Goal: Task Accomplishment & Management: Use online tool/utility

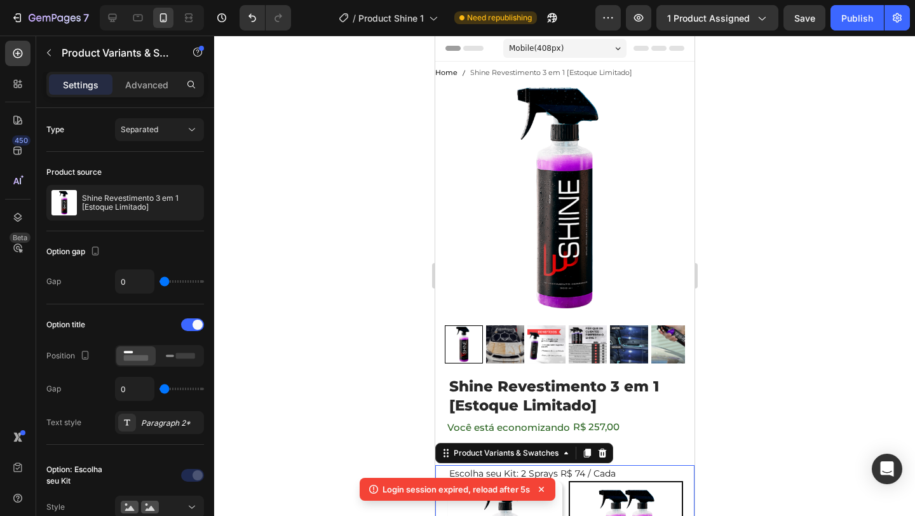
scroll to position [271, 0]
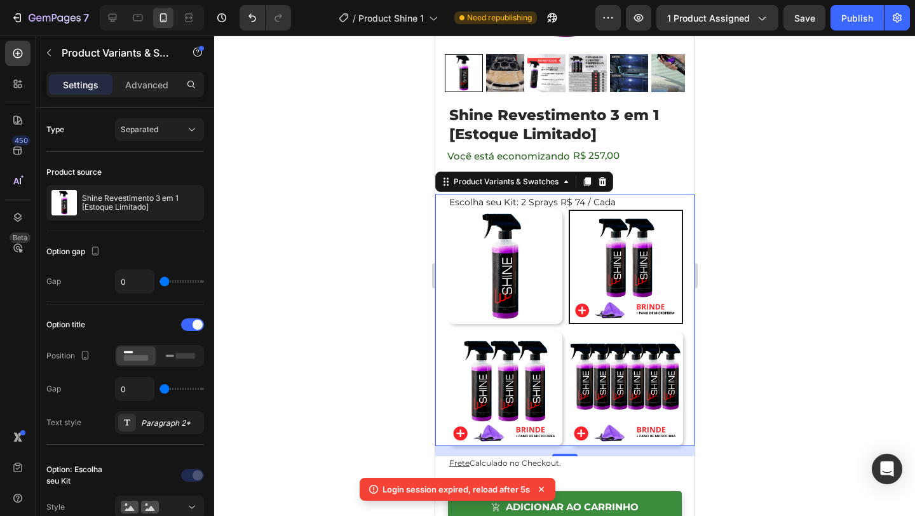
click at [624, 389] on img at bounding box center [625, 389] width 114 height 114
click at [568, 332] on input "6 Sprays R$49 / Cada 6 Sprays R$49 / Cada" at bounding box center [567, 331] width 1 height 1
radio input "false"
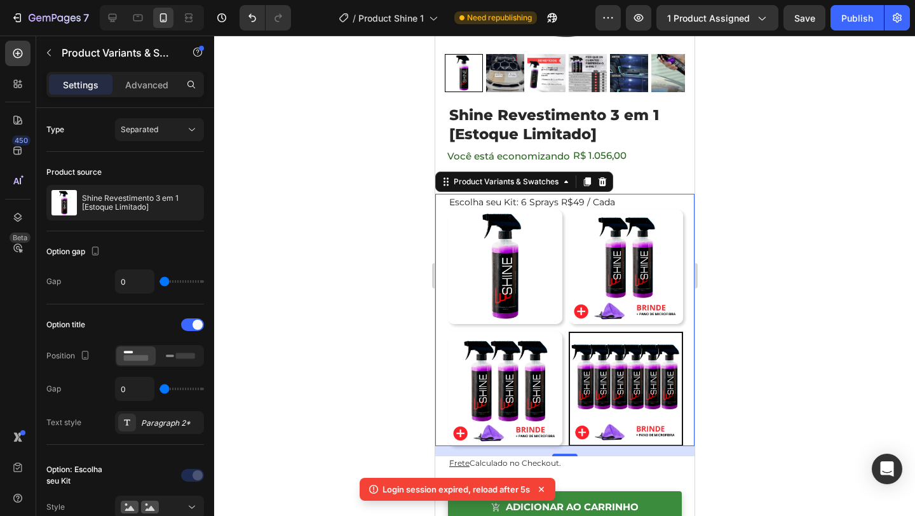
click at [492, 404] on img at bounding box center [504, 389] width 114 height 114
click at [447, 332] on input "3 Sprays R$ 65 / Cada 3 Sprays R$ 65 / Cada" at bounding box center [447, 331] width 1 height 1
radio input "false"
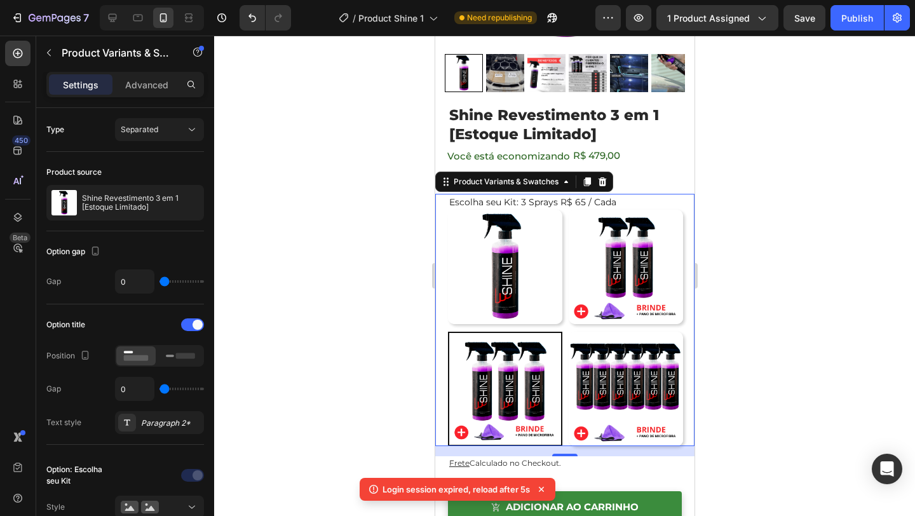
click at [507, 264] on img at bounding box center [504, 267] width 114 height 114
click at [447, 210] on input "1 Spray 1 Spray" at bounding box center [447, 209] width 1 height 1
radio input "false"
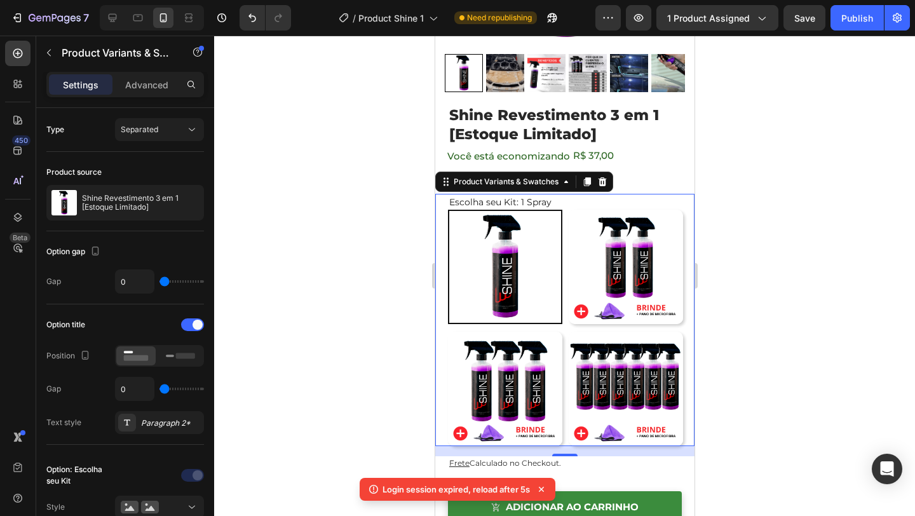
click at [606, 262] on img at bounding box center [625, 267] width 114 height 114
click at [568, 210] on input "2 Sprays R$ 74 / Cada 2 Sprays R$ 74 / Cada" at bounding box center [567, 209] width 1 height 1
radio input "false"
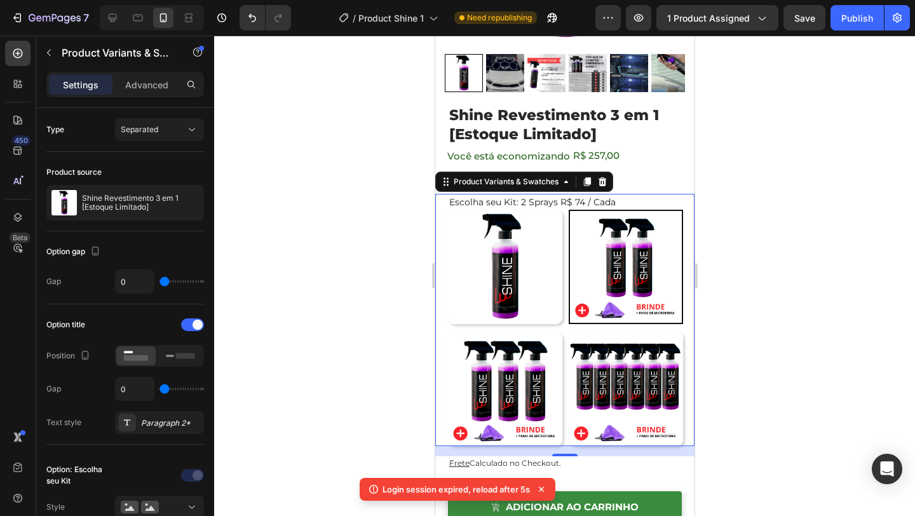
click at [520, 314] on img at bounding box center [504, 267] width 114 height 114
click at [447, 210] on input "1 Spray 1 Spray" at bounding box center [447, 209] width 1 height 1
radio input "false"
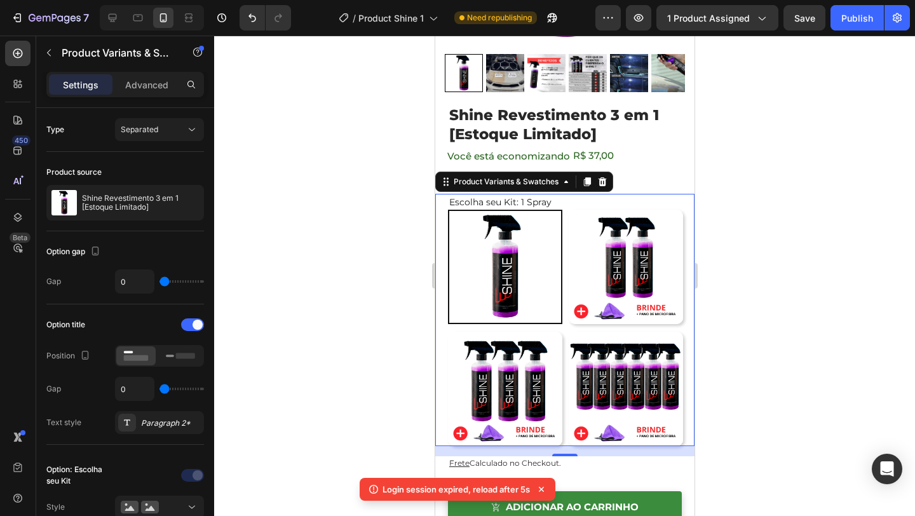
click at [570, 295] on img at bounding box center [625, 267] width 114 height 114
click at [568, 210] on input "2 Sprays R$ 74 / Cada 2 Sprays R$ 74 / Cada" at bounding box center [567, 209] width 1 height 1
radio input "false"
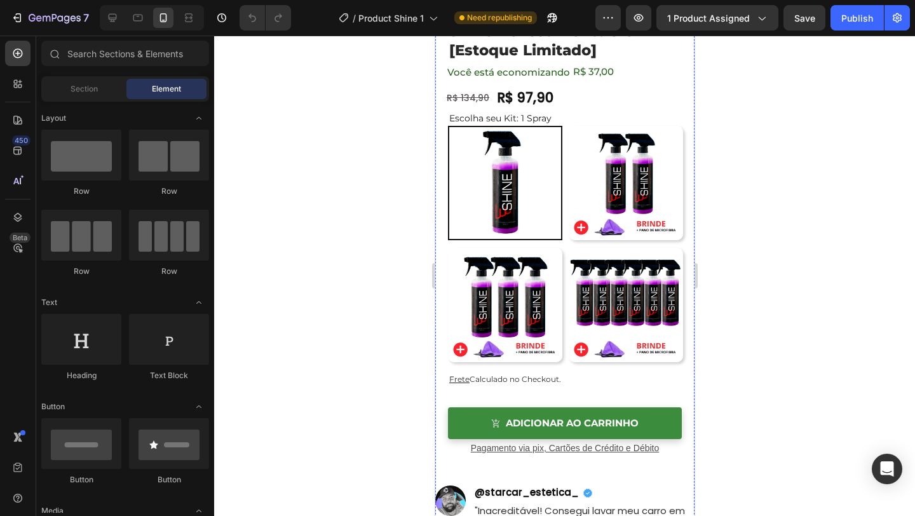
radio input "false"
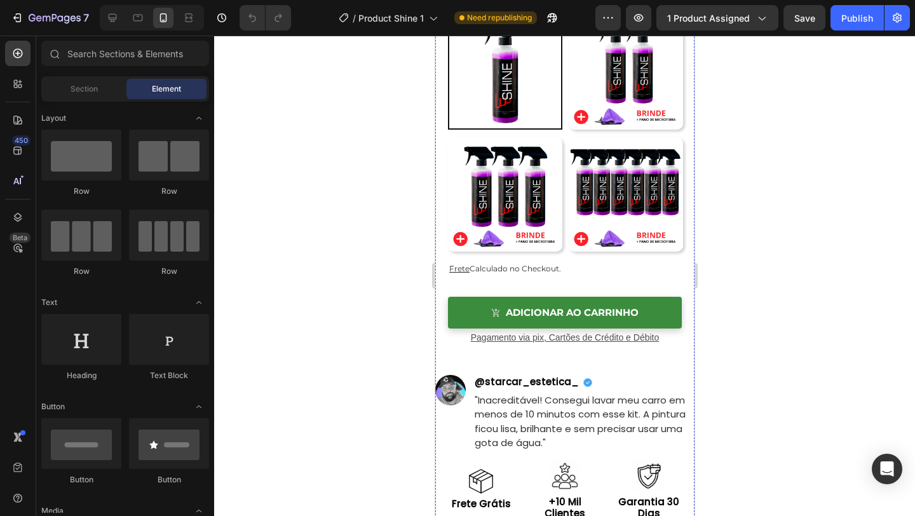
scroll to position [468, 0]
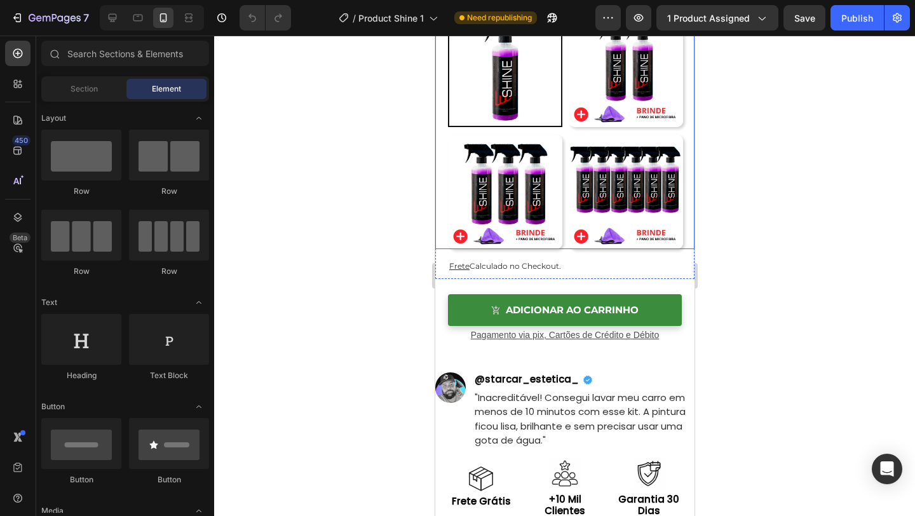
click at [438, 215] on div "Escolha seu Kit: 1 Spray 1 Spray 1 Spray 2 Sprays R$ 74 / Cada 2 Sprays R$ 74 /…" at bounding box center [564, 123] width 259 height 252
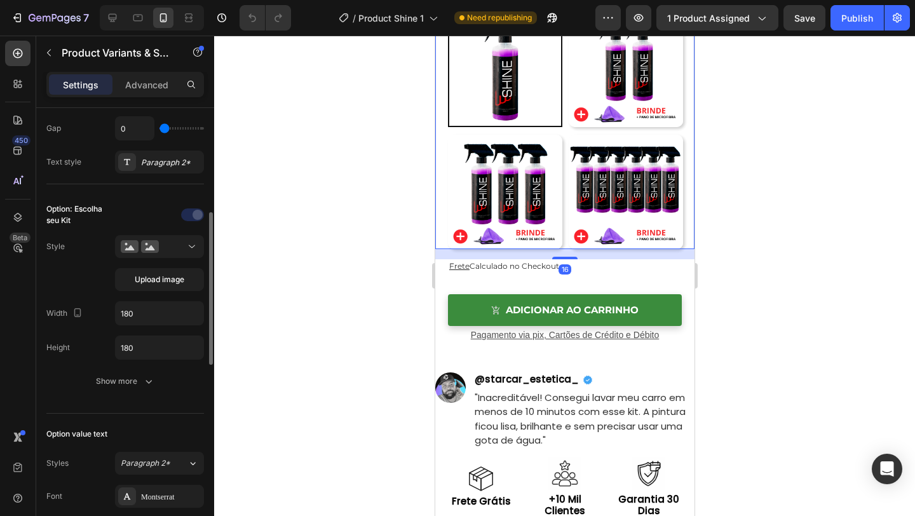
scroll to position [281, 0]
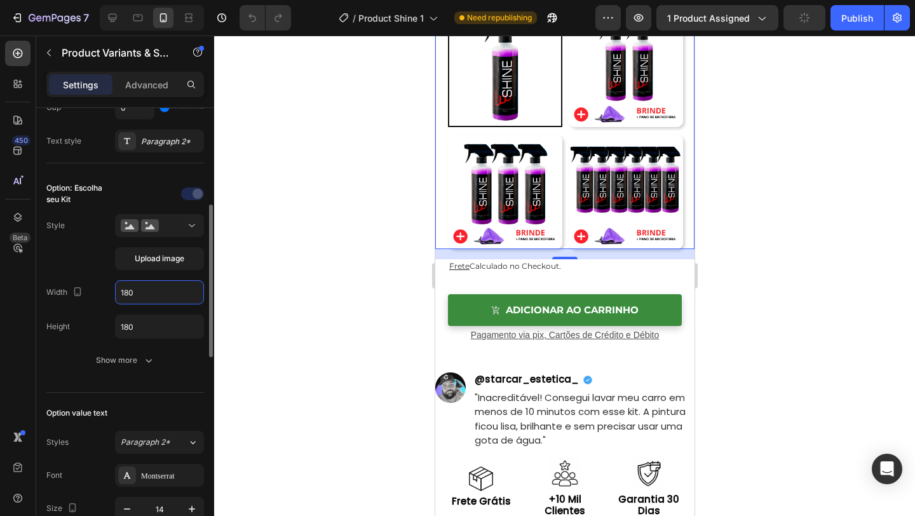
click at [150, 295] on input "180" at bounding box center [160, 292] width 88 height 23
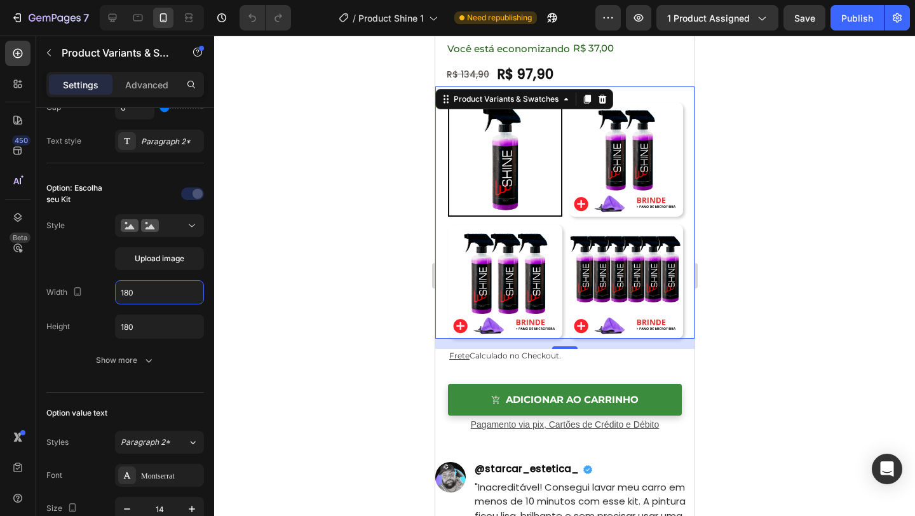
scroll to position [389, 0]
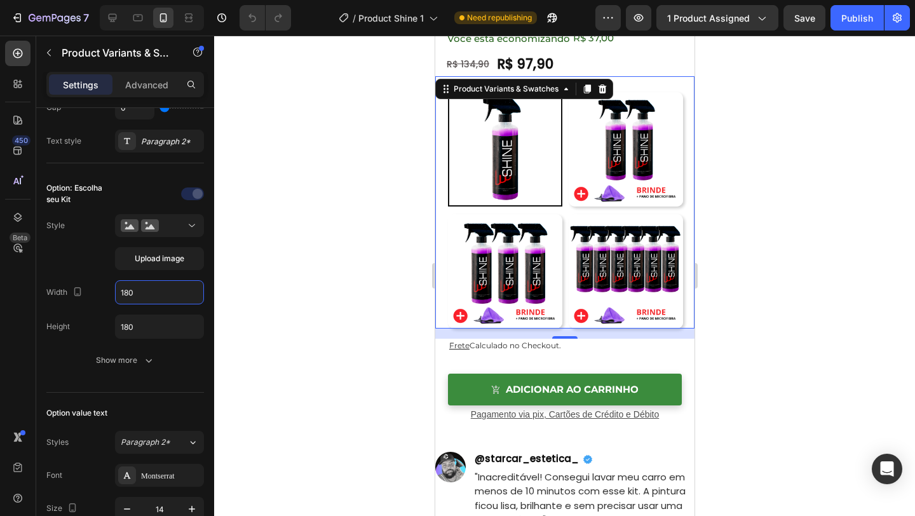
click at [537, 228] on img at bounding box center [504, 271] width 114 height 114
click at [447, 214] on input "3 Sprays R$ 65 / Cada 3 Sprays R$ 65 / Cada" at bounding box center [447, 213] width 1 height 1
radio input "false"
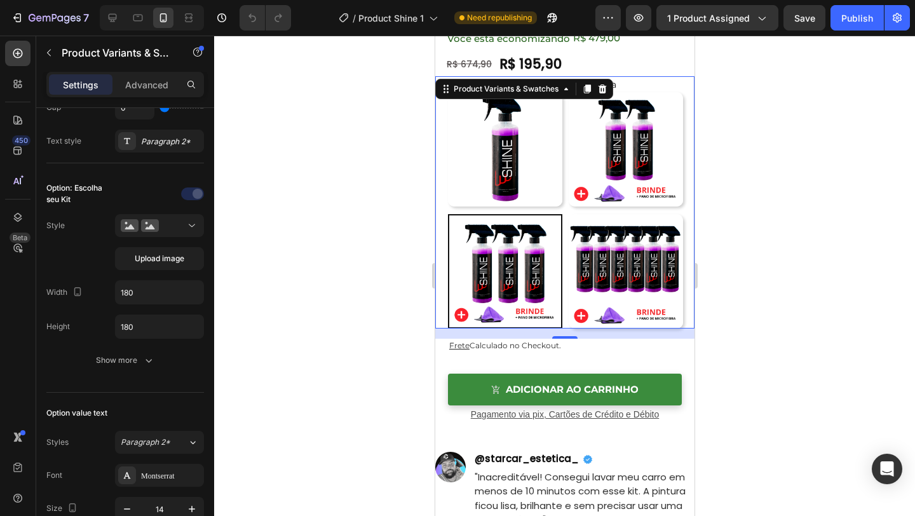
click at [607, 238] on img at bounding box center [625, 271] width 114 height 114
click at [568, 214] on input "6 Sprays R$49 / Cada 6 Sprays R$49 / Cada" at bounding box center [567, 213] width 1 height 1
radio input "false"
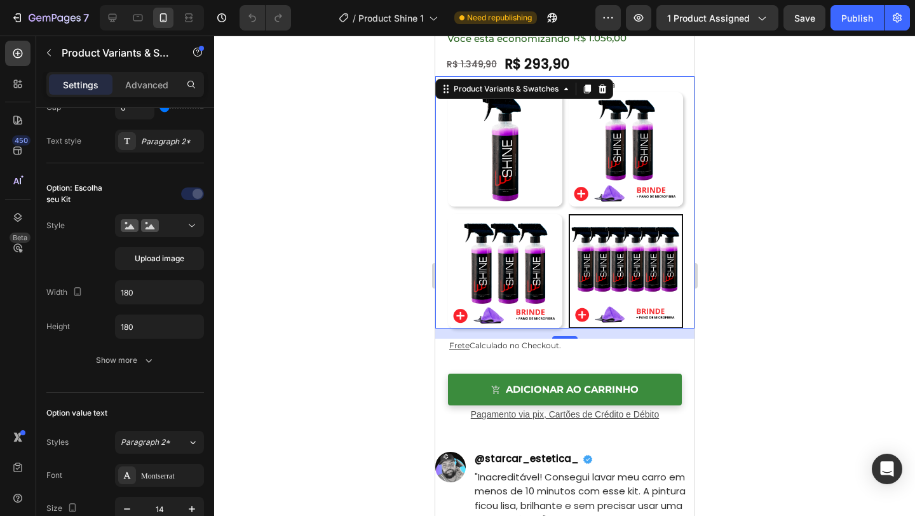
click at [604, 153] on img at bounding box center [625, 149] width 114 height 114
click at [568, 92] on input "2 Sprays R$ 74 / Cada 2 Sprays R$ 74 / Cada" at bounding box center [567, 91] width 1 height 1
radio input "false"
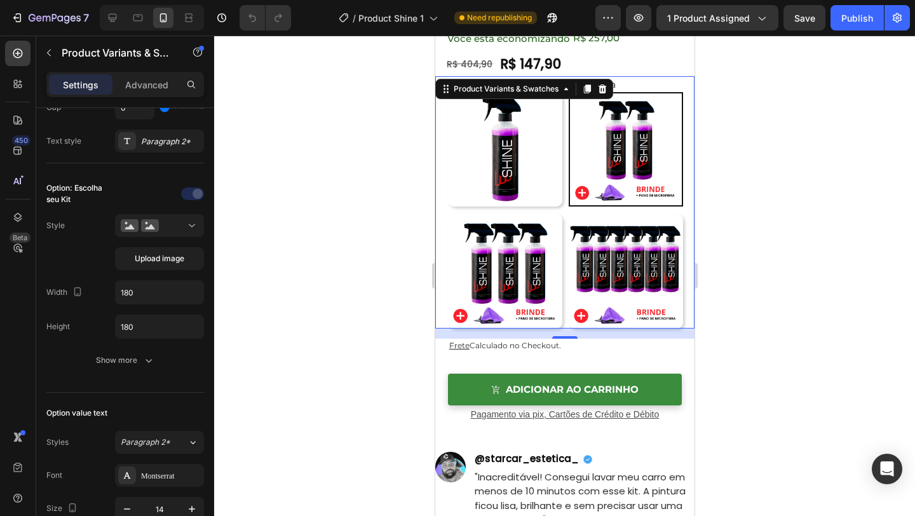
click at [534, 169] on img at bounding box center [504, 149] width 114 height 114
click at [447, 92] on input "1 Spray 1 Spray" at bounding box center [447, 91] width 1 height 1
radio input "false"
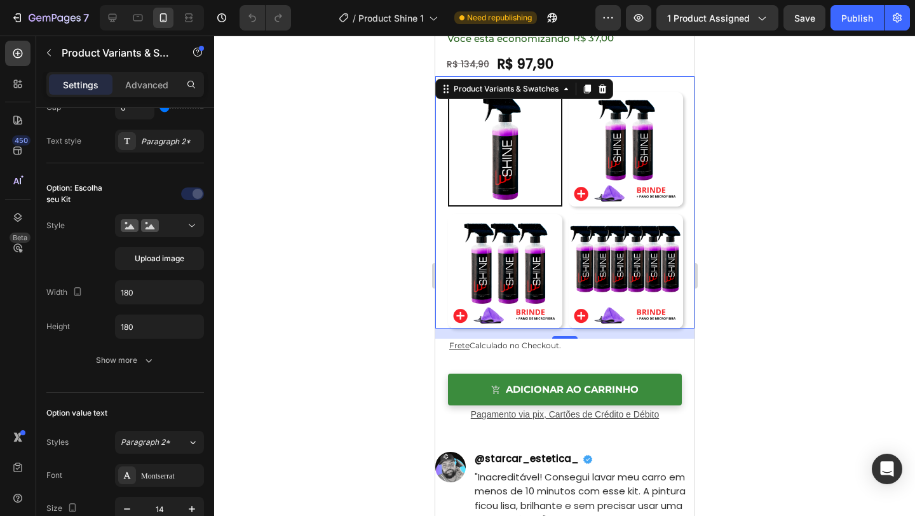
click at [534, 276] on img at bounding box center [504, 271] width 114 height 114
click at [447, 214] on input "3 Sprays R$ 65 / Cada 3 Sprays R$ 65 / Cada" at bounding box center [447, 213] width 1 height 1
radio input "false"
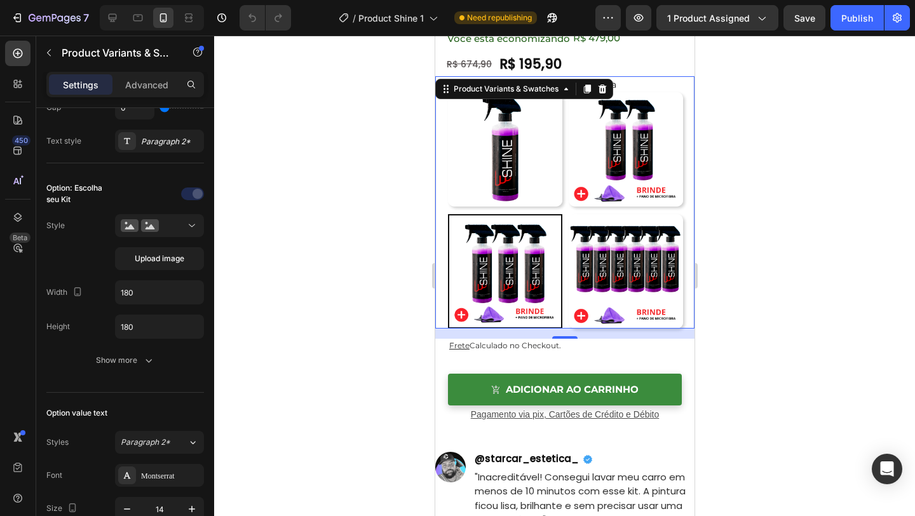
click at [628, 273] on img at bounding box center [625, 271] width 114 height 114
click at [568, 214] on input "6 Sprays R$49 / Cada 6 Sprays R$49 / Cada" at bounding box center [567, 213] width 1 height 1
radio input "false"
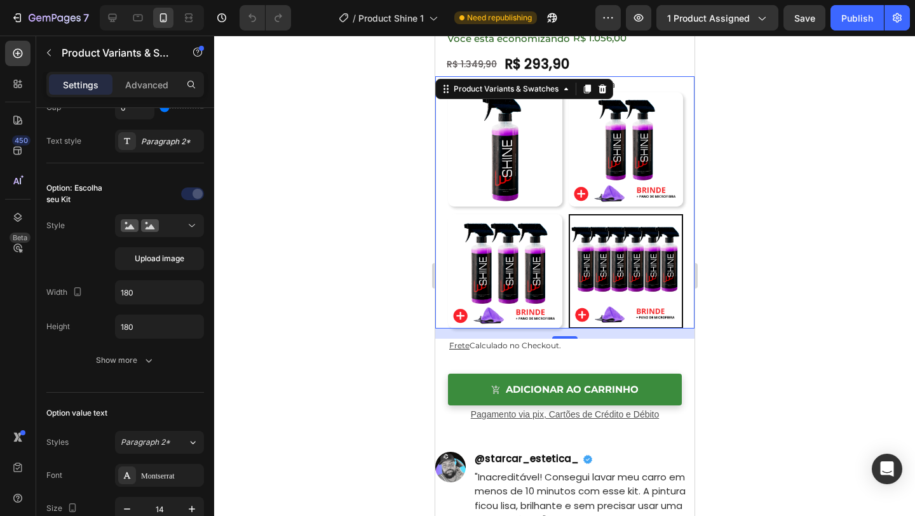
click at [736, 188] on div at bounding box center [564, 276] width 701 height 480
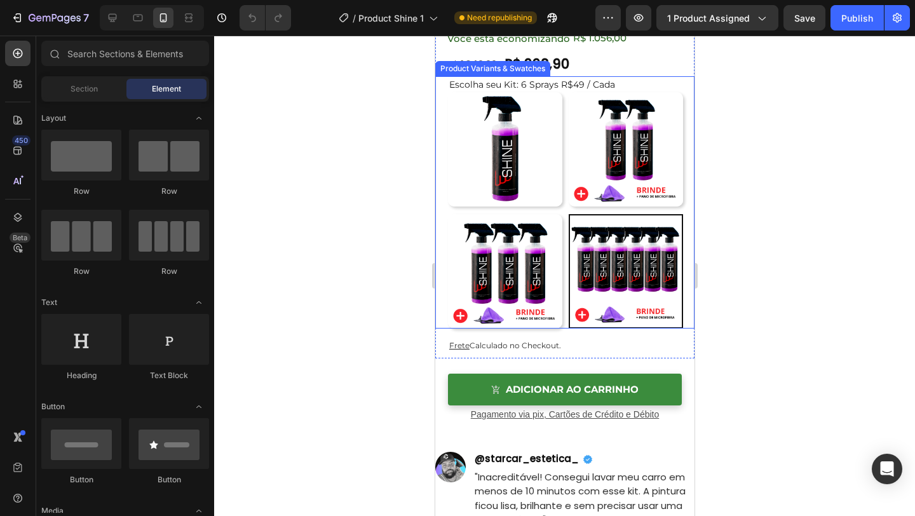
click at [546, 194] on img at bounding box center [504, 149] width 114 height 114
click at [447, 92] on input "1 Spray 1 Spray" at bounding box center [447, 91] width 1 height 1
radio input "false"
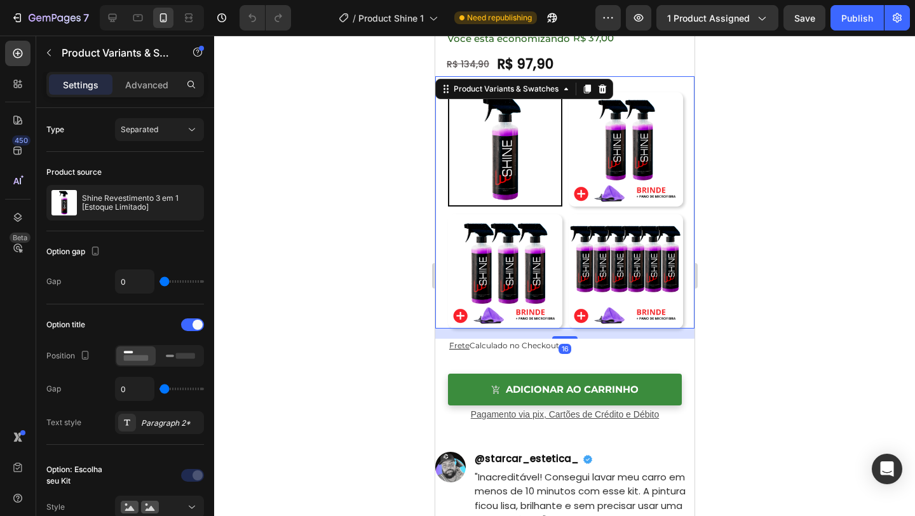
click at [616, 194] on img at bounding box center [625, 149] width 114 height 114
click at [568, 92] on input "2 Sprays R$ 74 / Cada 2 Sprays R$ 74 / Cada" at bounding box center [567, 91] width 1 height 1
radio input "false"
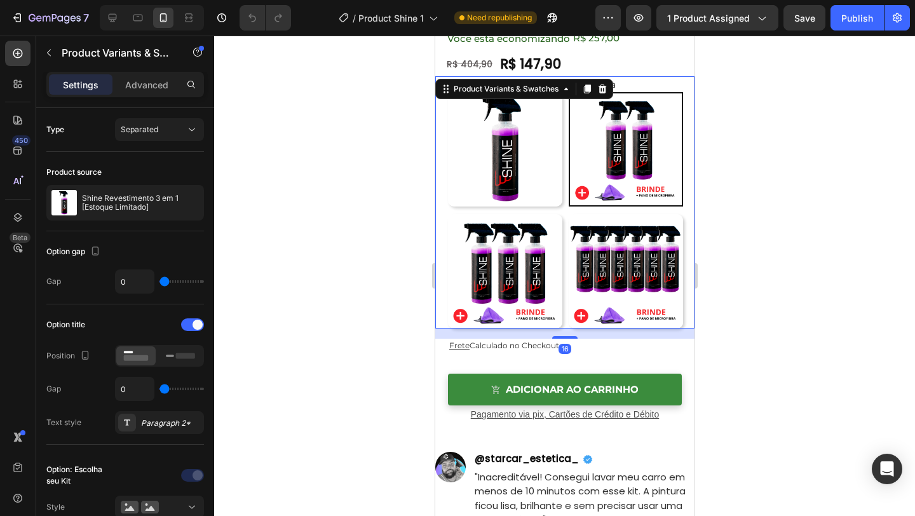
click at [553, 267] on img at bounding box center [504, 271] width 114 height 114
click at [447, 214] on input "3 Sprays R$ 65 / Cada 3 Sprays R$ 65 / Cada" at bounding box center [447, 213] width 1 height 1
radio input "false"
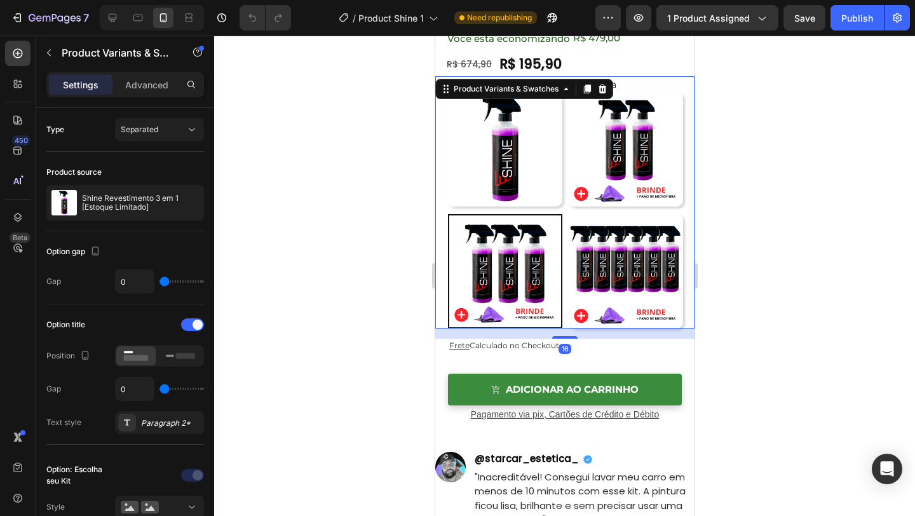
click at [616, 271] on img at bounding box center [625, 271] width 114 height 114
click at [568, 214] on input "6 Sprays R$49 / Cada 6 Sprays R$49 / Cada" at bounding box center [567, 213] width 1 height 1
radio input "false"
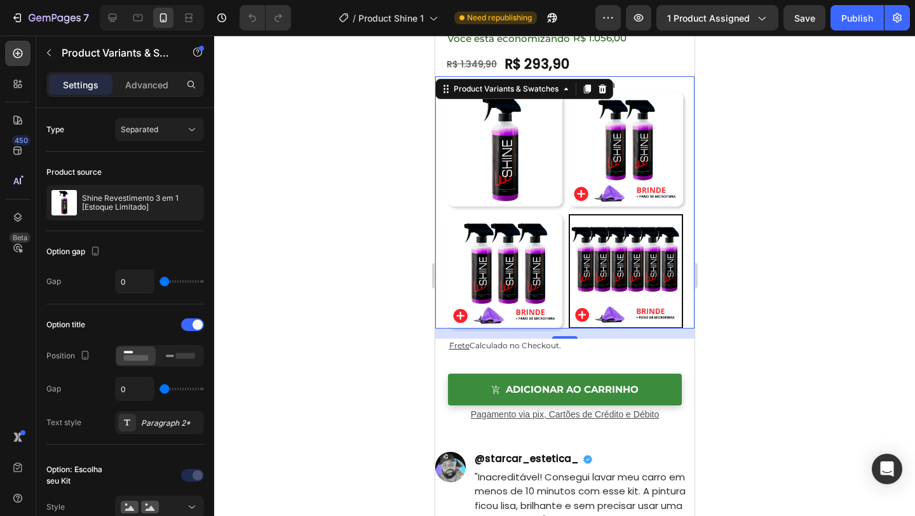
click at [600, 182] on img at bounding box center [625, 149] width 114 height 114
click at [568, 92] on input "2 Sprays R$ 74 / Cada 2 Sprays R$ 74 / Cada" at bounding box center [567, 91] width 1 height 1
radio input "false"
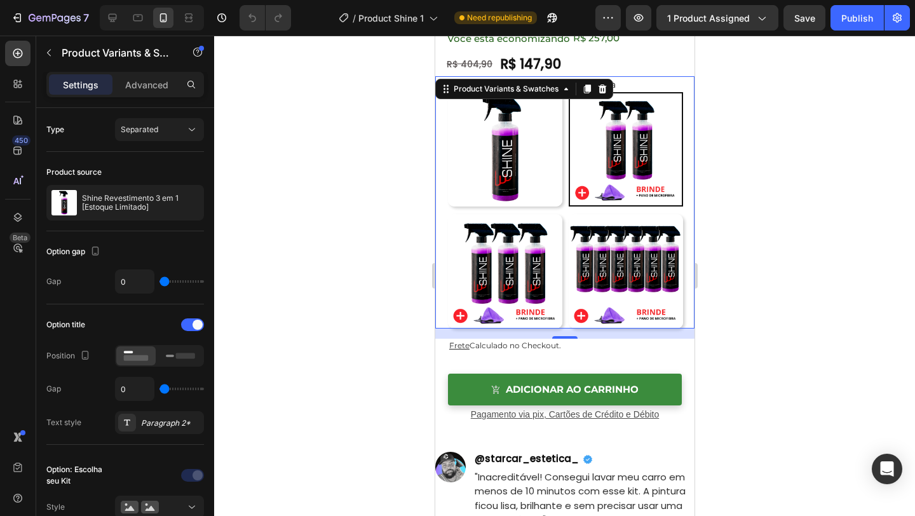
click at [522, 191] on img at bounding box center [504, 149] width 114 height 114
click at [447, 92] on input "1 Spray 1 Spray" at bounding box center [447, 91] width 1 height 1
radio input "false"
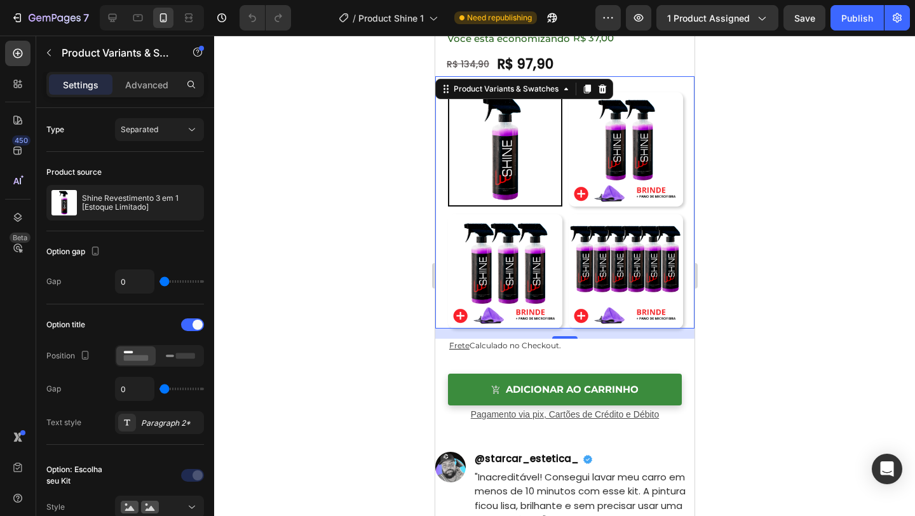
click at [529, 282] on img at bounding box center [504, 271] width 114 height 114
click at [447, 214] on input "3 Sprays R$ 65 / Cada 3 Sprays R$ 65 / Cada" at bounding box center [447, 213] width 1 height 1
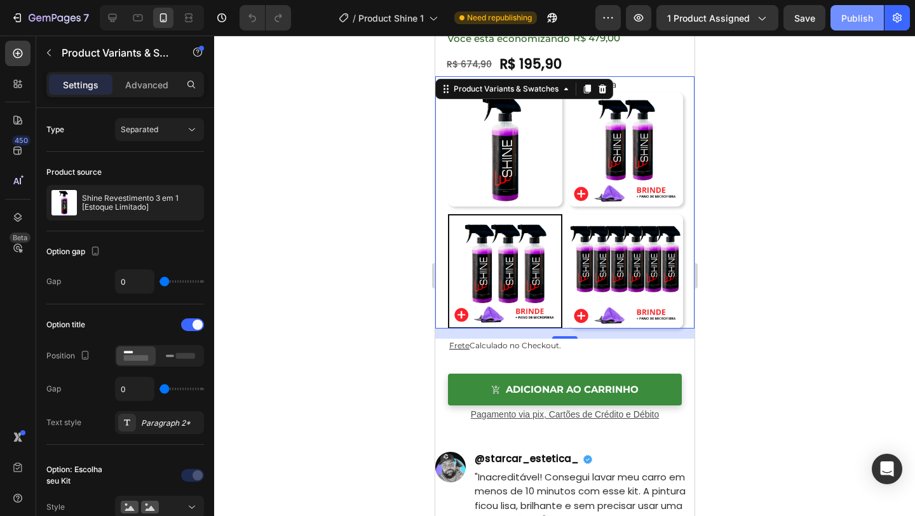
click at [853, 29] on button "Publish" at bounding box center [856, 17] width 53 height 25
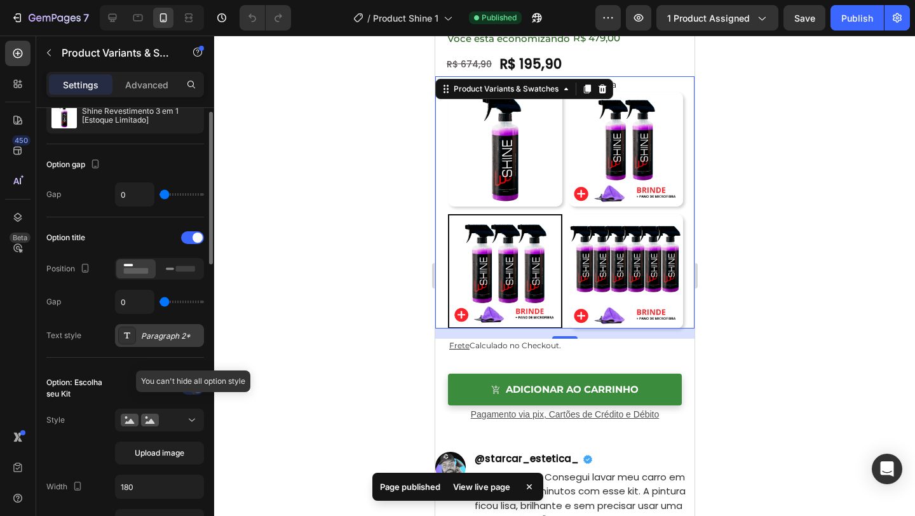
scroll to position [156, 0]
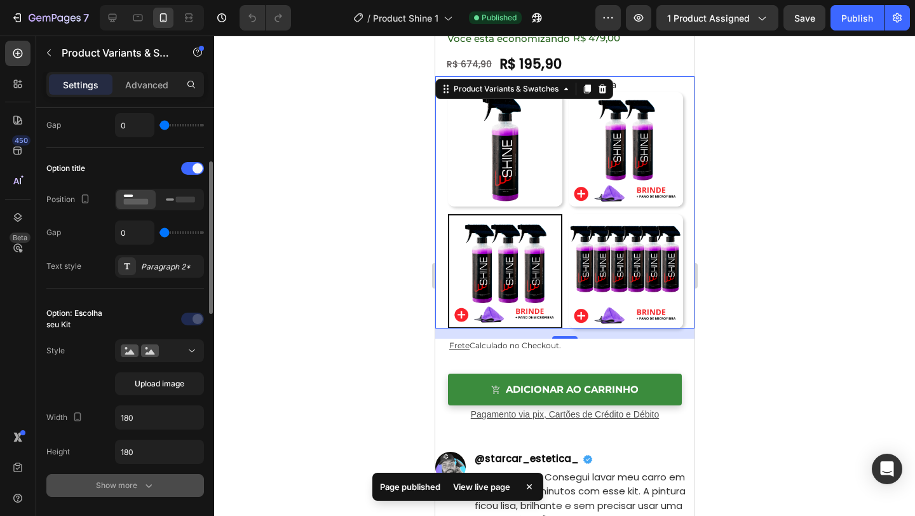
click at [146, 484] on icon "button" at bounding box center [148, 485] width 13 height 13
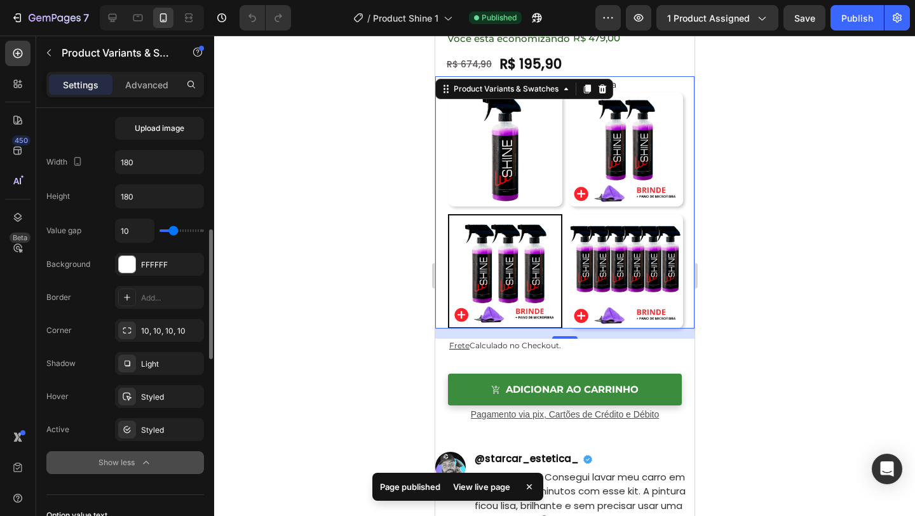
scroll to position [417, 0]
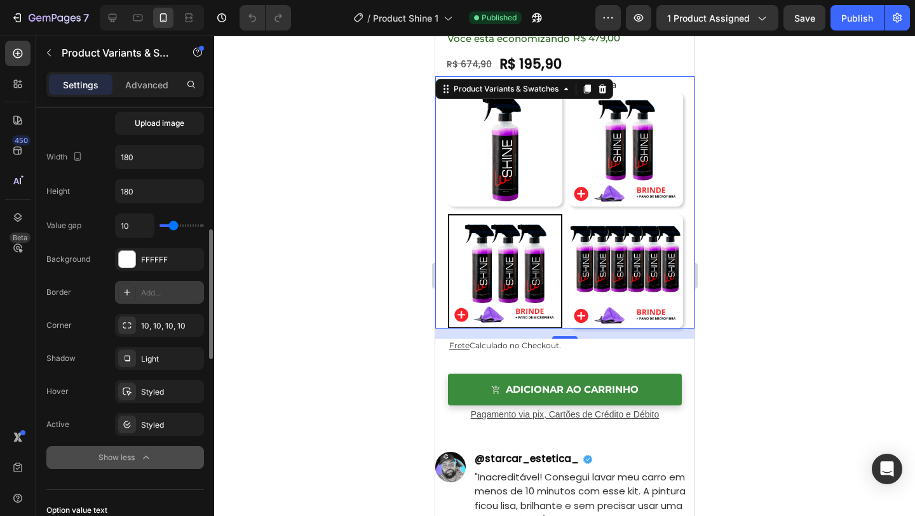
click at [162, 297] on div "Add..." at bounding box center [171, 292] width 60 height 11
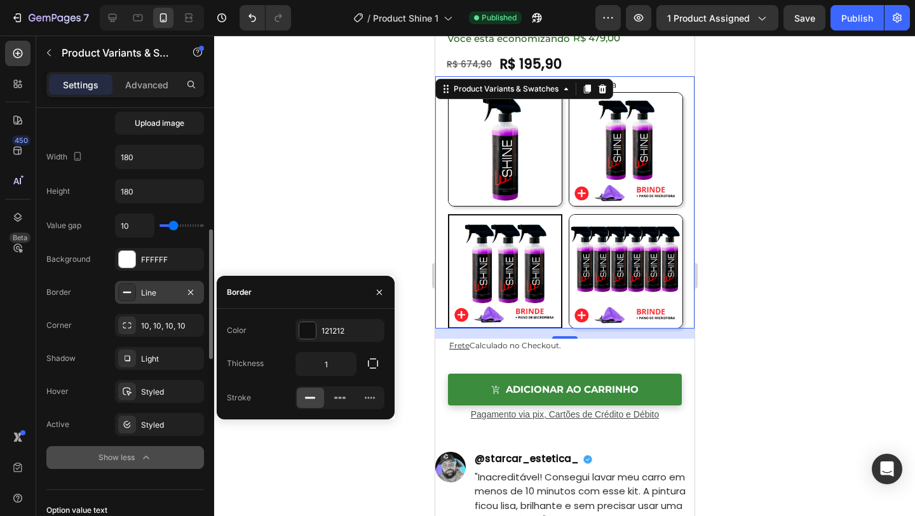
click at [720, 191] on div at bounding box center [564, 276] width 701 height 480
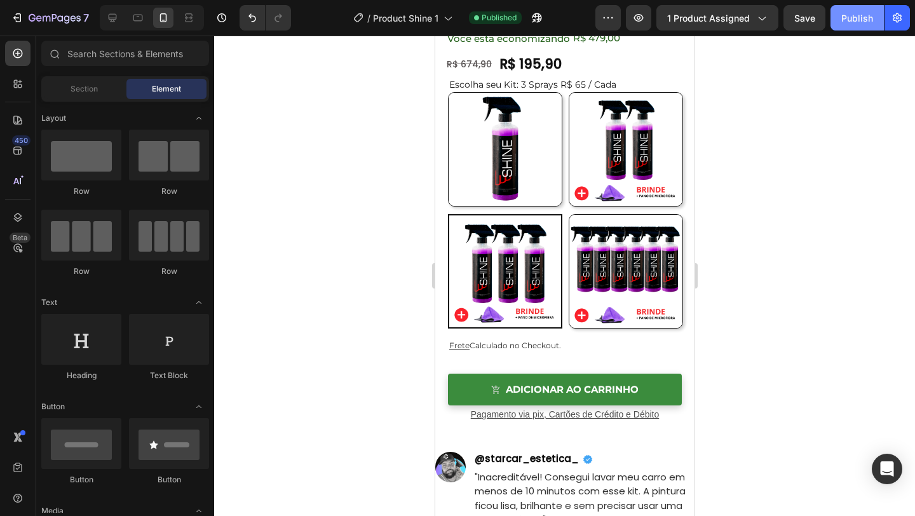
click at [837, 25] on button "Publish" at bounding box center [856, 17] width 53 height 25
click at [709, 339] on div at bounding box center [564, 276] width 701 height 480
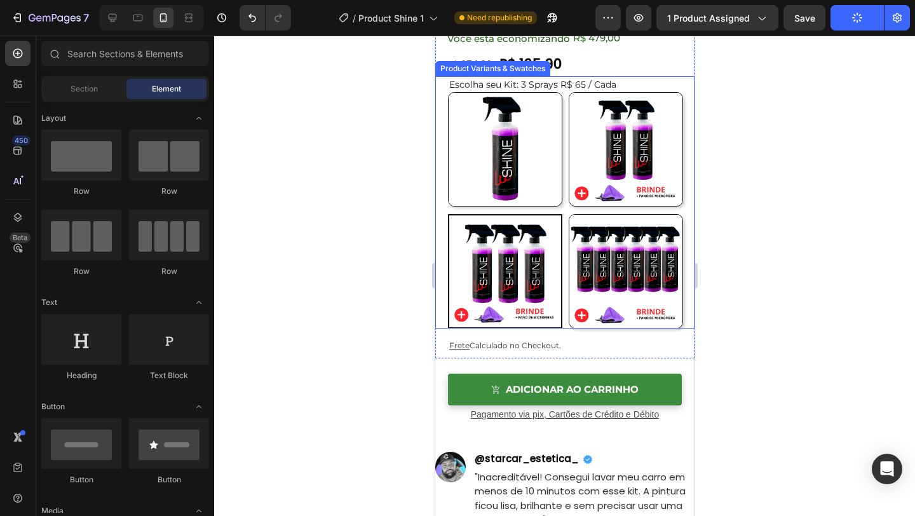
click at [643, 310] on img at bounding box center [625, 271] width 113 height 113
click at [568, 214] on input "6 Sprays R$49 / Cada 6 Sprays R$49 / Cada" at bounding box center [567, 213] width 1 height 1
radio input "false"
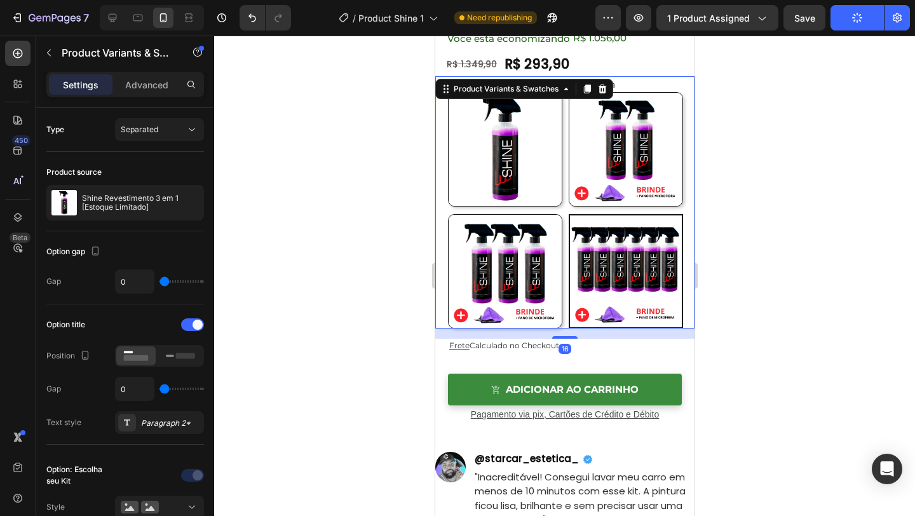
click at [529, 281] on img at bounding box center [504, 271] width 113 height 113
click at [447, 214] on input "3 Sprays R$ 65 / Cada 3 Sprays R$ 65 / Cada" at bounding box center [447, 213] width 1 height 1
radio input "false"
click at [529, 172] on img at bounding box center [504, 149] width 113 height 113
click at [447, 92] on input "1 Spray 1 Spray" at bounding box center [447, 91] width 1 height 1
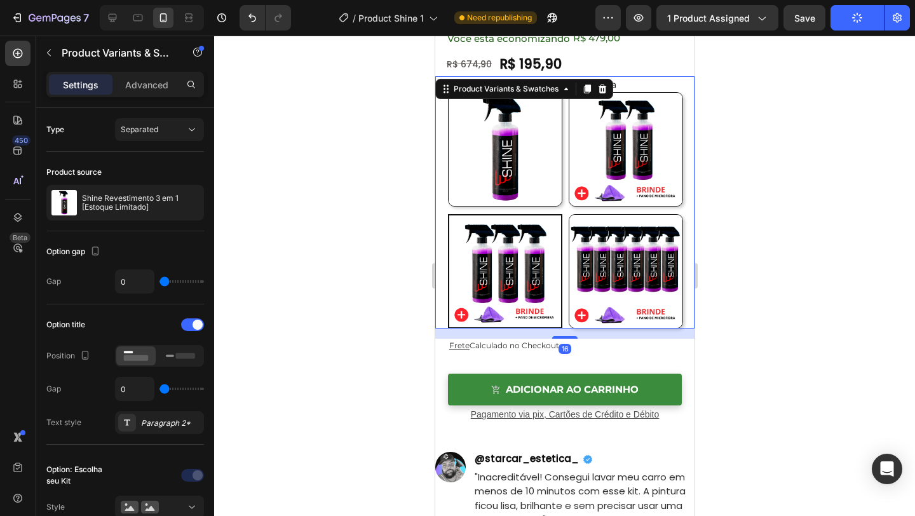
radio input "false"
click at [623, 163] on img at bounding box center [625, 149] width 113 height 113
click at [568, 92] on input "2 Sprays R$ 74 / Cada 2 Sprays R$ 74 / Cada" at bounding box center [567, 91] width 1 height 1
radio input "false"
click at [705, 123] on div at bounding box center [564, 276] width 701 height 480
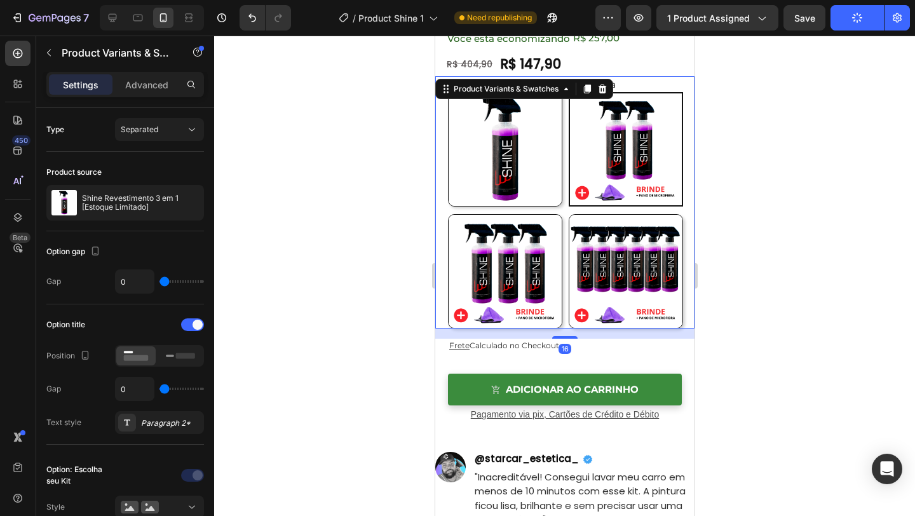
click at [516, 162] on img at bounding box center [504, 149] width 113 height 113
click at [447, 92] on input "1 Spray 1 Spray" at bounding box center [447, 91] width 1 height 1
click at [748, 147] on div at bounding box center [564, 276] width 701 height 480
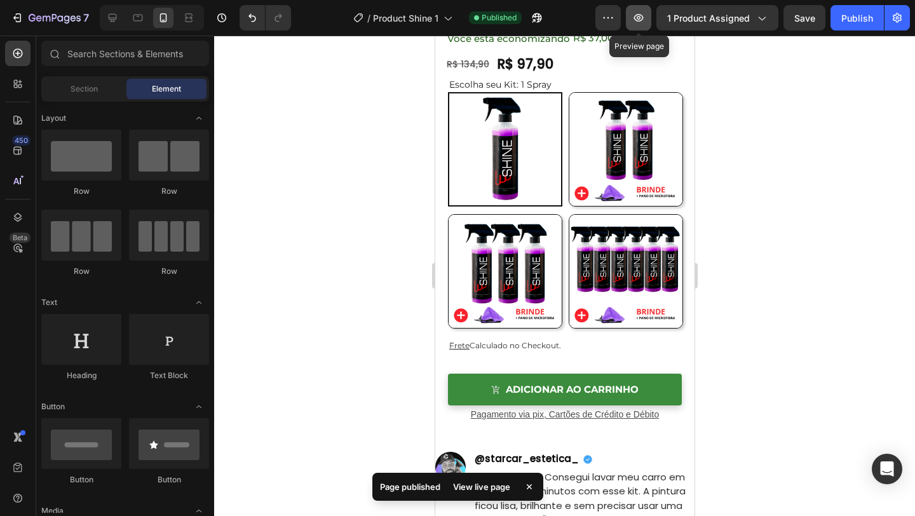
click at [644, 17] on icon "button" at bounding box center [639, 18] width 10 height 8
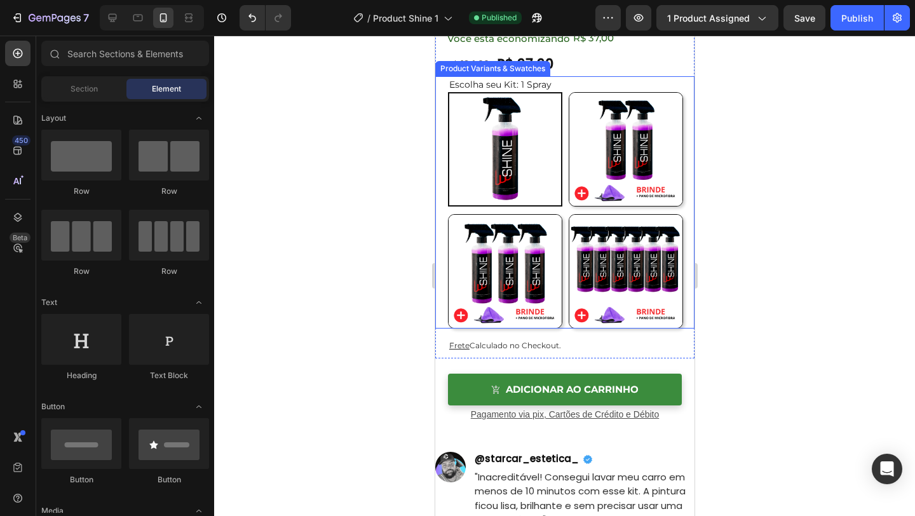
click at [442, 299] on div "Escolha seu Kit: 1 Spray 1 Spray 1 Spray 2 Sprays R$ 74 / Cada 2 Sprays R$ 74 /…" at bounding box center [564, 202] width 259 height 252
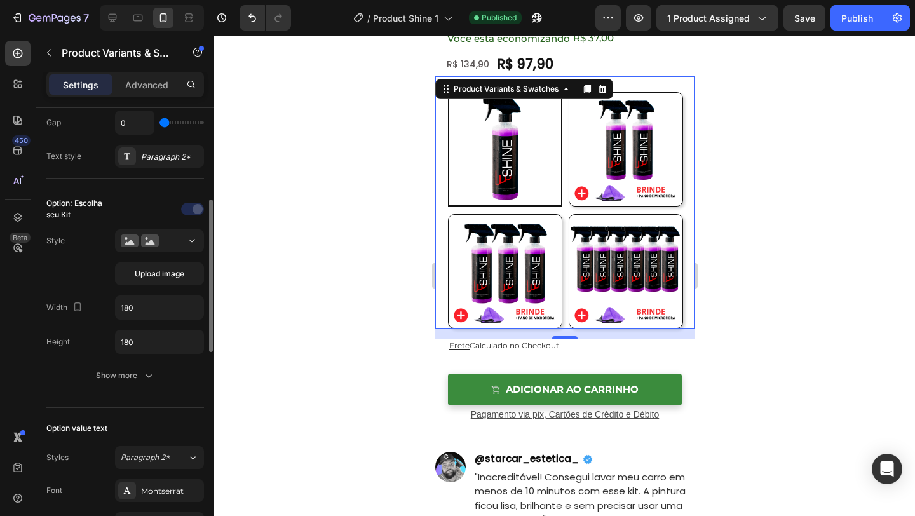
scroll to position [356, 0]
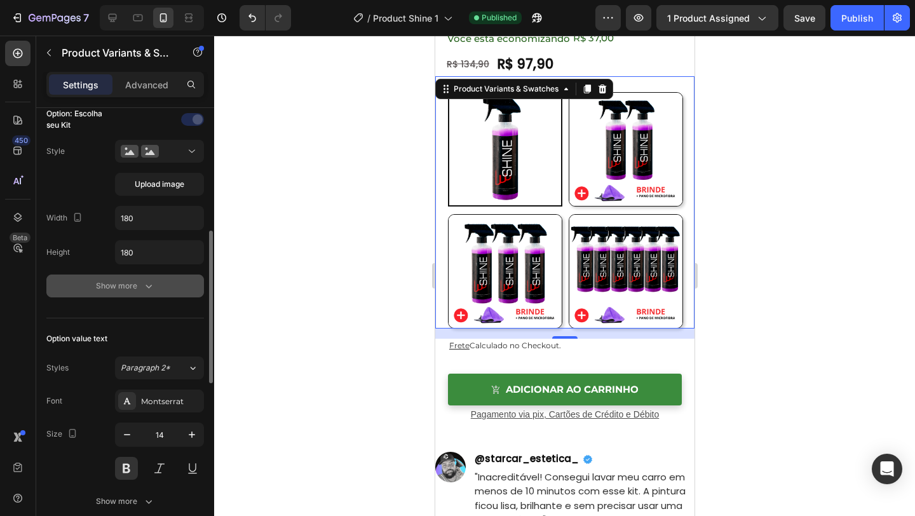
click at [154, 285] on button "Show more" at bounding box center [125, 285] width 158 height 23
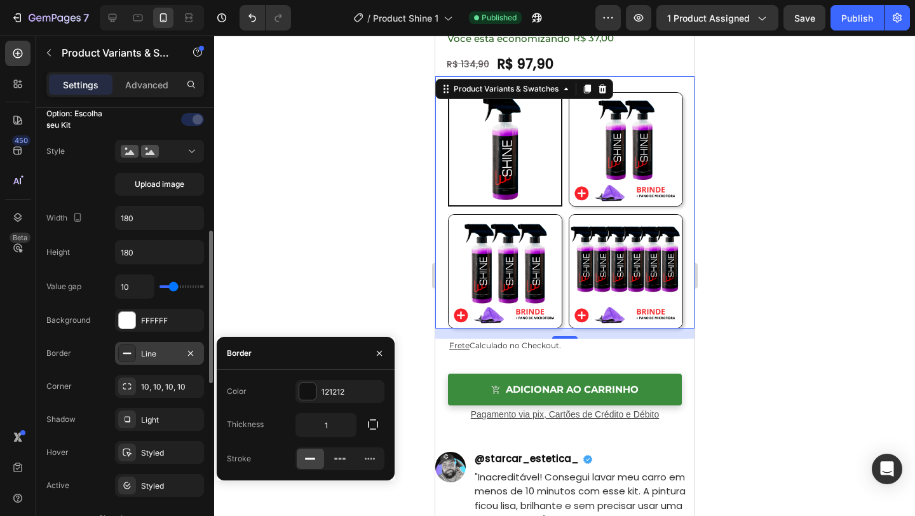
click at [165, 350] on div "Line" at bounding box center [159, 353] width 37 height 11
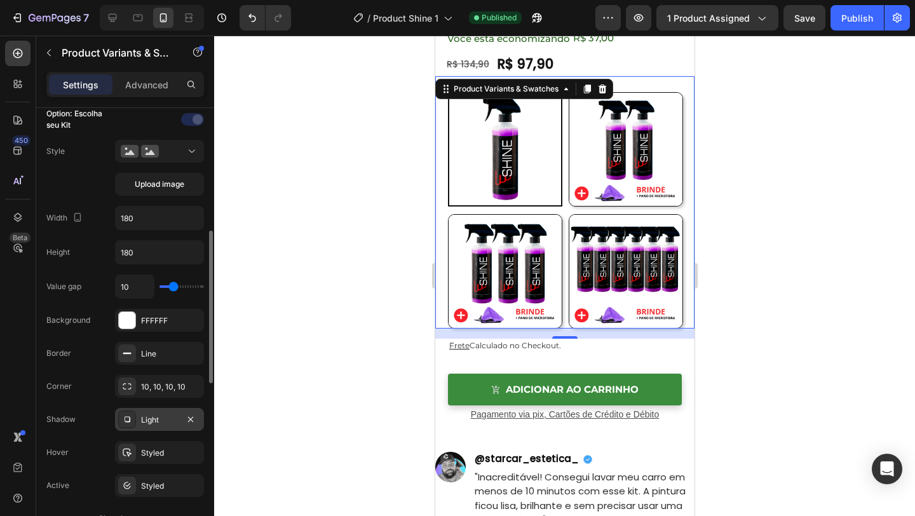
click at [152, 426] on div "Light" at bounding box center [159, 419] width 89 height 23
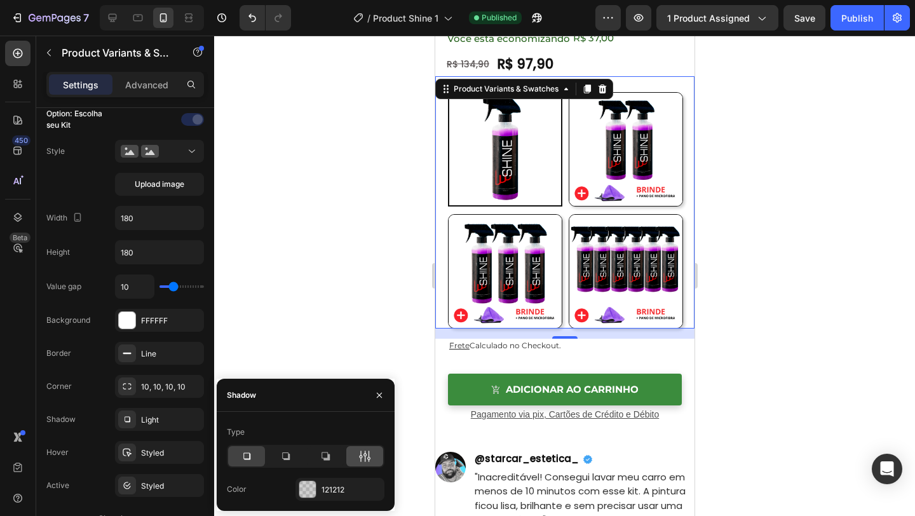
click at [360, 456] on icon at bounding box center [364, 456] width 13 height 13
radio input "true"
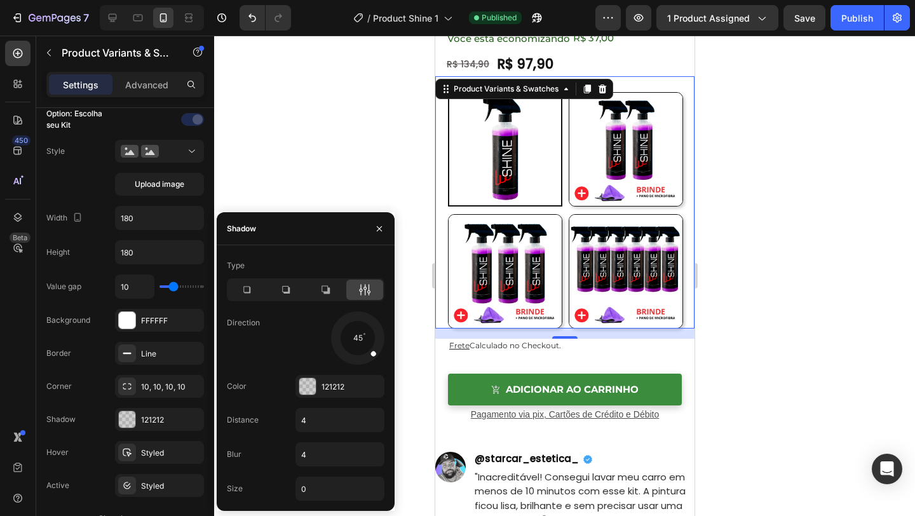
click at [393, 291] on div "Type Direction 45 Color 121212 Distance 4 Blur 4 Size 0" at bounding box center [306, 377] width 178 height 245
click at [376, 222] on button "button" at bounding box center [379, 229] width 20 height 20
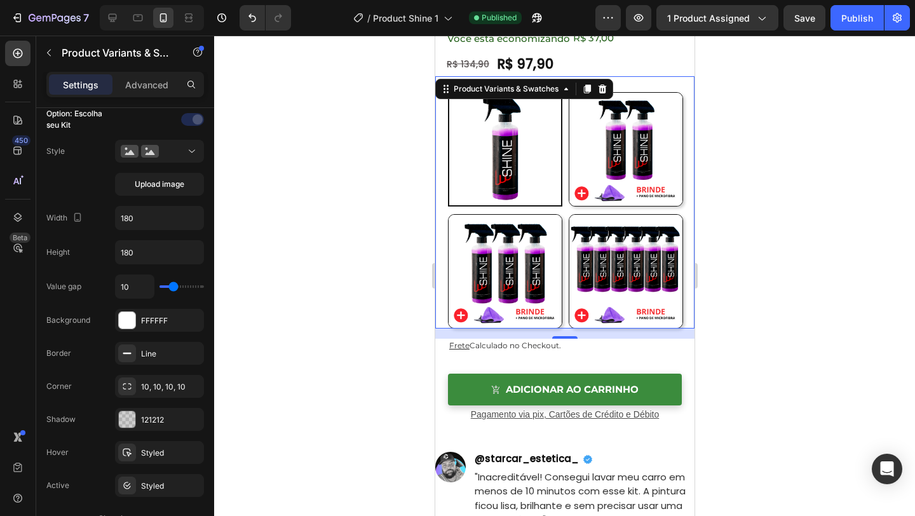
click at [751, 230] on div at bounding box center [564, 276] width 701 height 480
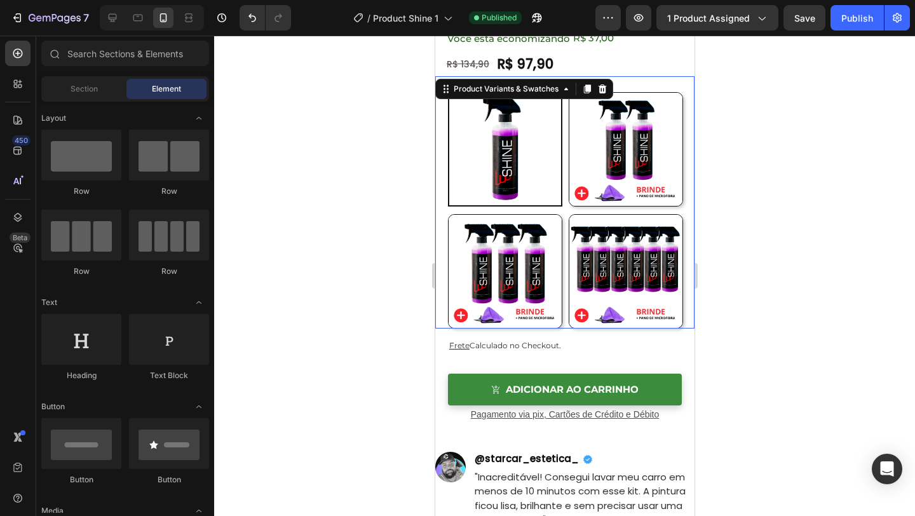
click at [439, 230] on div "Escolha seu Kit: 1 Spray 1 Spray 1 Spray 2 Sprays R$ 74 / Cada 2 Sprays R$ 74 /…" at bounding box center [564, 202] width 259 height 252
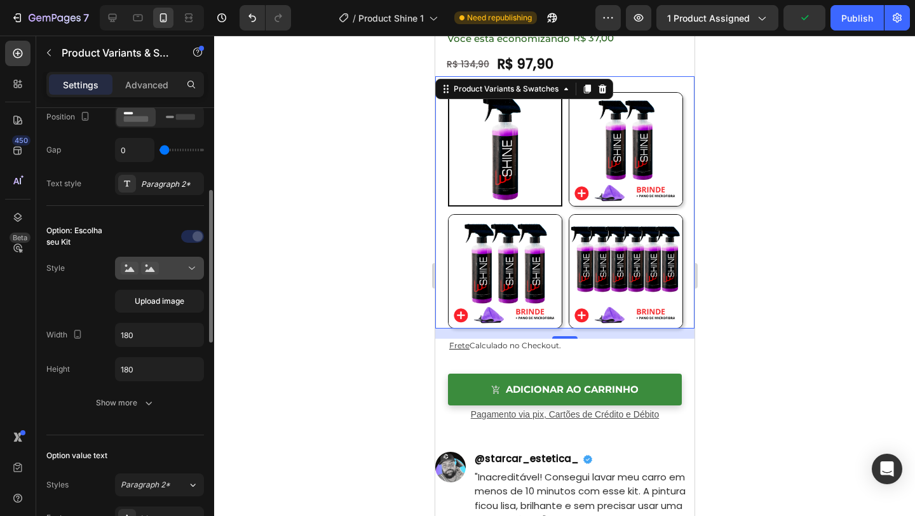
scroll to position [255, 0]
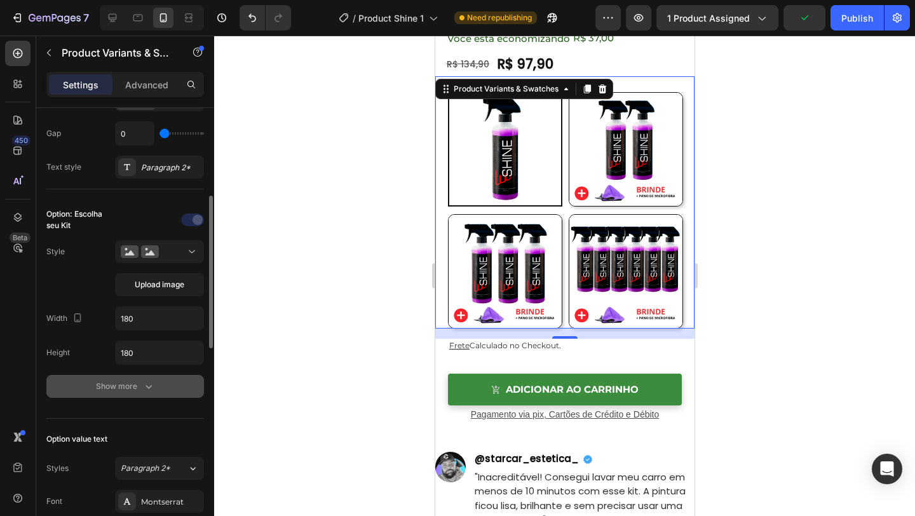
click at [149, 393] on button "Show more" at bounding box center [125, 386] width 158 height 23
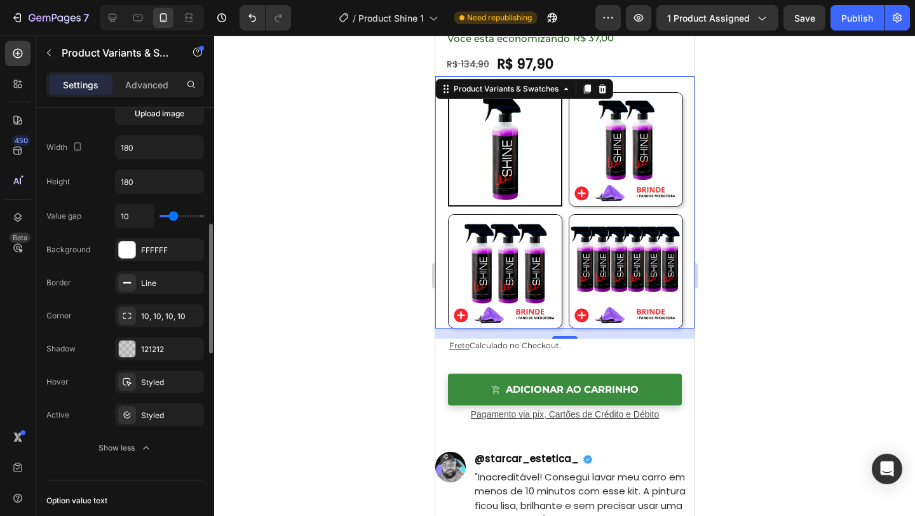
scroll to position [429, 0]
click at [179, 382] on div "Styled" at bounding box center [159, 379] width 89 height 23
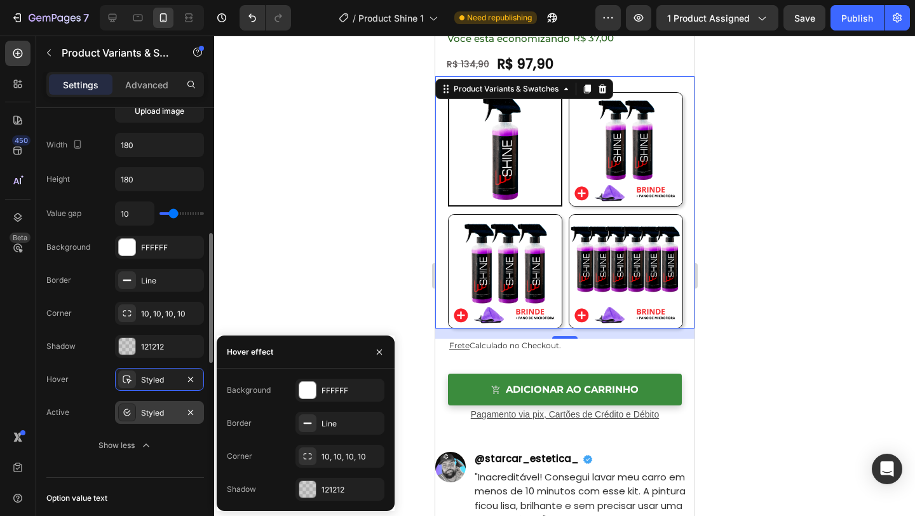
click at [170, 407] on div "Styled" at bounding box center [159, 412] width 37 height 11
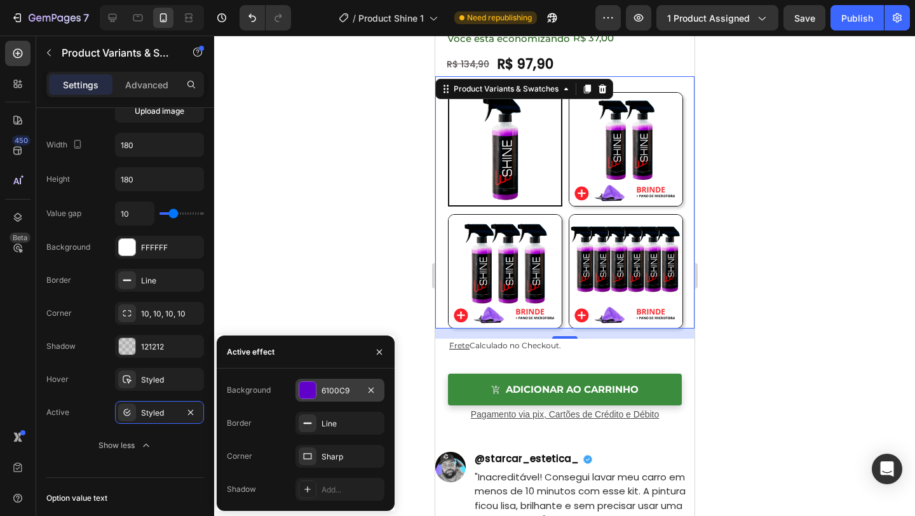
click at [306, 382] on div at bounding box center [307, 390] width 17 height 17
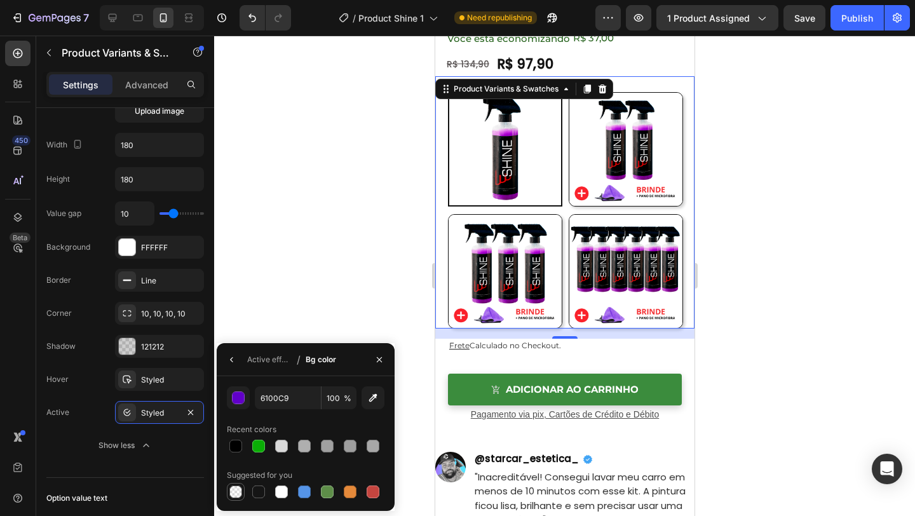
click at [230, 493] on div at bounding box center [235, 491] width 13 height 13
type input "000000"
type input "0"
click at [288, 440] on div at bounding box center [281, 445] width 15 height 15
type input "D9D9D9"
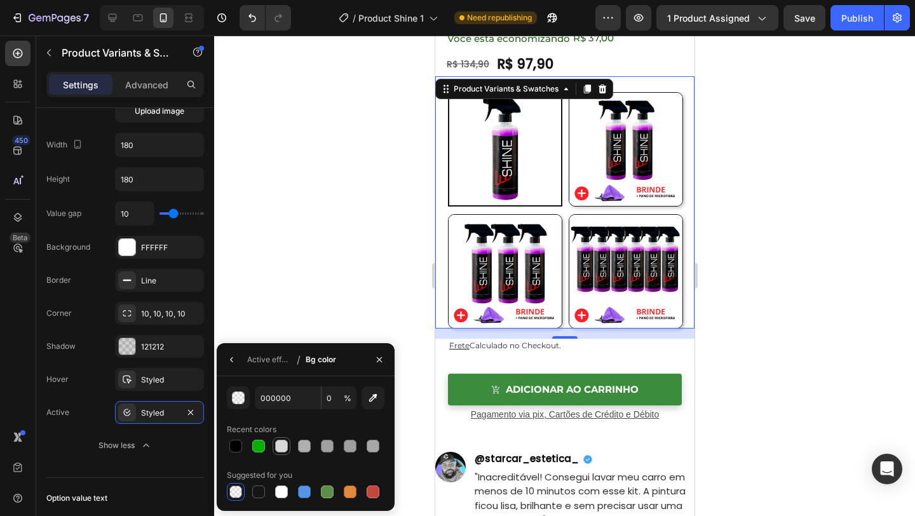
type input "100"
click at [274, 391] on input "D9D9D9" at bounding box center [288, 397] width 66 height 23
type input "FFFFFF"
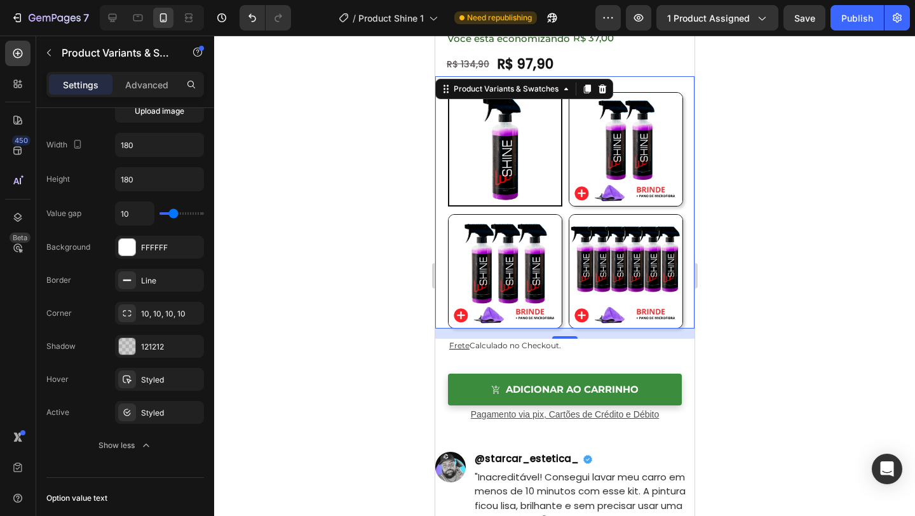
click at [313, 281] on div at bounding box center [564, 276] width 701 height 480
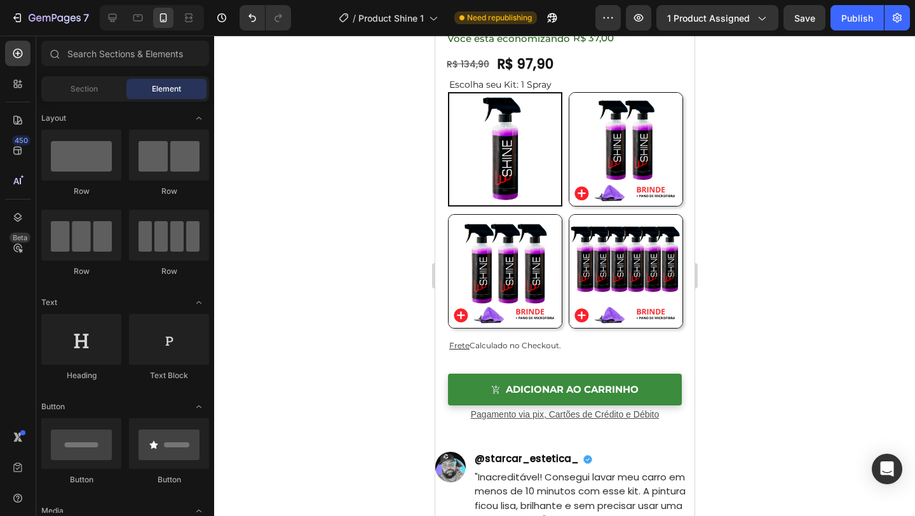
click at [703, 213] on div at bounding box center [564, 276] width 701 height 480
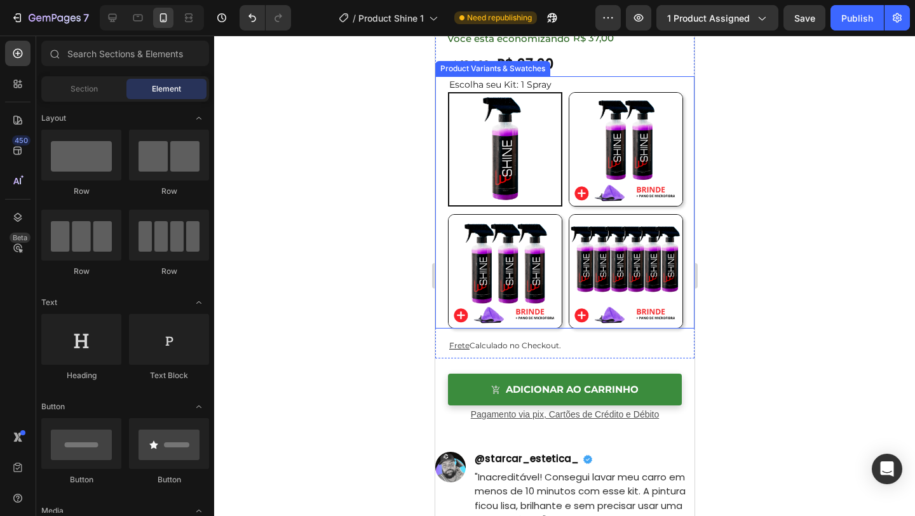
click at [692, 216] on div "1 Spray 1 Spray 2 Sprays R$ 74 / Cada 2 Sprays R$ 74 / Cada 3 Sprays R$ 65 / Ca…" at bounding box center [570, 210] width 247 height 236
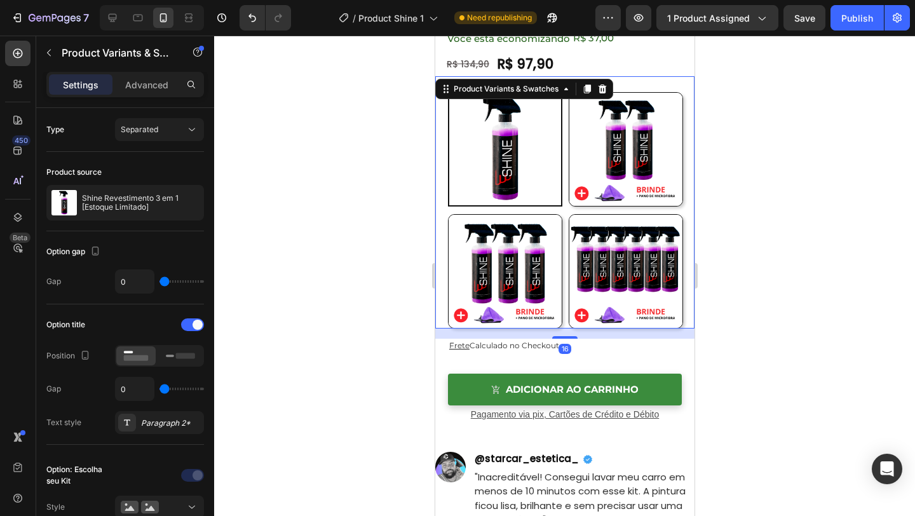
click at [669, 236] on img at bounding box center [625, 271] width 113 height 113
click at [568, 214] on input "6 Sprays R$49 / Cada 6 Sprays R$49 / Cada" at bounding box center [567, 213] width 1 height 1
radio input "false"
click at [556, 259] on img at bounding box center [504, 271] width 113 height 113
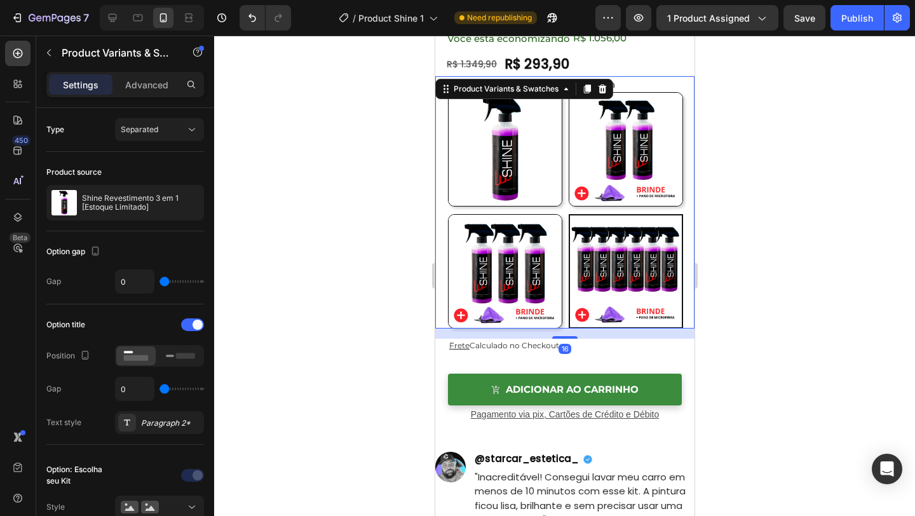
click at [447, 214] on input "3 Sprays R$ 65 / Cada 3 Sprays R$ 65 / Cada" at bounding box center [447, 213] width 1 height 1
radio input "false"
click at [553, 183] on img at bounding box center [504, 149] width 113 height 113
click at [447, 92] on input "1 Spray 1 Spray" at bounding box center [447, 91] width 1 height 1
radio input "false"
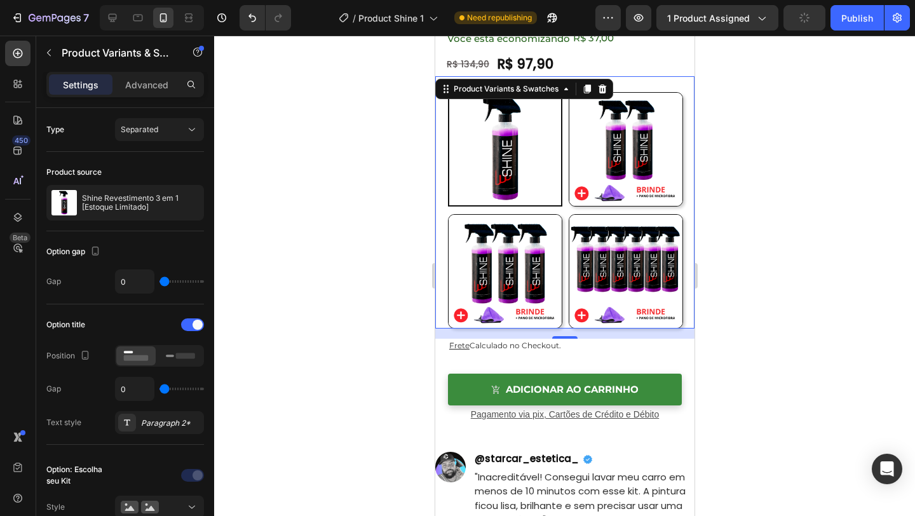
click at [601, 178] on img at bounding box center [625, 149] width 113 height 113
click at [568, 92] on input "2 Sprays R$ 74 / Cada 2 Sprays R$ 74 / Cada" at bounding box center [567, 91] width 1 height 1
radio input "false"
click at [613, 257] on img at bounding box center [625, 271] width 113 height 113
click at [568, 214] on input "6 Sprays R$49 / Cada 6 Sprays R$49 / Cada" at bounding box center [567, 213] width 1 height 1
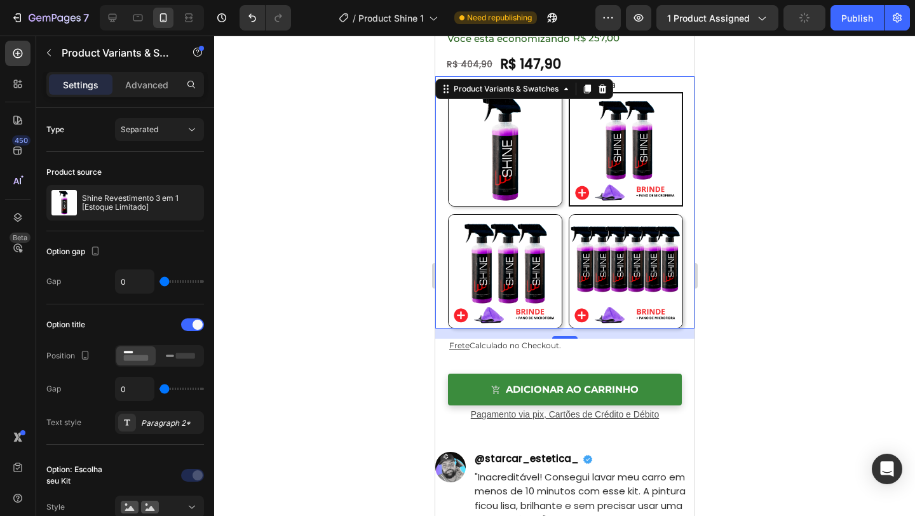
radio input "false"
click at [536, 257] on img at bounding box center [504, 271] width 113 height 113
click at [447, 214] on input "3 Sprays R$ 65 / Cada 3 Sprays R$ 65 / Cada" at bounding box center [447, 213] width 1 height 1
click at [536, 193] on div "3 Sprays R$ 65 / Cada" at bounding box center [504, 199] width 87 height 17
click at [447, 213] on input "3 Sprays R$ 65 / Cada 3 Sprays R$ 65 / Cada" at bounding box center [447, 213] width 1 height 1
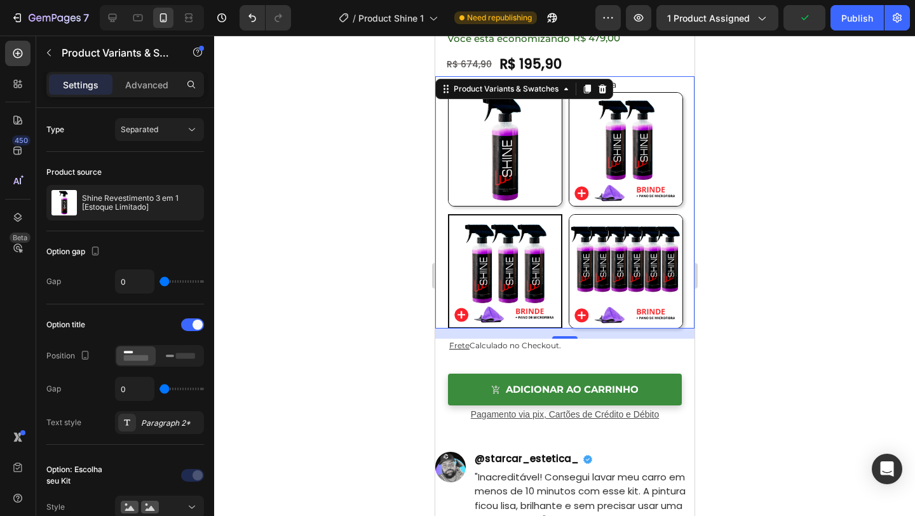
radio input "true"
click at [550, 180] on img at bounding box center [504, 149] width 113 height 113
click at [447, 92] on input "1 Spray 1 Spray" at bounding box center [447, 91] width 1 height 1
radio input "false"
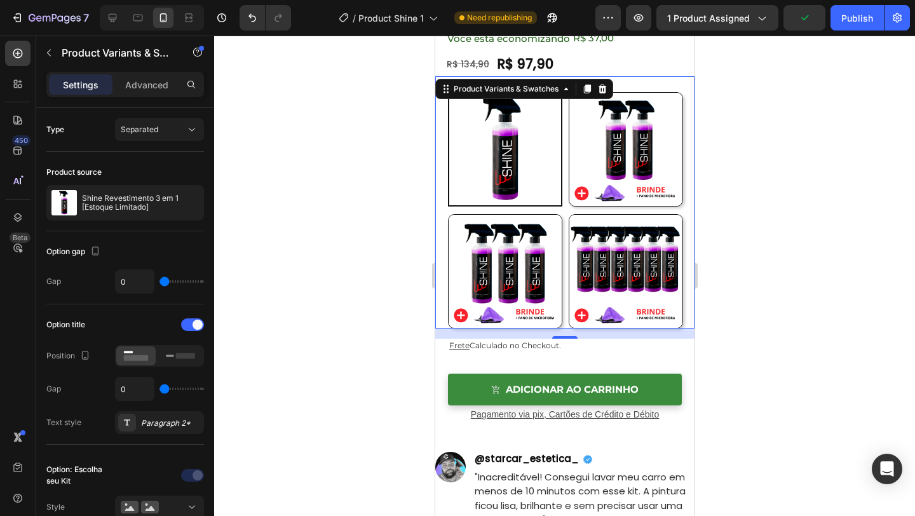
click at [594, 180] on img at bounding box center [625, 149] width 113 height 113
click at [568, 92] on input "2 Sprays R$ 74 / Cada 2 Sprays R$ 74 / Cada" at bounding box center [567, 91] width 1 height 1
radio input "false"
click at [583, 261] on img at bounding box center [625, 271] width 113 height 113
click at [568, 214] on input "6 Sprays R$49 / Cada 6 Sprays R$49 / Cada" at bounding box center [567, 213] width 1 height 1
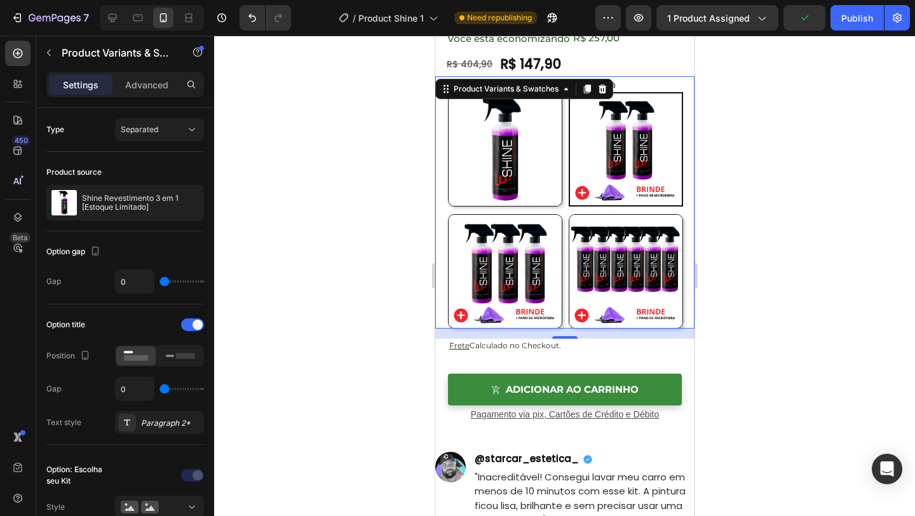
radio input "false"
click at [523, 266] on img at bounding box center [504, 271] width 113 height 113
click at [447, 214] on input "3 Sprays R$ 65 / Cada 3 Sprays R$ 65 / Cada" at bounding box center [447, 213] width 1 height 1
radio input "false"
click at [520, 155] on img at bounding box center [504, 149] width 113 height 113
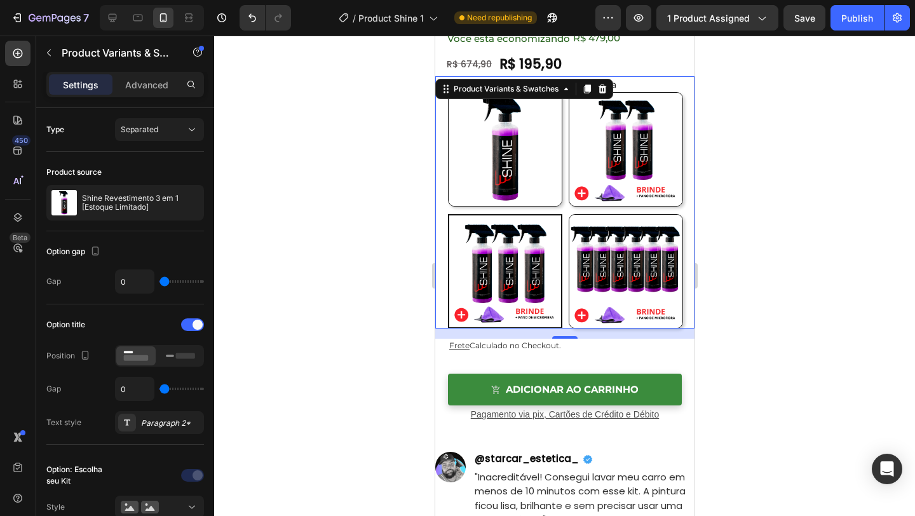
click at [447, 92] on input "1 Spray 1 Spray" at bounding box center [447, 91] width 1 height 1
radio input "false"
click at [590, 156] on img at bounding box center [625, 149] width 113 height 113
click at [568, 92] on input "2 Sprays R$ 74 / Cada 2 Sprays R$ 74 / Cada" at bounding box center [567, 91] width 1 height 1
radio input "false"
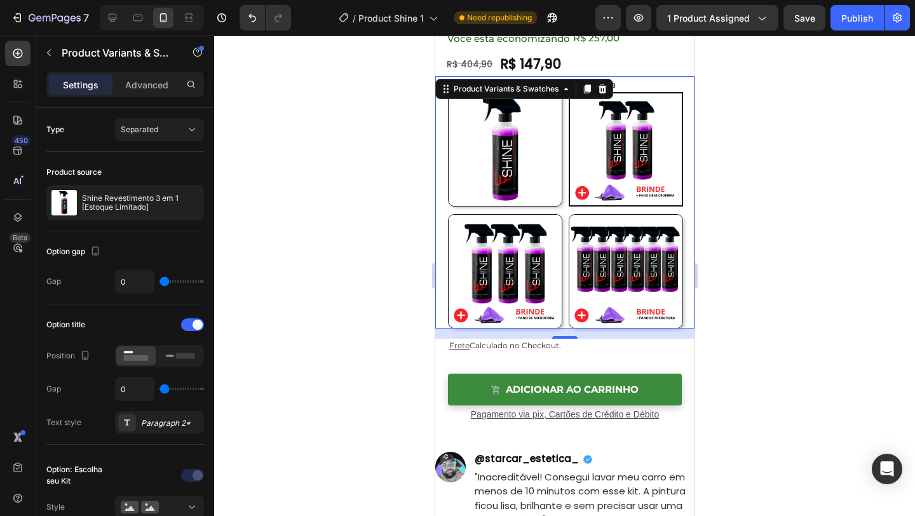
click at [534, 221] on img at bounding box center [504, 271] width 113 height 113
click at [447, 214] on input "3 Sprays R$ 65 / Cada 3 Sprays R$ 65 / Cada" at bounding box center [447, 213] width 1 height 1
radio input "false"
click at [629, 240] on img at bounding box center [625, 271] width 113 height 113
click at [568, 214] on input "6 Sprays R$49 / Cada 6 Sprays R$49 / Cada" at bounding box center [567, 213] width 1 height 1
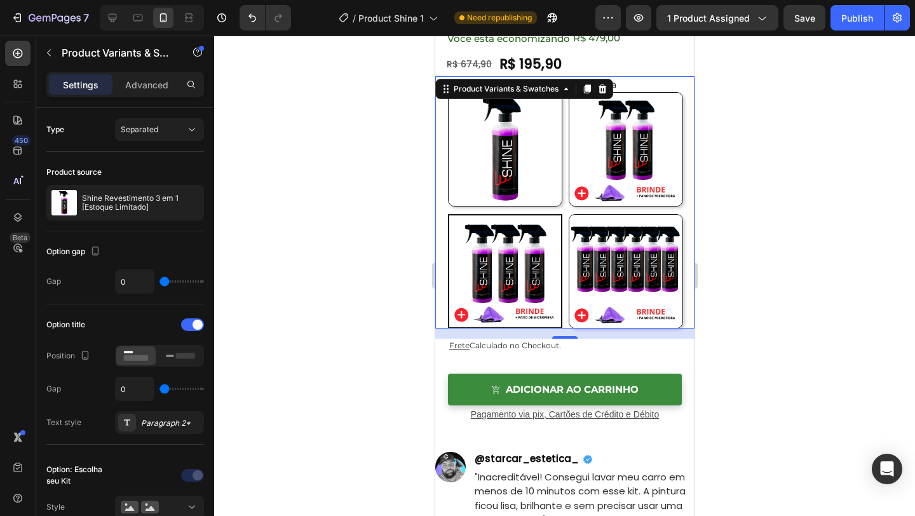
radio input "false"
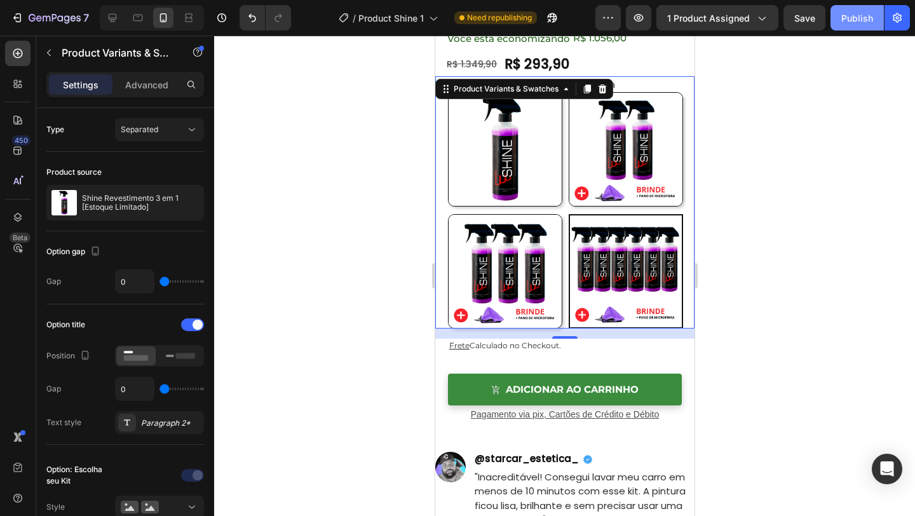
click at [840, 8] on button "Publish" at bounding box center [856, 17] width 53 height 25
click at [159, 41] on img at bounding box center [79, 35] width 159 height 10
type input "#5b5656"
click at [159, 30] on input "#5b5656" at bounding box center [79, 22] width 159 height 15
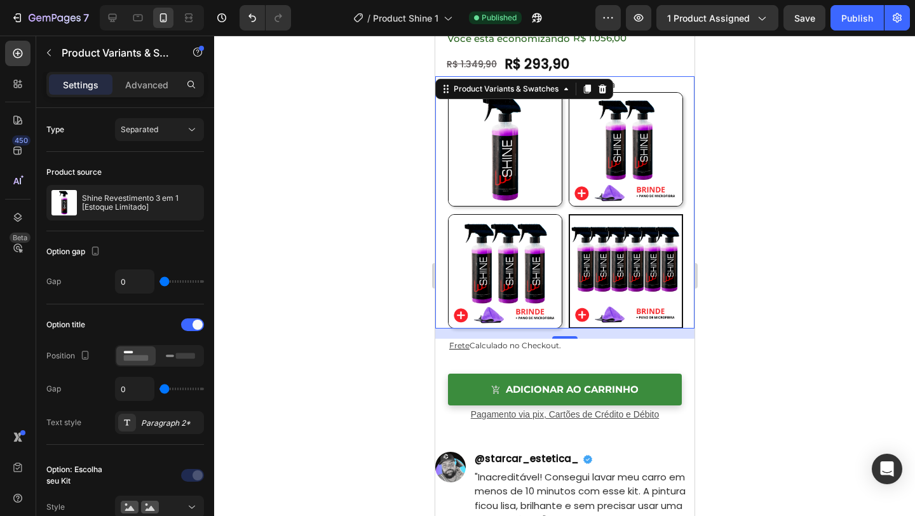
drag, startPoint x: 522, startPoint y: 107, endPoint x: 485, endPoint y: 107, distance: 37.5
click at [159, 30] on input "#5b5656" at bounding box center [79, 22] width 159 height 15
click at [7, 15] on button "X" at bounding box center [3, 7] width 7 height 15
click at [159, 41] on img at bounding box center [79, 35] width 159 height 10
click at [159, 30] on input at bounding box center [79, 22] width 159 height 15
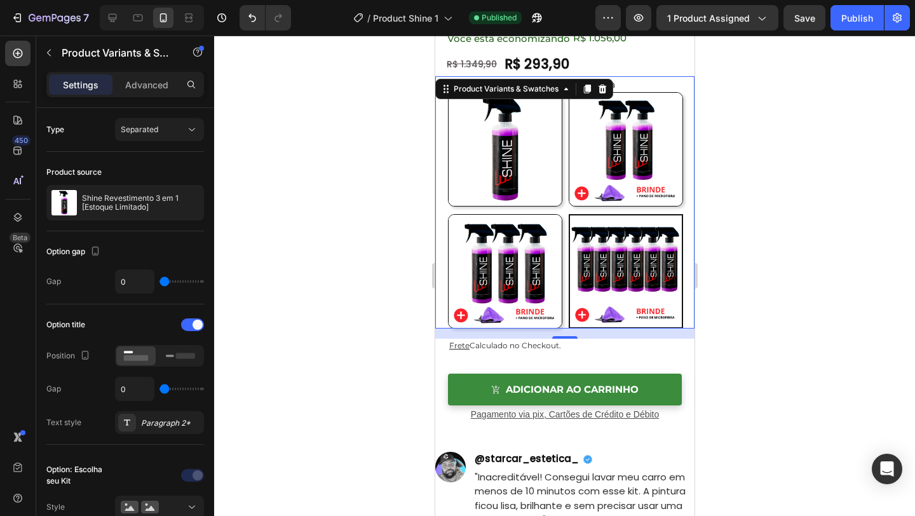
drag, startPoint x: 527, startPoint y: 104, endPoint x: 492, endPoint y: 100, distance: 35.7
click at [159, 30] on input at bounding box center [79, 22] width 159 height 15
type input "#625d5d"
click at [805, 71] on div at bounding box center [564, 276] width 701 height 480
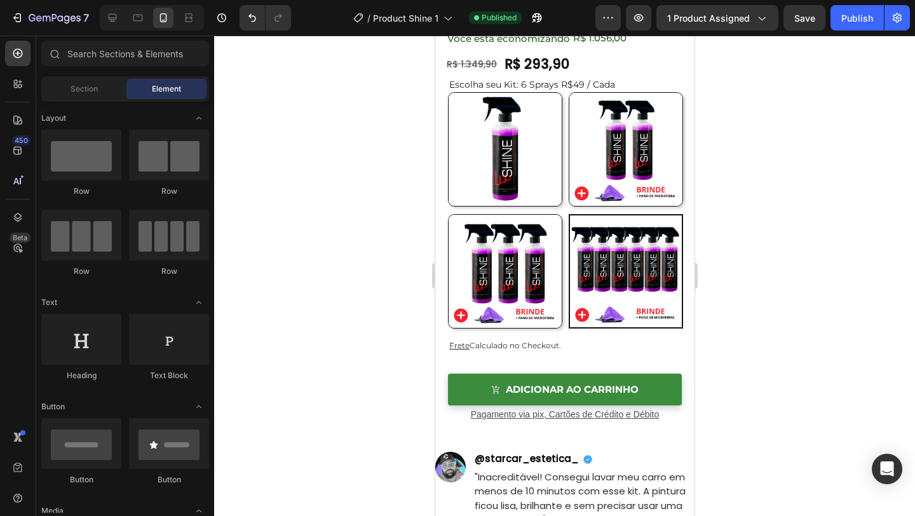
click at [801, 76] on div at bounding box center [564, 276] width 701 height 480
click at [588, 64] on div "X #625d5d" at bounding box center [457, 32] width 915 height 64
click at [7, 15] on button "X" at bounding box center [3, 7] width 7 height 15
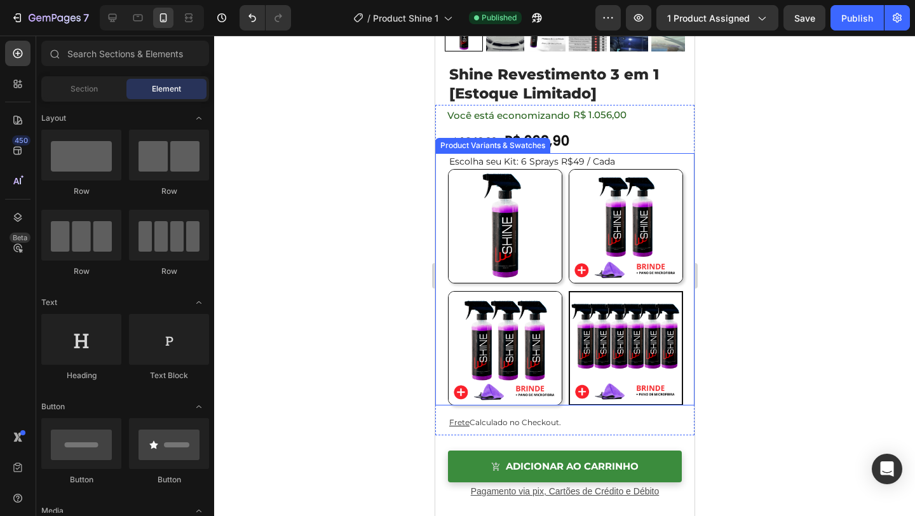
scroll to position [311, 0]
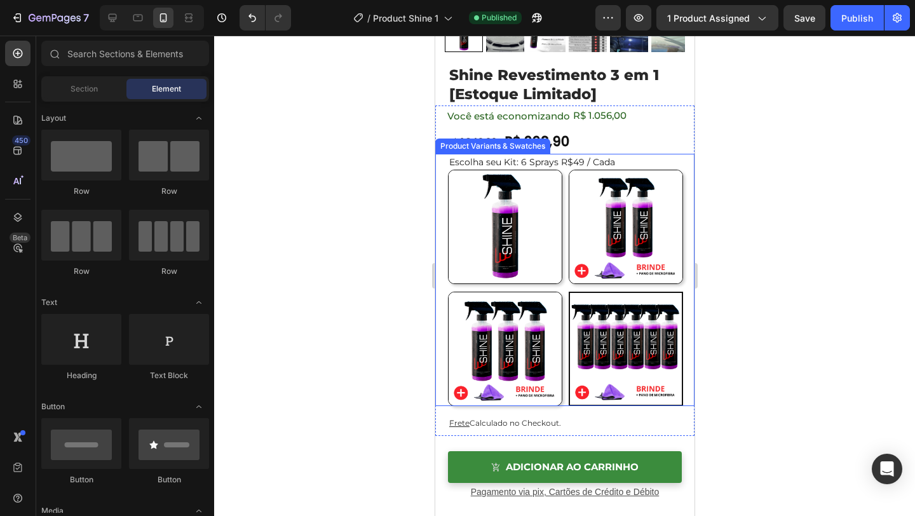
click at [619, 255] on img at bounding box center [625, 226] width 113 height 113
click at [568, 170] on input "2 Sprays R$ 74 / Cada 2 Sprays R$ 74 / Cada" at bounding box center [567, 169] width 1 height 1
radio input "false"
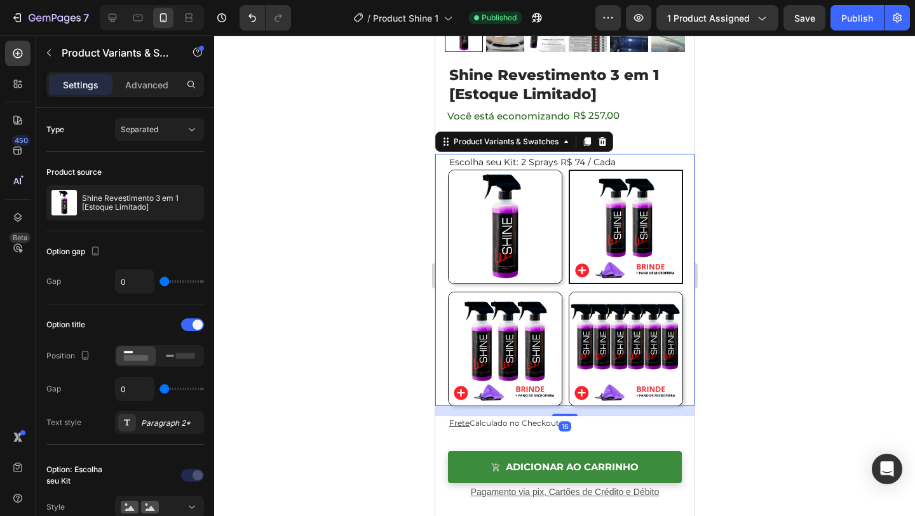
click at [736, 114] on div at bounding box center [564, 276] width 701 height 480
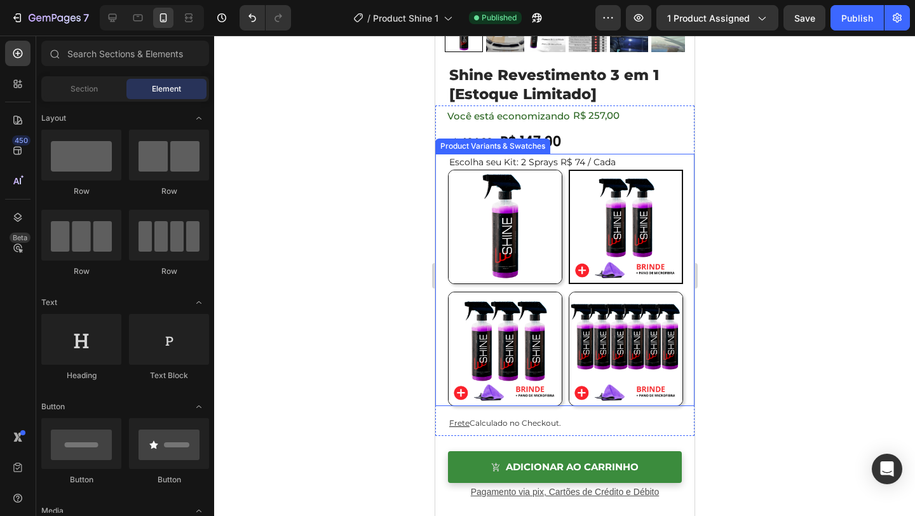
click at [495, 217] on img at bounding box center [504, 226] width 113 height 113
click at [447, 170] on input "1 Spray 1 Spray" at bounding box center [447, 169] width 1 height 1
radio input "false"
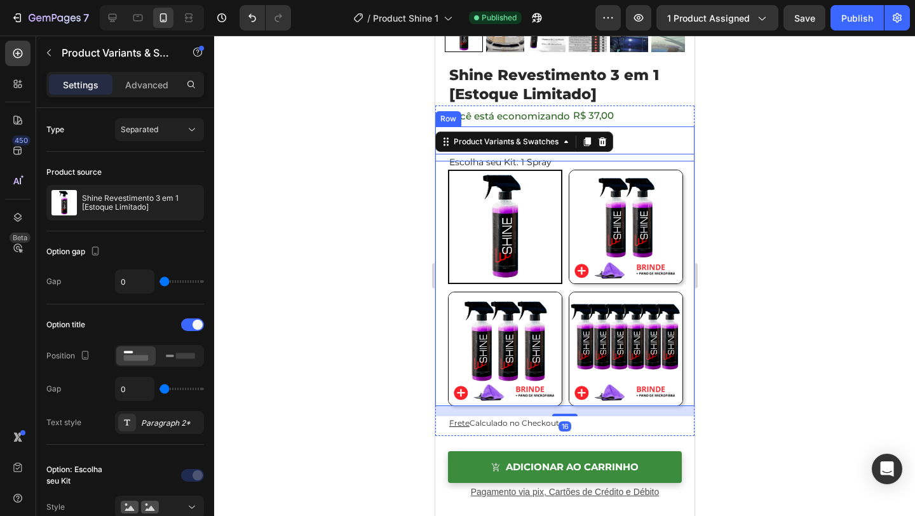
click at [801, 120] on div at bounding box center [564, 276] width 701 height 480
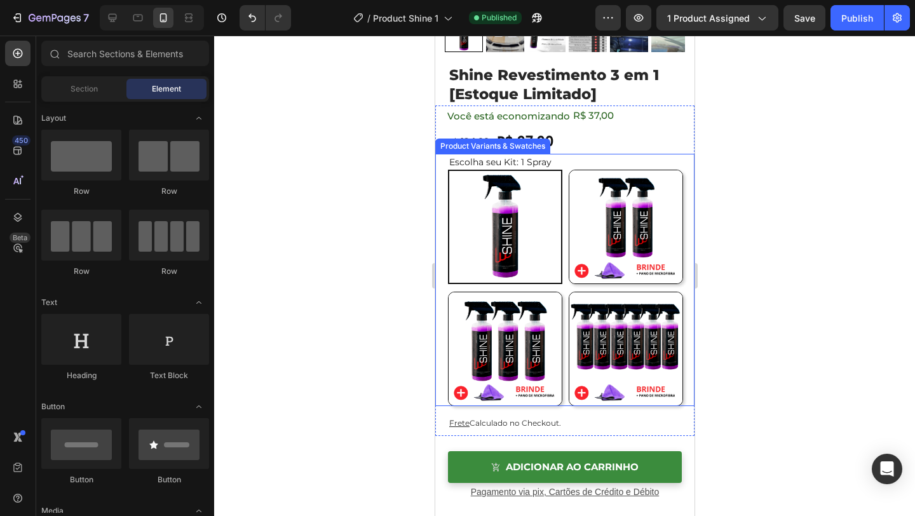
click at [664, 229] on img at bounding box center [625, 226] width 113 height 113
click at [568, 170] on input "2 Sprays R$ 74 / Cada 2 Sprays R$ 74 / Cada" at bounding box center [567, 169] width 1 height 1
radio input "false"
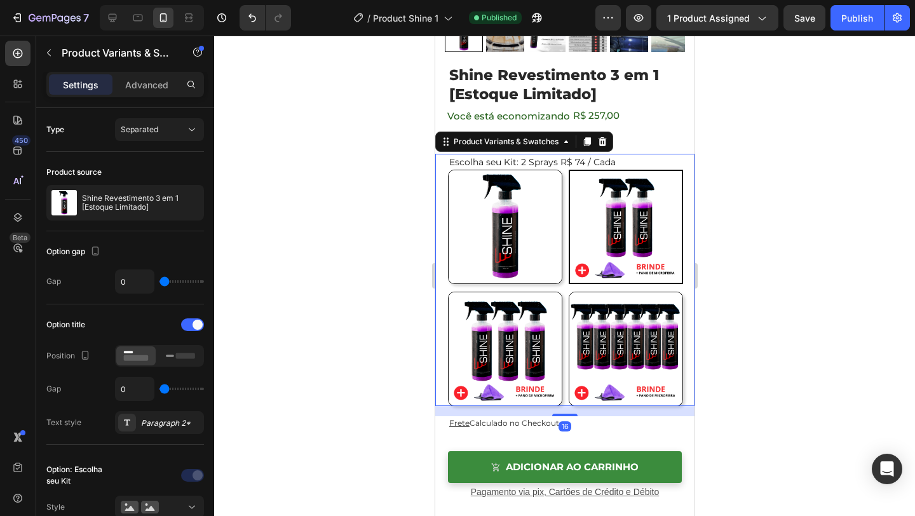
click at [747, 219] on div at bounding box center [564, 276] width 701 height 480
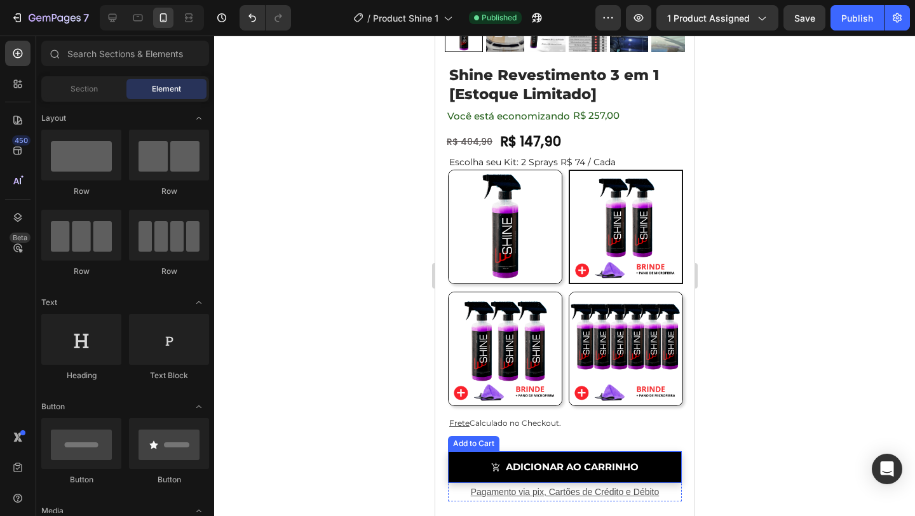
click at [456, 467] on button "Adicionar ao Carrinho" at bounding box center [563, 467] width 233 height 32
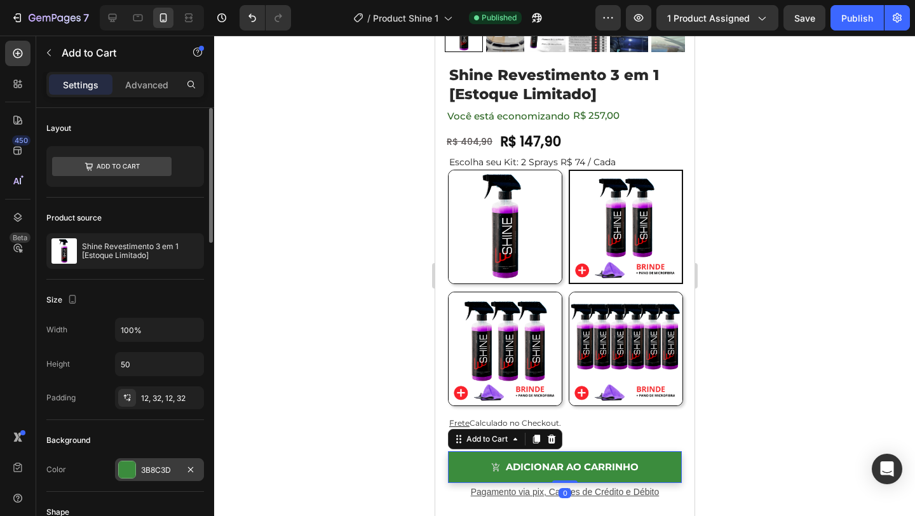
click at [171, 464] on div "3B8C3D" at bounding box center [159, 469] width 37 height 11
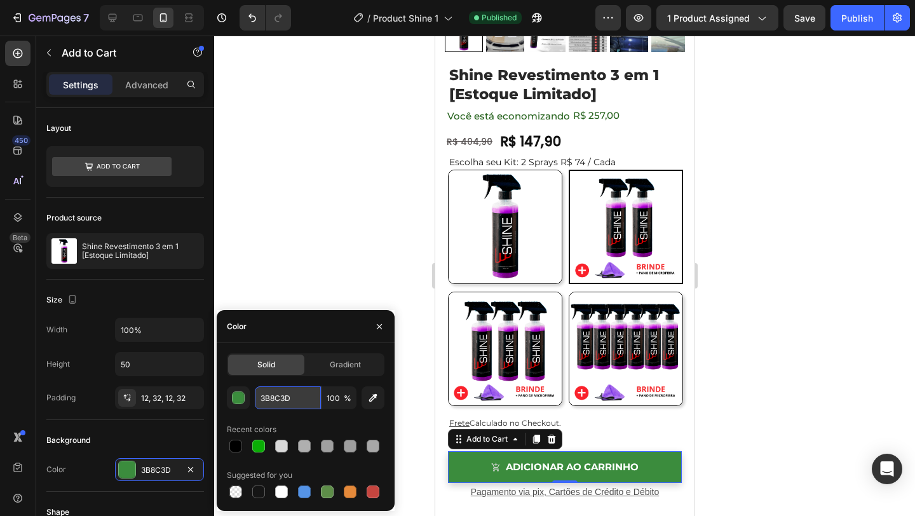
click at [284, 400] on input "3B8C3D" at bounding box center [288, 397] width 66 height 23
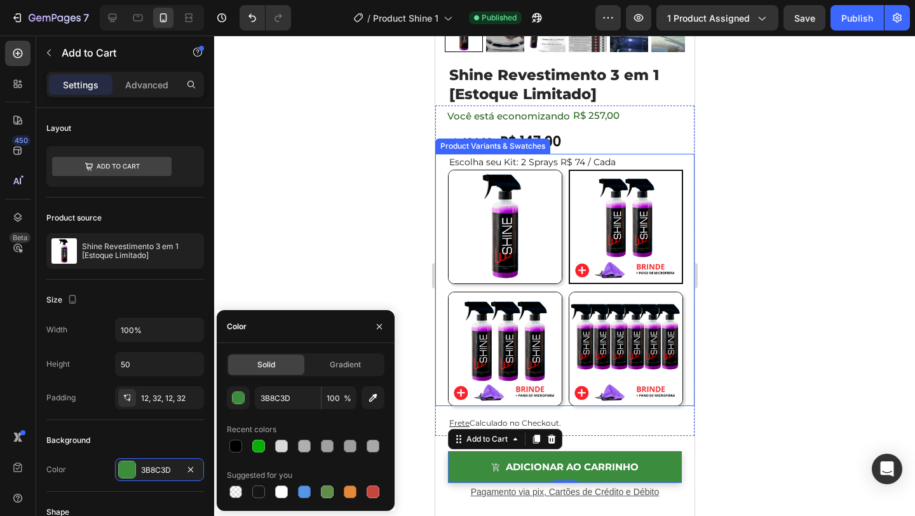
click at [465, 365] on img at bounding box center [504, 348] width 113 height 113
click at [447, 292] on input "3 Sprays R$ 65 / Cada 3 Sprays R$ 65 / Cada" at bounding box center [447, 291] width 1 height 1
radio input "false"
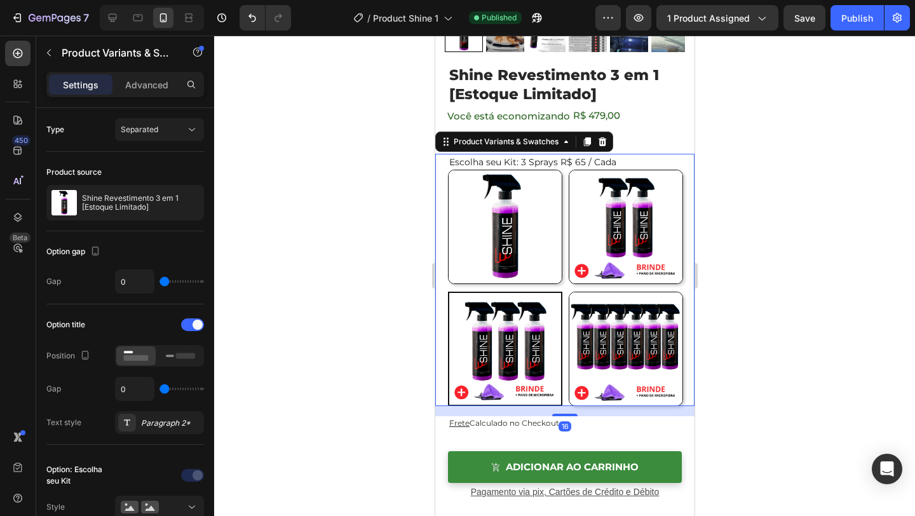
click at [787, 150] on div at bounding box center [564, 276] width 701 height 480
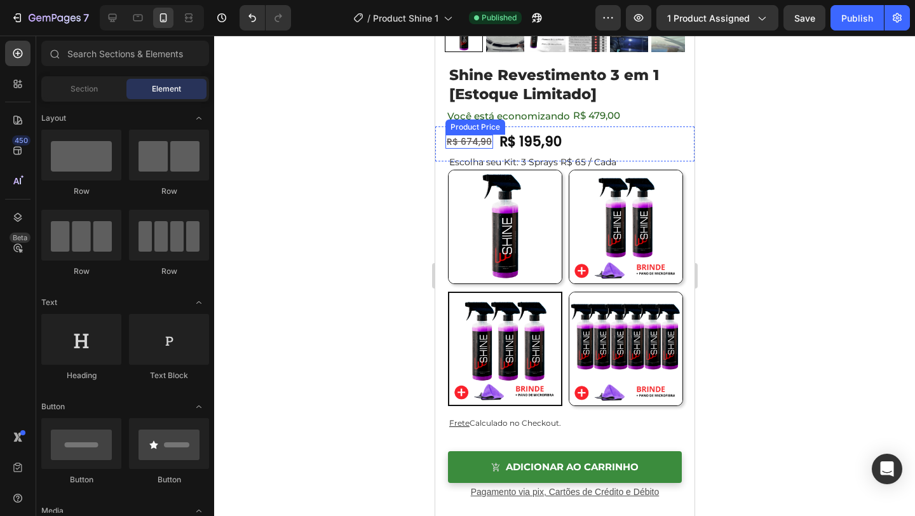
click at [481, 138] on div "R$ 674,90" at bounding box center [469, 142] width 48 height 14
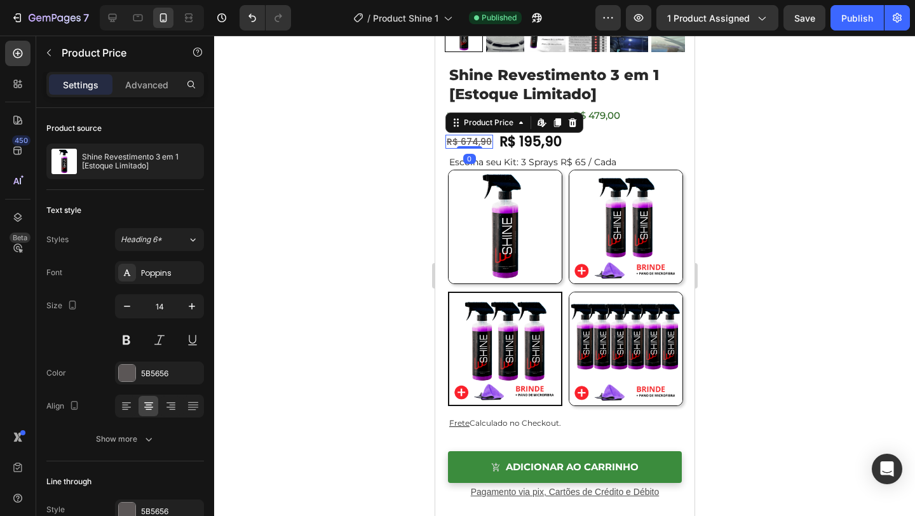
click at [481, 138] on div "R$ 674,90" at bounding box center [469, 142] width 48 height 14
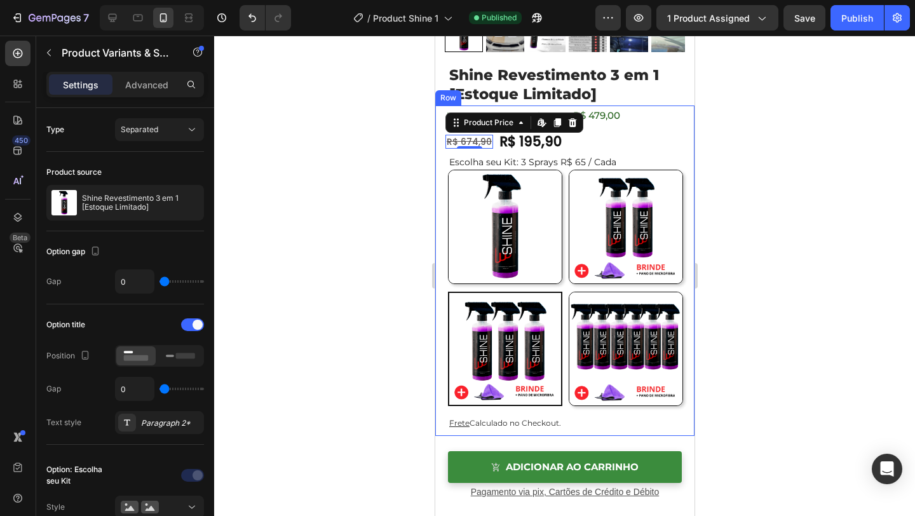
click at [655, 363] on img at bounding box center [625, 348] width 113 height 113
click at [568, 292] on input "6 Sprays R$49 / Cada 6 Sprays R$49 / Cada" at bounding box center [567, 291] width 1 height 1
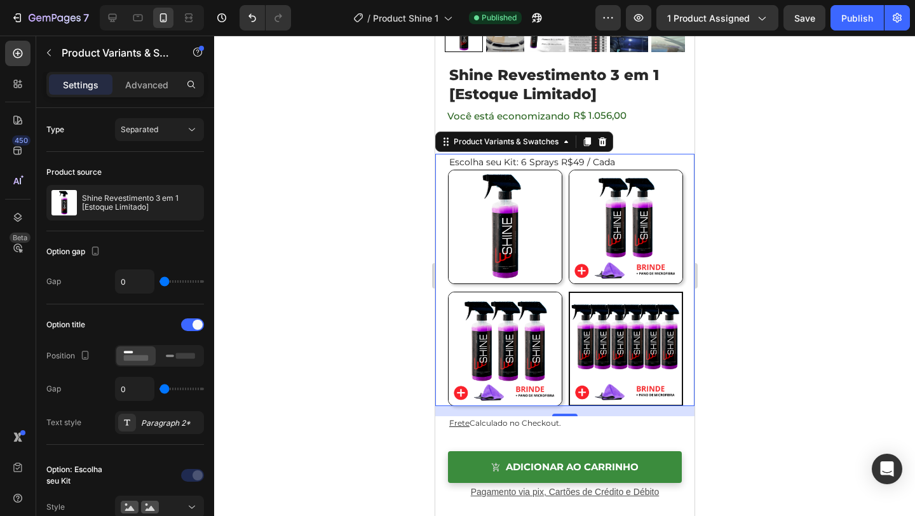
radio input "false"
click at [757, 120] on div at bounding box center [564, 276] width 701 height 480
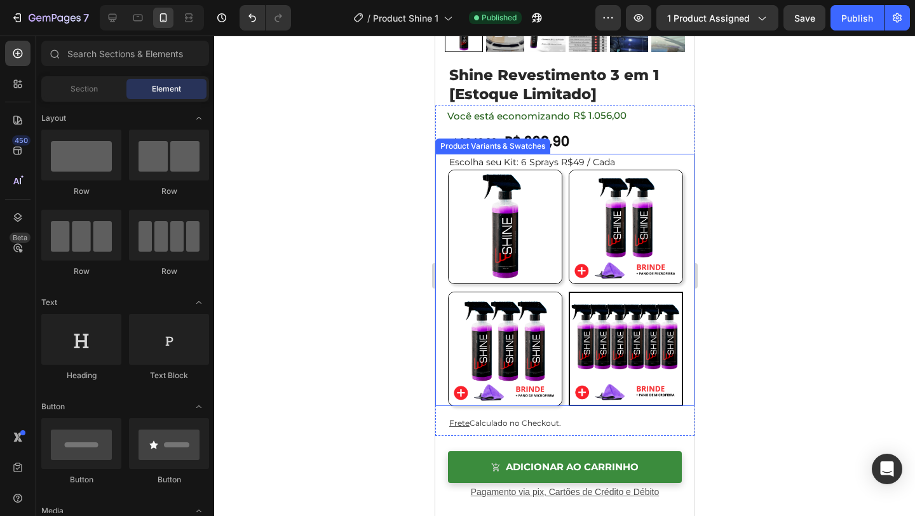
click at [444, 276] on div "Escolha seu Kit: 6 Sprays R$49 / Cada 1 Spray 1 Spray 2 Sprays R$ 74 / Cada 2 S…" at bounding box center [564, 280] width 259 height 252
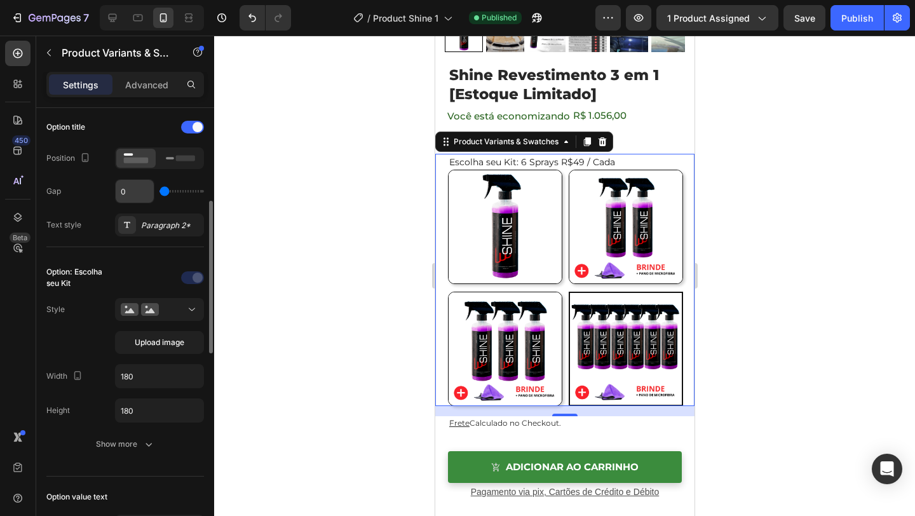
scroll to position [219, 0]
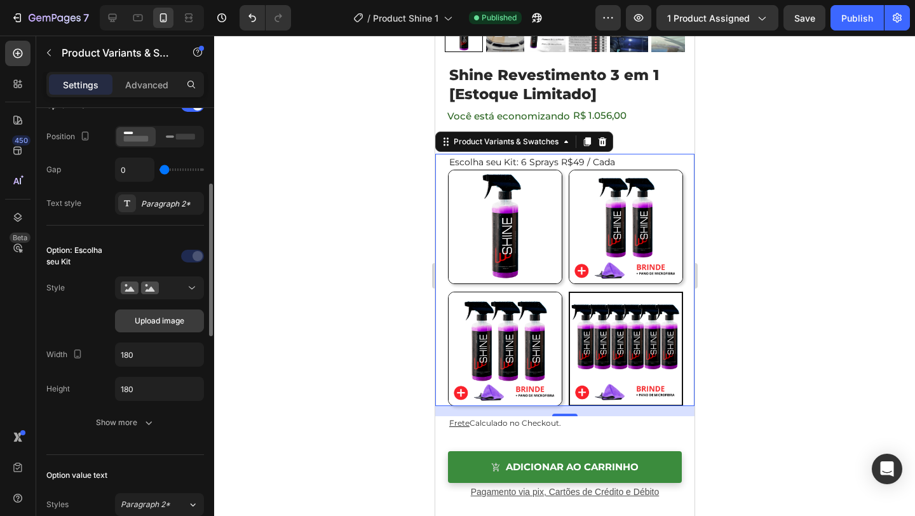
click at [165, 323] on span "Upload image" at bounding box center [160, 320] width 50 height 11
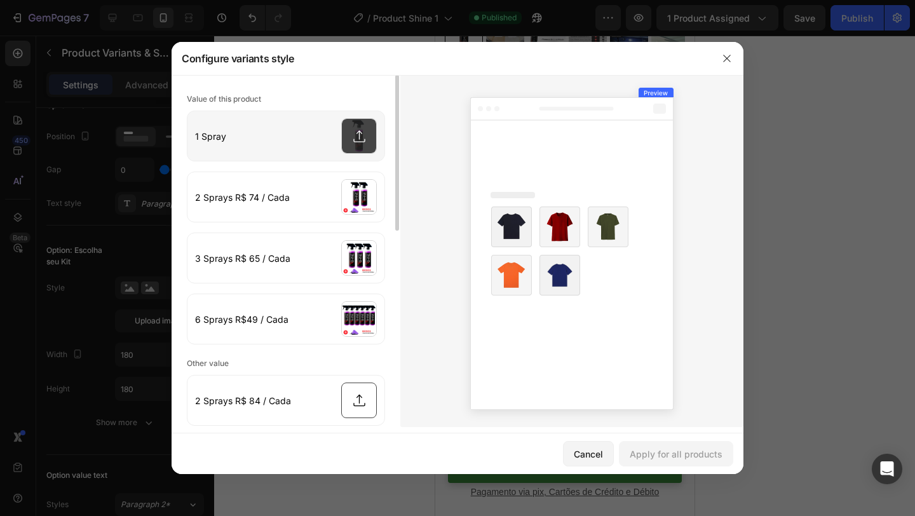
click at [356, 133] on input "file" at bounding box center [285, 136] width 197 height 50
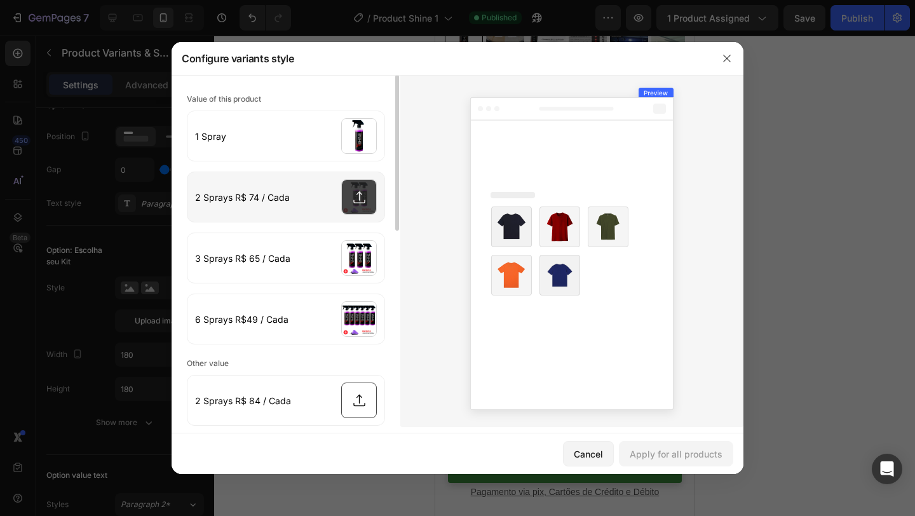
click at [363, 187] on input "file" at bounding box center [285, 197] width 197 height 50
type input "C:\fakepath\8.png"
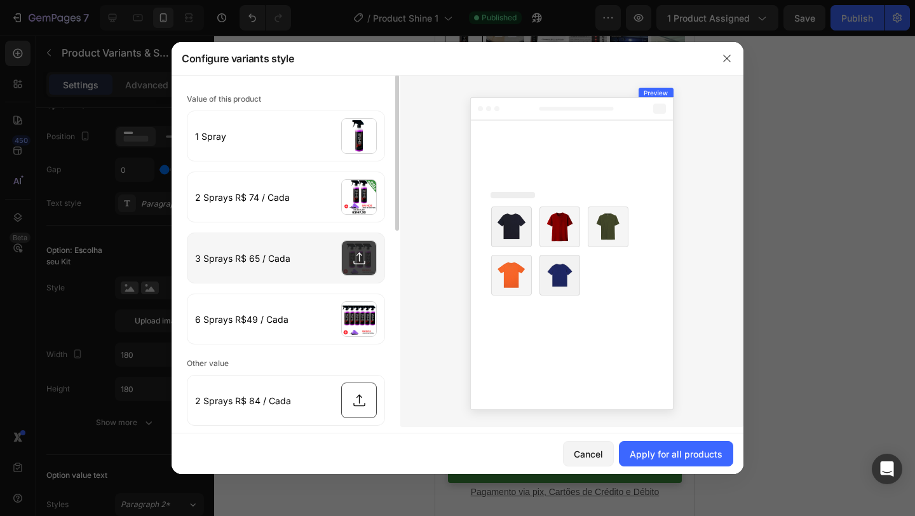
click at [367, 260] on input "file" at bounding box center [285, 258] width 197 height 50
type input "C:\fakepath\9.png"
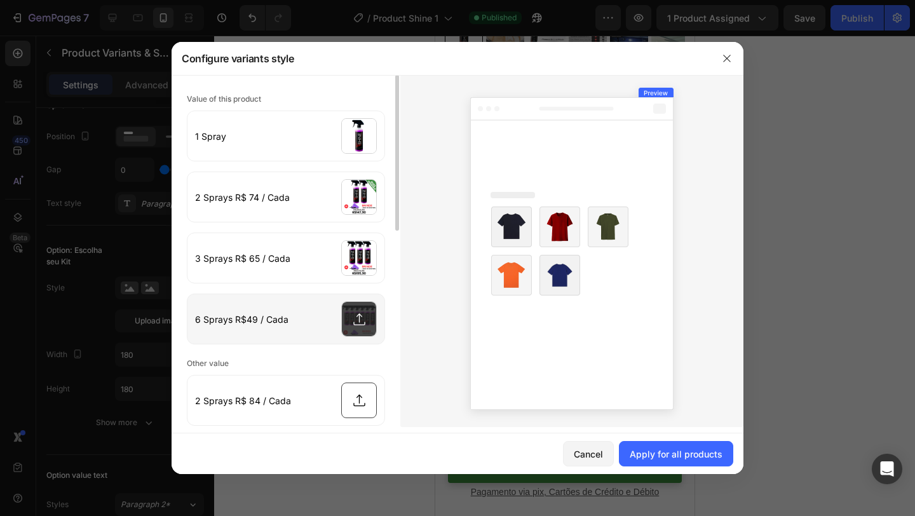
click at [361, 313] on input "file" at bounding box center [285, 319] width 197 height 50
type input "C:\fakepath\10.png"
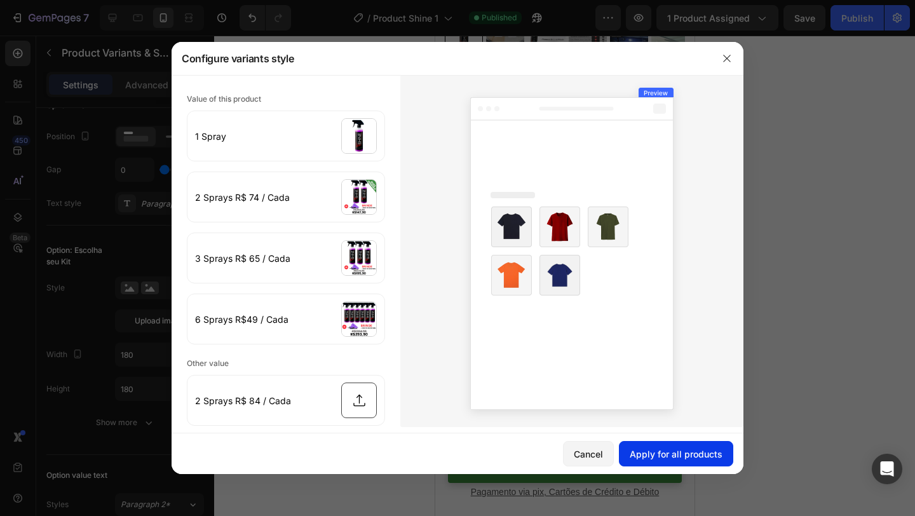
click at [663, 444] on button "Apply for all products" at bounding box center [676, 453] width 114 height 25
radio input "false"
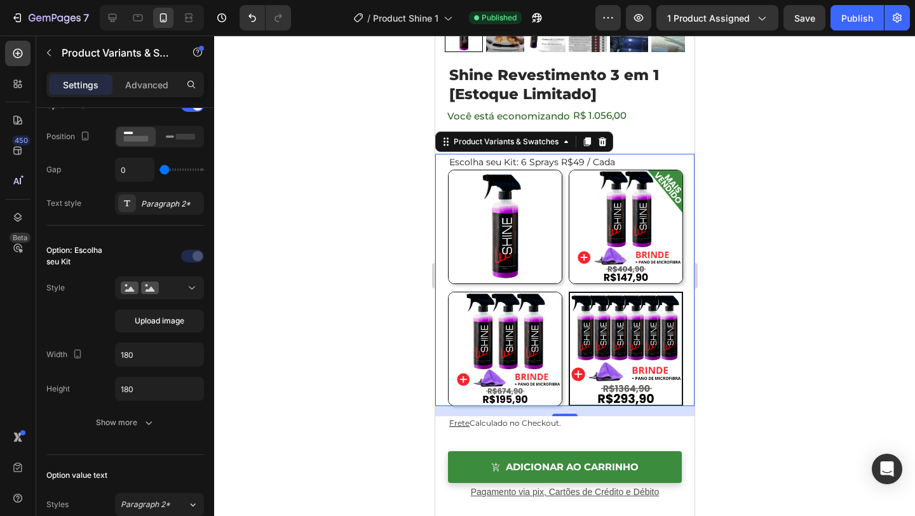
click at [746, 338] on div at bounding box center [564, 276] width 701 height 480
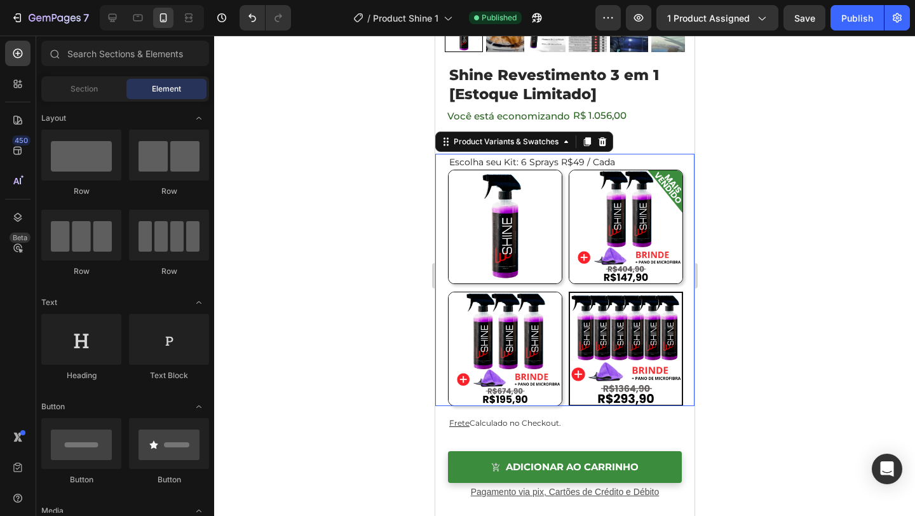
click at [628, 254] on img at bounding box center [625, 226] width 113 height 113
click at [568, 170] on input "2 Sprays R$ 74 / Cada 2 Sprays R$ 74 / Cada" at bounding box center [567, 169] width 1 height 1
radio input "false"
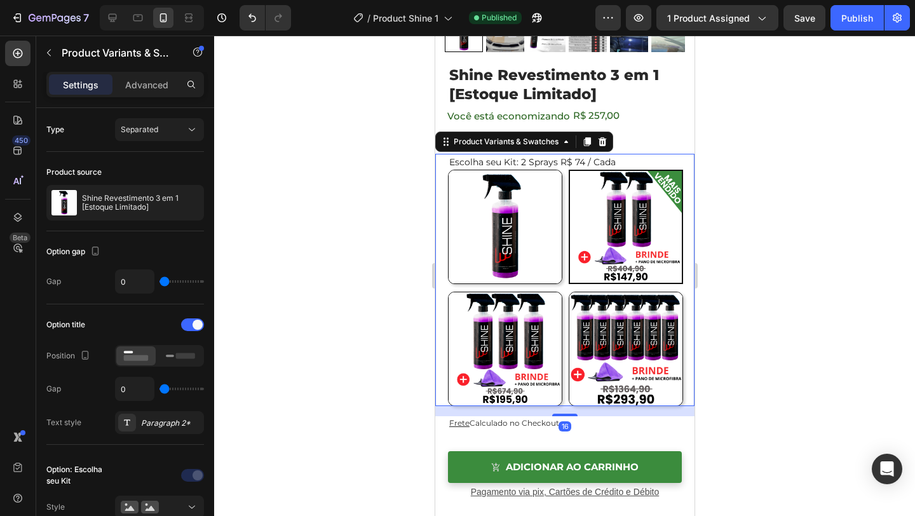
click at [543, 252] on img at bounding box center [504, 226] width 113 height 113
click at [447, 170] on input "1 Spray 1 Spray" at bounding box center [447, 169] width 1 height 1
radio input "false"
click at [529, 346] on img at bounding box center [504, 348] width 113 height 113
click at [447, 292] on input "3 Sprays R$ 65 / Cada 3 Sprays R$ 65 / Cada" at bounding box center [447, 291] width 1 height 1
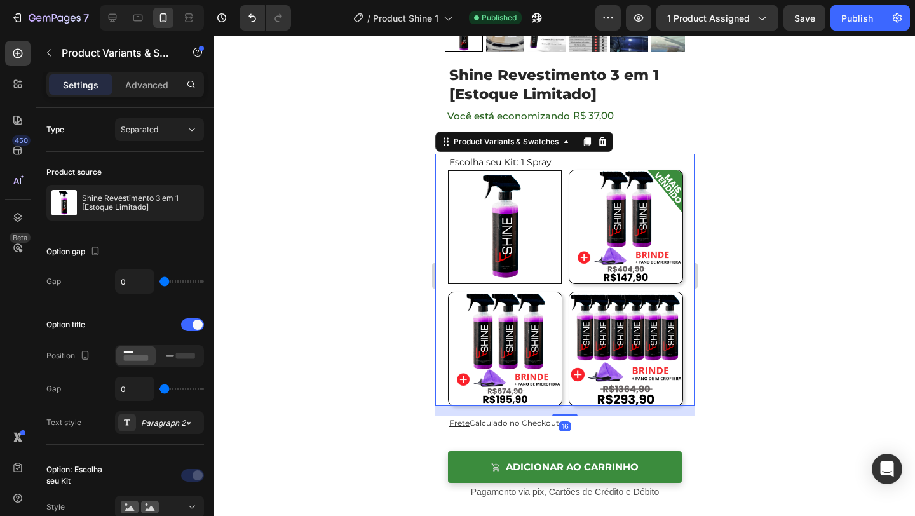
radio input "false"
click at [609, 316] on img at bounding box center [625, 348] width 113 height 113
click at [568, 292] on input "6 Sprays R$49 / Cada 6 Sprays R$49 / Cada" at bounding box center [567, 291] width 1 height 1
radio input "false"
click at [626, 237] on img at bounding box center [625, 226] width 113 height 113
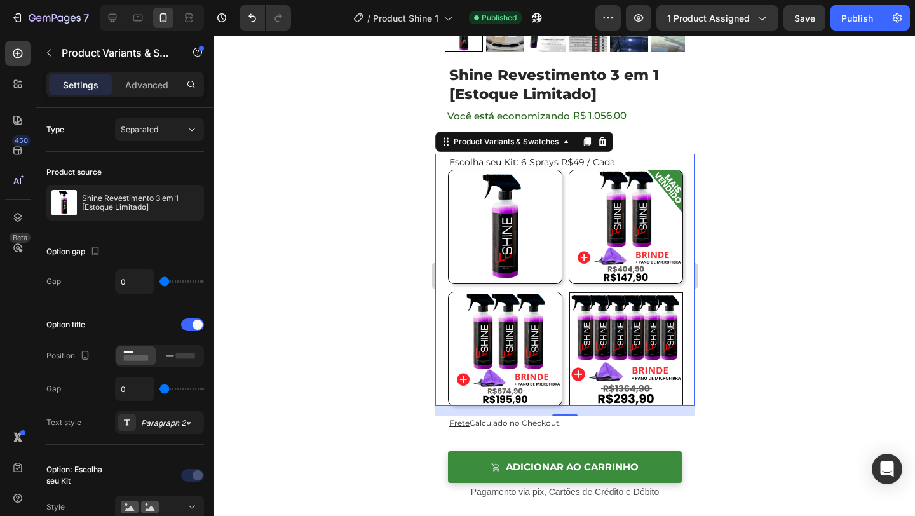
click at [568, 170] on input "2 Sprays R$ 74 / Cada 2 Sprays R$ 74 / Cada" at bounding box center [567, 169] width 1 height 1
radio input "false"
click at [521, 238] on img at bounding box center [504, 226] width 113 height 113
click at [447, 170] on input "1 Spray 1 Spray" at bounding box center [447, 169] width 1 height 1
radio input "false"
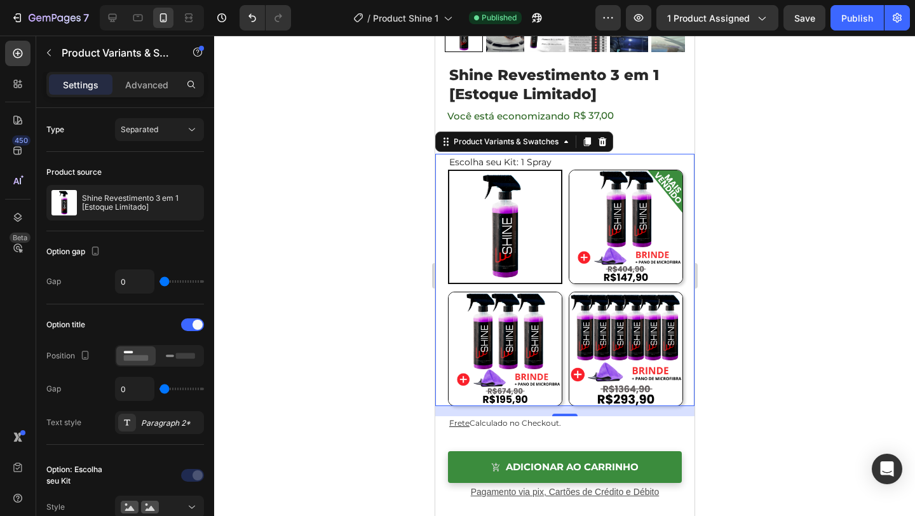
click at [509, 321] on img at bounding box center [504, 348] width 113 height 113
click at [447, 292] on input "3 Sprays R$ 65 / Cada 3 Sprays R$ 65 / Cada" at bounding box center [447, 291] width 1 height 1
radio input "false"
click at [594, 328] on img at bounding box center [625, 348] width 113 height 113
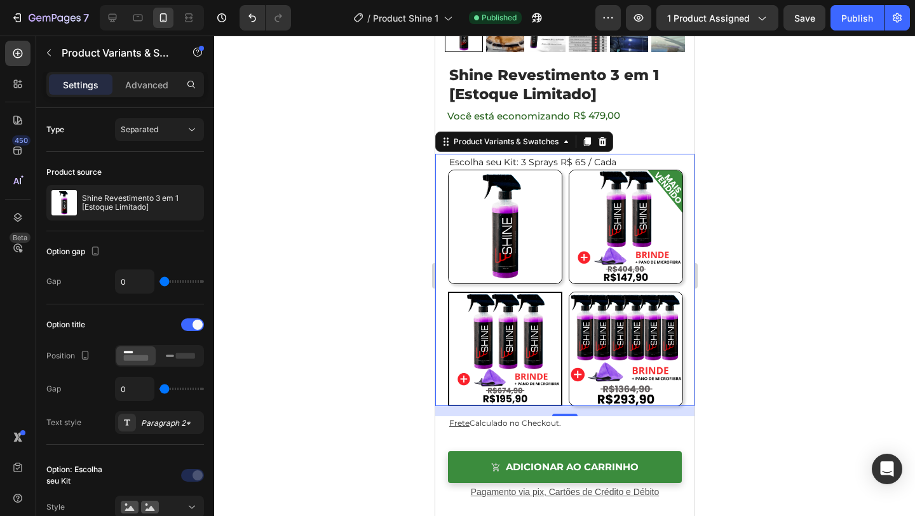
click at [568, 292] on input "6 Sprays R$49 / Cada 6 Sprays R$49 / Cada" at bounding box center [567, 291] width 1 height 1
radio input "false"
click at [604, 237] on img at bounding box center [625, 226] width 113 height 113
click at [568, 170] on input "2 Sprays R$ 74 / Cada 2 Sprays R$ 74 / Cada" at bounding box center [567, 169] width 1 height 1
radio input "false"
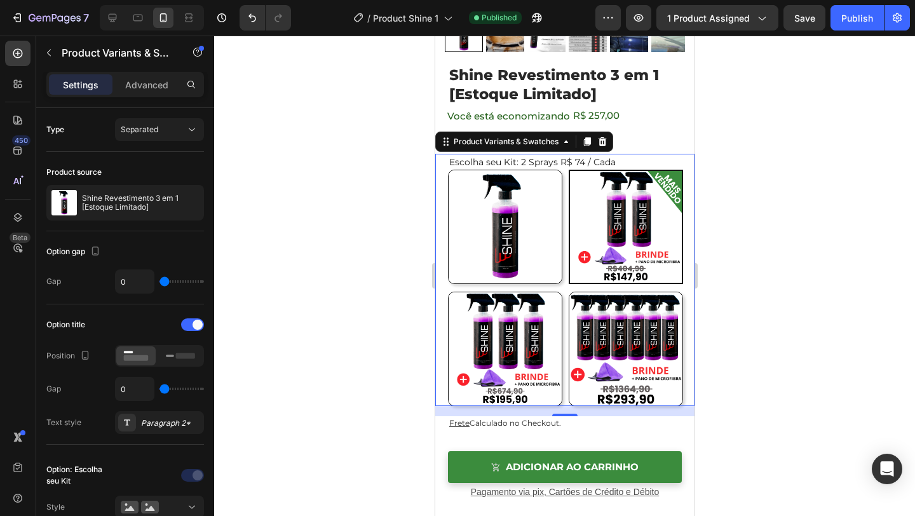
click at [501, 238] on img at bounding box center [504, 226] width 113 height 113
click at [447, 170] on input "1 Spray 1 Spray" at bounding box center [447, 169] width 1 height 1
radio input "false"
click at [488, 311] on img at bounding box center [504, 348] width 113 height 113
click at [447, 292] on input "3 Sprays R$ 65 / Cada 3 Sprays R$ 65 / Cada" at bounding box center [447, 291] width 1 height 1
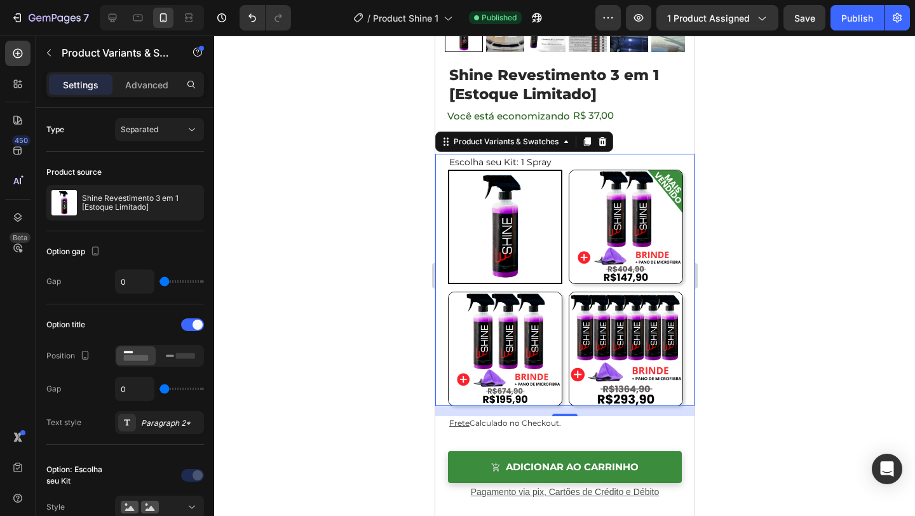
radio input "false"
click at [571, 316] on img at bounding box center [625, 348] width 113 height 113
click at [568, 292] on input "6 Sprays R$49 / Cada 6 Sprays R$49 / Cada" at bounding box center [567, 291] width 1 height 1
radio input "false"
click at [540, 257] on img at bounding box center [504, 226] width 113 height 113
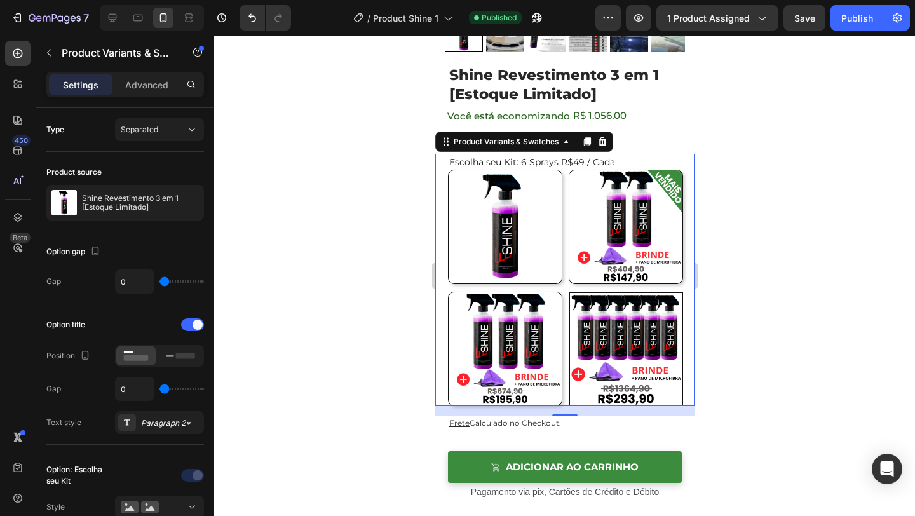
click at [447, 170] on input "1 Spray 1 Spray" at bounding box center [447, 169] width 1 height 1
radio input "false"
click at [747, 229] on div at bounding box center [564, 276] width 701 height 480
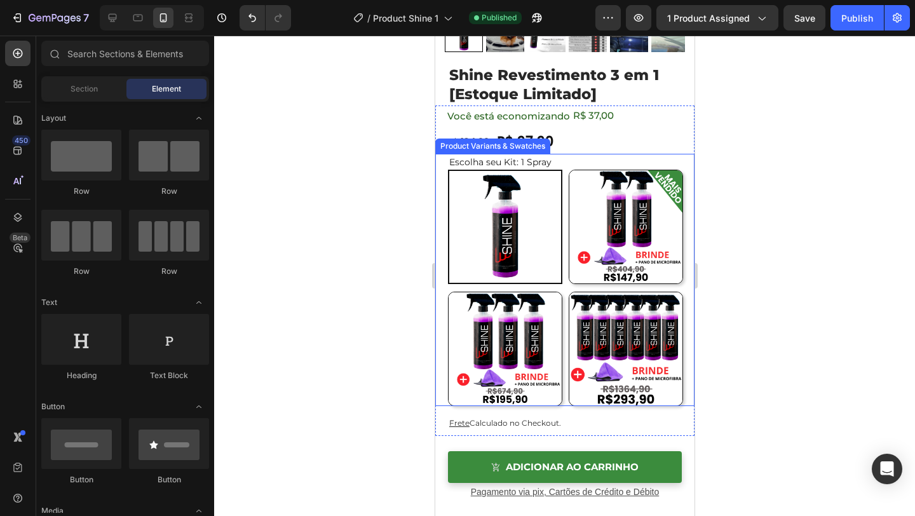
click at [661, 249] on img at bounding box center [625, 226] width 113 height 113
click at [568, 170] on input "2 Sprays R$ 74 / Cada 2 Sprays R$ 74 / Cada" at bounding box center [567, 169] width 1 height 1
radio input "false"
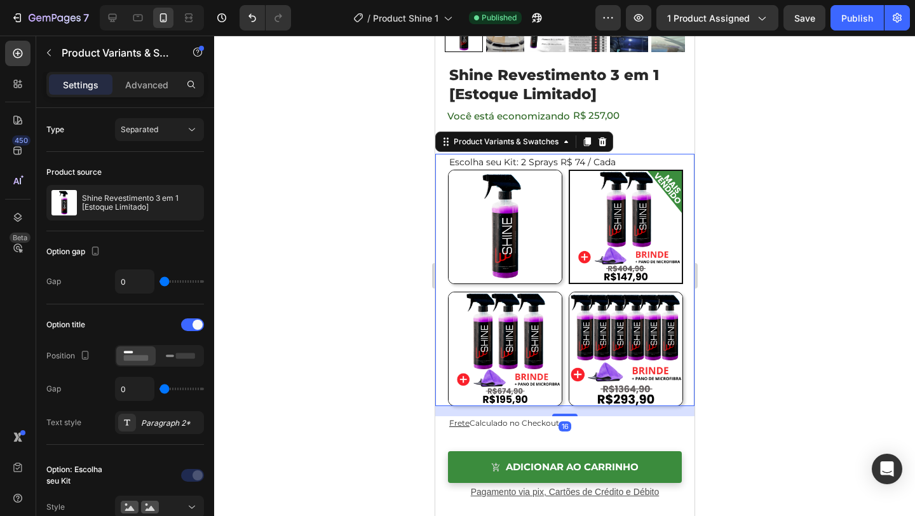
click at [553, 361] on img at bounding box center [504, 348] width 113 height 113
click at [447, 292] on input "3 Sprays R$ 65 / Cada 3 Sprays R$ 65 / Cada" at bounding box center [447, 291] width 1 height 1
radio input "false"
click at [609, 358] on img at bounding box center [625, 348] width 113 height 113
click at [568, 292] on input "6 Sprays R$49 / Cada 6 Sprays R$49 / Cada" at bounding box center [567, 291] width 1 height 1
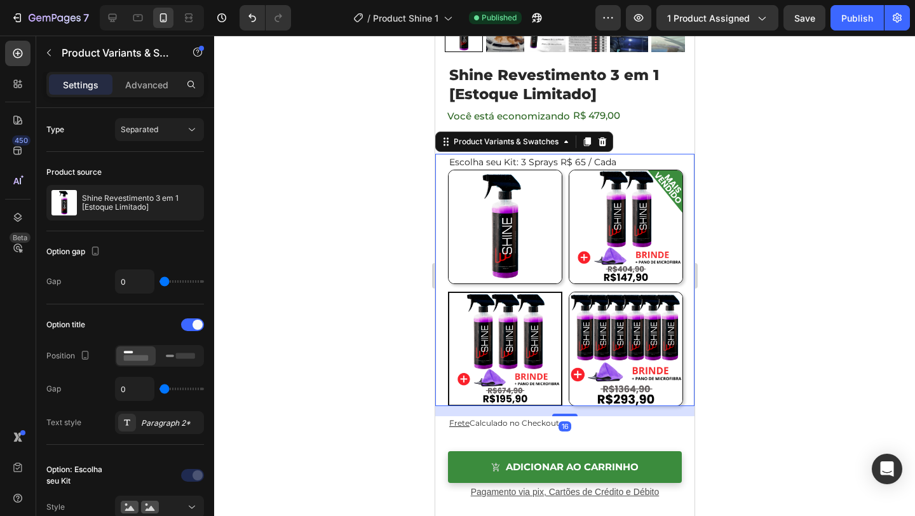
radio input "false"
click at [541, 227] on img at bounding box center [504, 226] width 113 height 113
click at [447, 170] on input "1 Spray 1 Spray" at bounding box center [447, 169] width 1 height 1
radio input "false"
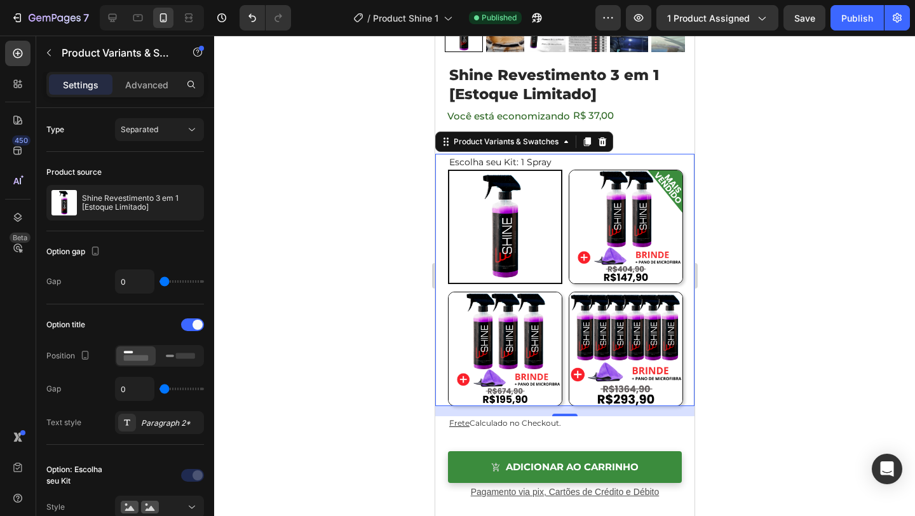
click at [601, 228] on img at bounding box center [625, 226] width 113 height 113
click at [568, 170] on input "2 Sprays R$ 74 / Cada 2 Sprays R$ 74 / Cada" at bounding box center [567, 169] width 1 height 1
radio input "false"
click at [539, 311] on img at bounding box center [504, 348] width 113 height 113
click at [447, 292] on input "3 Sprays R$ 65 / Cada 3 Sprays R$ 65 / Cada" at bounding box center [447, 291] width 1 height 1
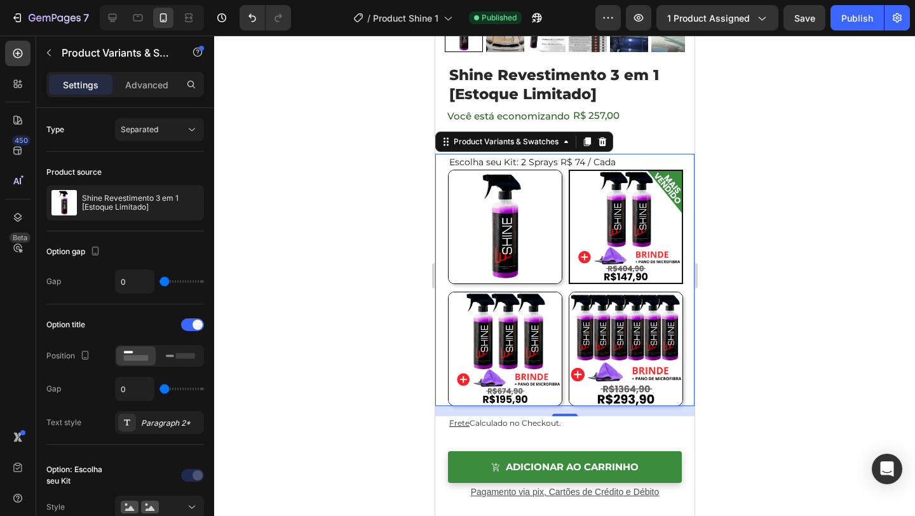
radio input "false"
click at [615, 312] on img at bounding box center [625, 348] width 113 height 113
click at [568, 292] on input "6 Sprays R$49 / Cada 6 Sprays R$49 / Cada" at bounding box center [567, 291] width 1 height 1
radio input "false"
click at [610, 238] on img at bounding box center [625, 226] width 113 height 113
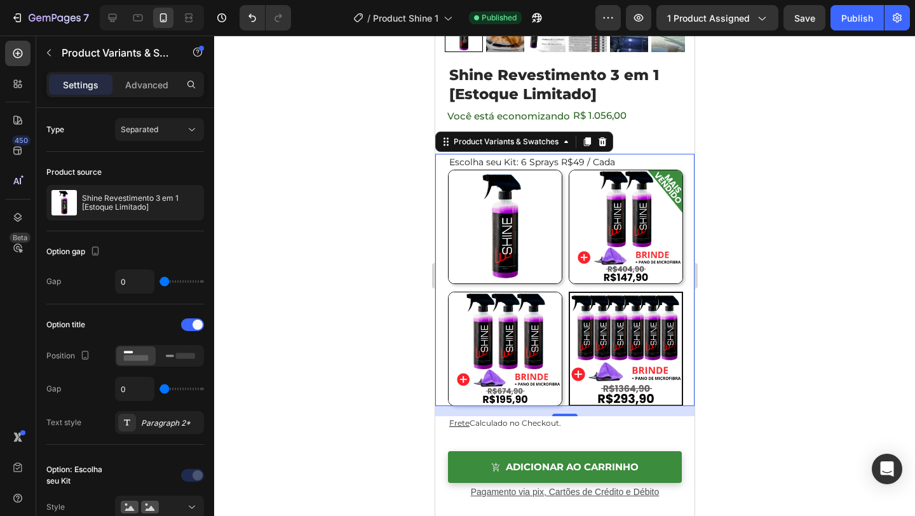
click at [568, 170] on input "2 Sprays R$ 74 / Cada 2 Sprays R$ 74 / Cada" at bounding box center [567, 169] width 1 height 1
radio input "false"
click at [544, 236] on img at bounding box center [504, 226] width 113 height 113
click at [447, 170] on input "1 Spray 1 Spray" at bounding box center [447, 169] width 1 height 1
radio input "false"
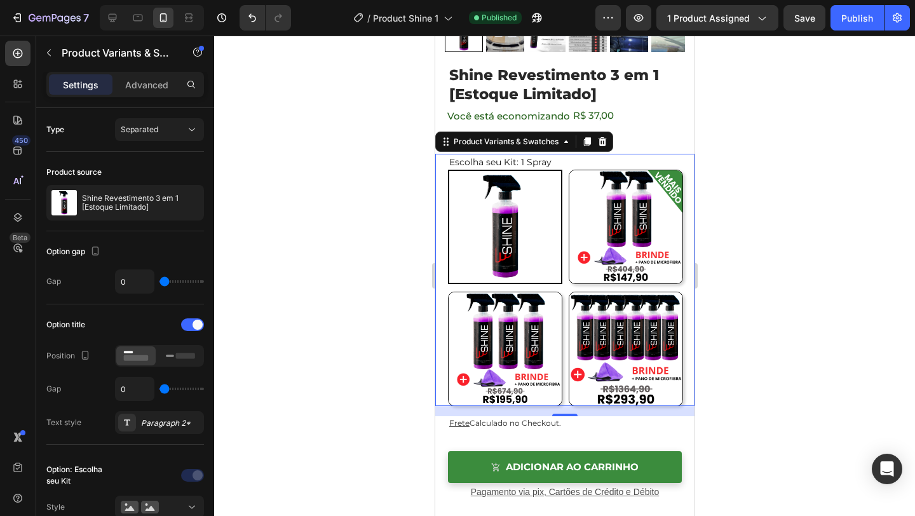
click at [543, 321] on img at bounding box center [504, 348] width 113 height 113
click at [447, 292] on input "3 Sprays R$ 65 / Cada 3 Sprays R$ 65 / Cada" at bounding box center [447, 291] width 1 height 1
radio input "false"
click at [629, 243] on img at bounding box center [625, 226] width 113 height 113
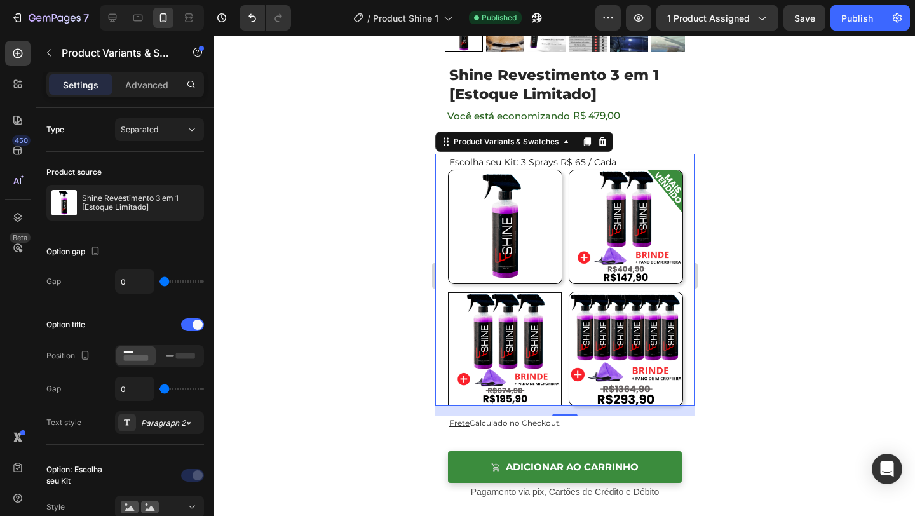
click at [568, 170] on input "2 Sprays R$ 74 / Cada 2 Sprays R$ 74 / Cada" at bounding box center [567, 169] width 1 height 1
radio input "false"
click at [531, 236] on img at bounding box center [504, 226] width 113 height 113
click at [447, 170] on input "1 Spray 1 Spray" at bounding box center [447, 169] width 1 height 1
radio input "false"
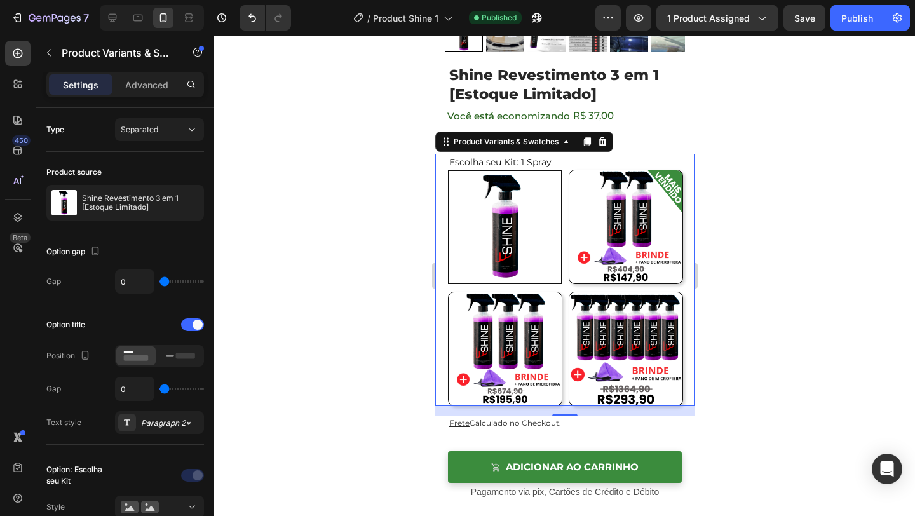
click at [597, 229] on img at bounding box center [625, 226] width 113 height 113
click at [568, 170] on input "2 Sprays R$ 74 / Cada 2 Sprays R$ 74 / Cada" at bounding box center [567, 169] width 1 height 1
radio input "false"
click at [530, 240] on img at bounding box center [504, 226] width 113 height 113
click at [447, 170] on input "1 Spray 1 Spray" at bounding box center [447, 169] width 1 height 1
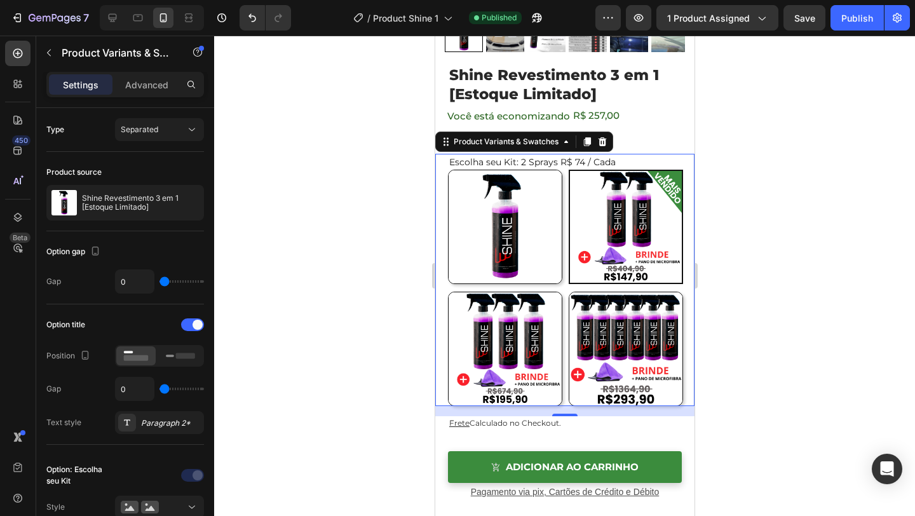
radio input "false"
click at [576, 240] on img at bounding box center [625, 226] width 113 height 113
click at [568, 170] on input "2 Sprays R$ 74 / Cada 2 Sprays R$ 74 / Cada" at bounding box center [567, 169] width 1 height 1
radio input "false"
click at [541, 240] on img at bounding box center [504, 226] width 113 height 113
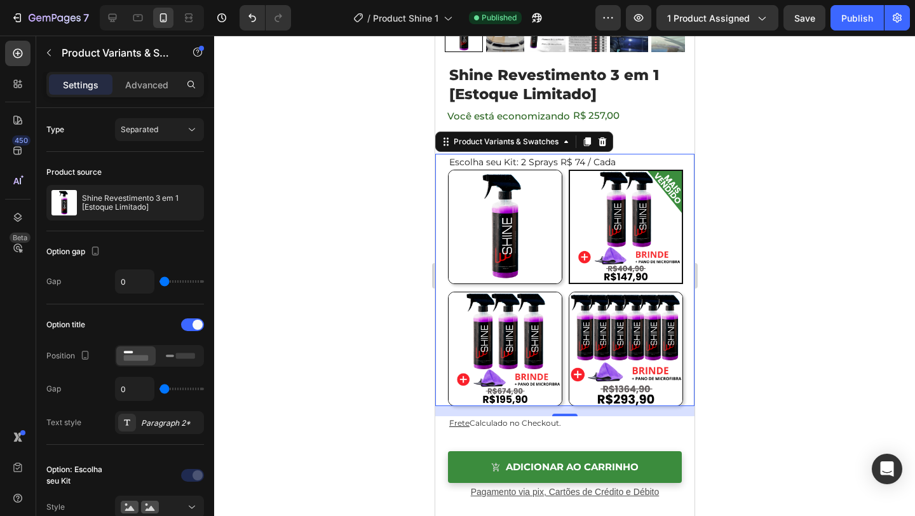
click at [447, 170] on input "1 Spray 1 Spray" at bounding box center [447, 169] width 1 height 1
radio input "false"
click at [544, 323] on img at bounding box center [504, 348] width 113 height 113
click at [447, 292] on input "3 Sprays R$ 65 / Cada 3 Sprays R$ 65 / Cada" at bounding box center [447, 291] width 1 height 1
radio input "false"
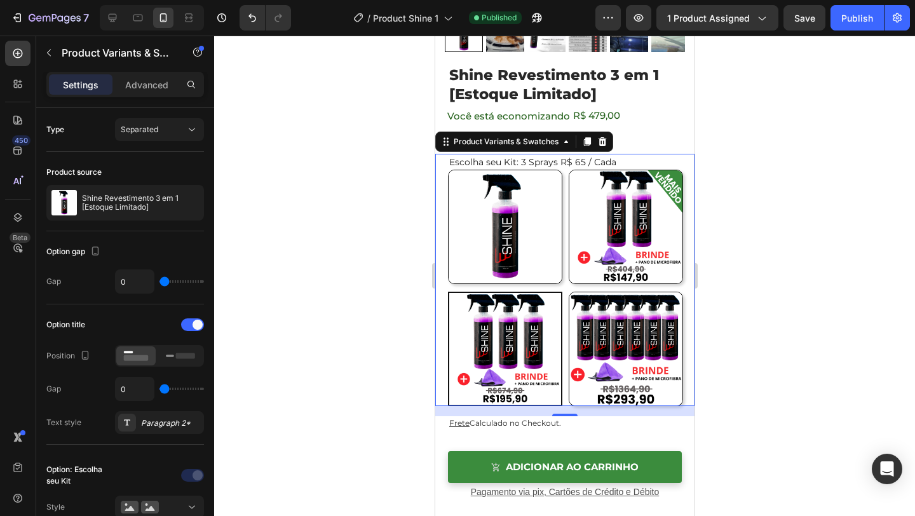
click at [637, 311] on img at bounding box center [625, 348] width 113 height 113
click at [568, 292] on input "6 Sprays R$49 / Cada 6 Sprays R$49 / Cada" at bounding box center [567, 291] width 1 height 1
radio input "false"
click at [781, 229] on div at bounding box center [564, 276] width 701 height 480
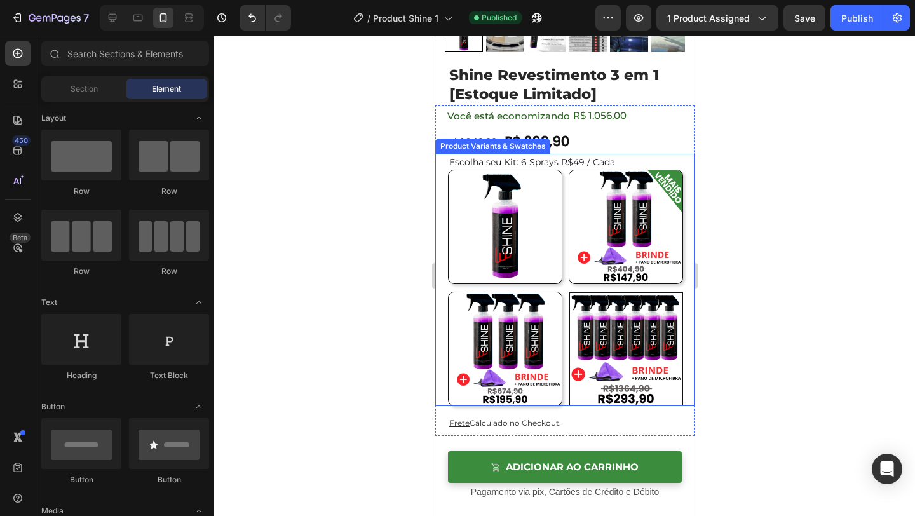
click at [564, 217] on div "1 Spray 1 Spray 2 Sprays R$ 74 / Cada 2 Sprays R$ 74 / Cada 3 Sprays R$ 65 / Ca…" at bounding box center [570, 288] width 247 height 236
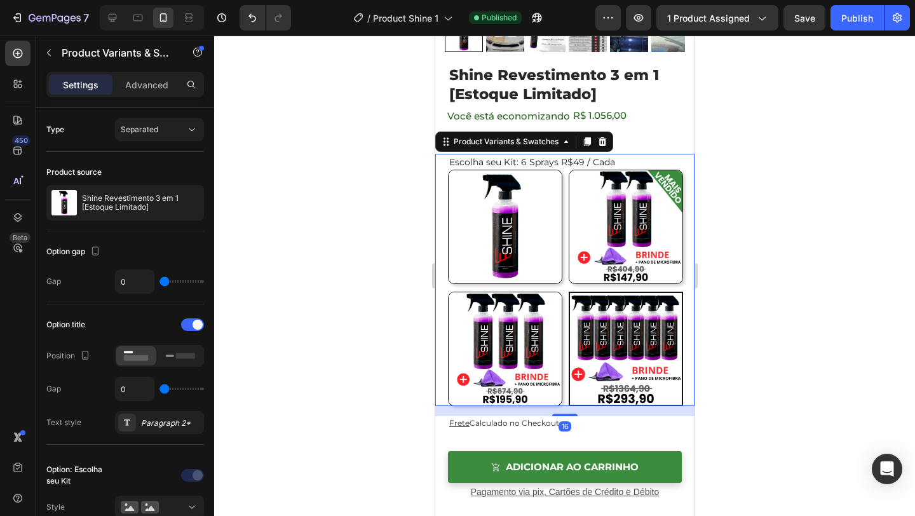
click at [594, 217] on img at bounding box center [625, 226] width 113 height 113
click at [568, 170] on input "2 Sprays R$ 74 / Cada 2 Sprays R$ 74 / Cada" at bounding box center [567, 169] width 1 height 1
radio input "false"
click at [529, 218] on img at bounding box center [504, 226] width 113 height 113
click at [447, 170] on input "1 Spray 1 Spray" at bounding box center [447, 169] width 1 height 1
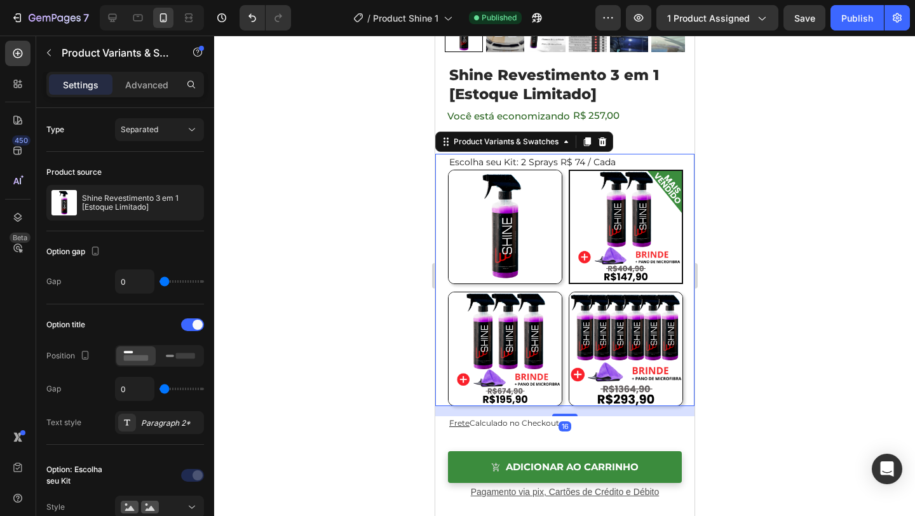
radio input "false"
click at [520, 335] on img at bounding box center [504, 348] width 113 height 113
click at [447, 292] on input "3 Sprays R$ 65 / Cada 3 Sprays R$ 65 / Cada" at bounding box center [447, 291] width 1 height 1
radio input "false"
click at [593, 332] on img at bounding box center [625, 348] width 113 height 113
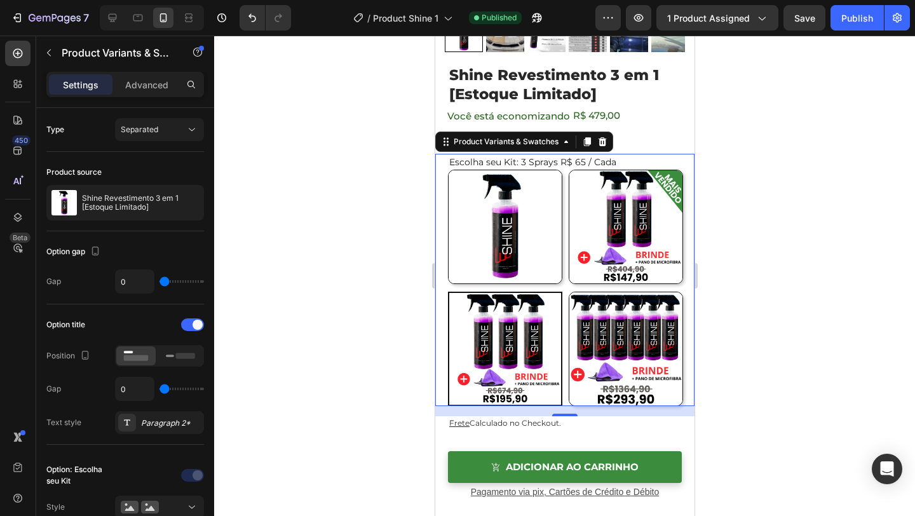
click at [568, 292] on input "6 Sprays R$49 / Cada 6 Sprays R$49 / Cada" at bounding box center [567, 291] width 1 height 1
radio input "false"
click at [492, 326] on img at bounding box center [504, 348] width 113 height 113
click at [447, 292] on input "3 Sprays R$ 65 / Cada 3 Sprays R$ 65 / Cada" at bounding box center [447, 291] width 1 height 1
radio input "false"
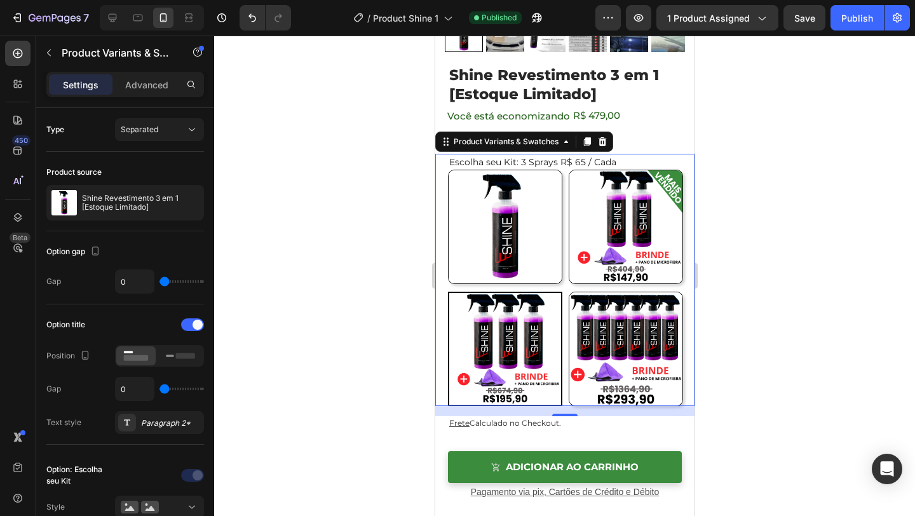
click at [516, 260] on img at bounding box center [504, 226] width 113 height 113
click at [447, 170] on input "1 Spray 1 Spray" at bounding box center [447, 169] width 1 height 1
radio input "false"
click at [624, 260] on img at bounding box center [625, 226] width 113 height 113
click at [568, 170] on input "2 Sprays R$ 74 / Cada 2 Sprays R$ 74 / Cada" at bounding box center [567, 169] width 1 height 1
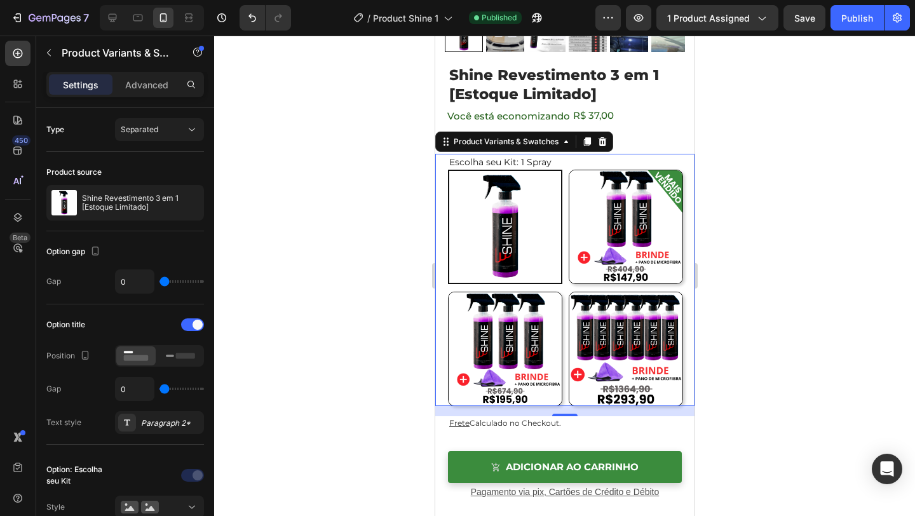
radio input "false"
click at [605, 361] on img at bounding box center [625, 348] width 113 height 113
click at [568, 292] on input "6 Sprays R$49 / Cada 6 Sprays R$49 / Cada" at bounding box center [567, 291] width 1 height 1
radio input "false"
click at [555, 360] on img at bounding box center [504, 348] width 113 height 113
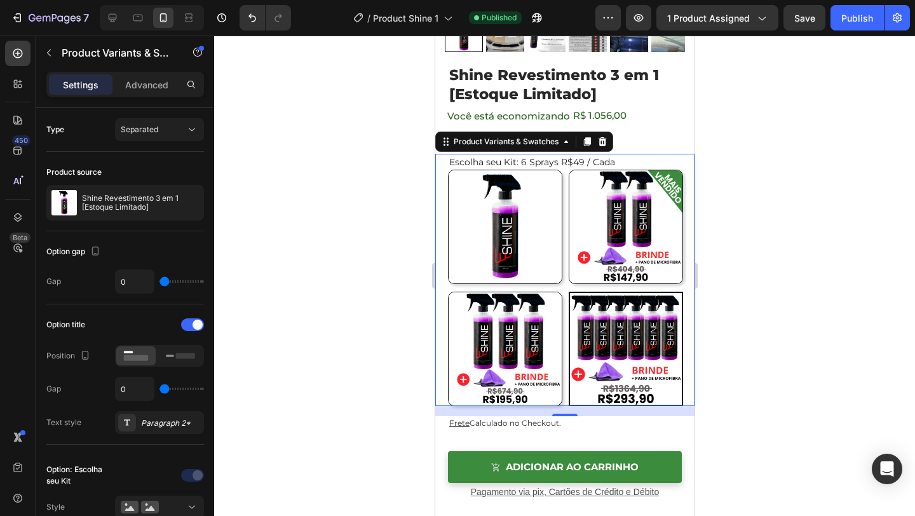
click at [447, 292] on input "3 Sprays R$ 65 / Cada 3 Sprays R$ 65 / Cada" at bounding box center [447, 291] width 1 height 1
radio input "false"
click at [575, 283] on img at bounding box center [625, 226] width 113 height 113
click at [568, 170] on input "2 Sprays R$ 74 / Cada 2 Sprays R$ 74 / Cada" at bounding box center [567, 169] width 1 height 1
radio input "false"
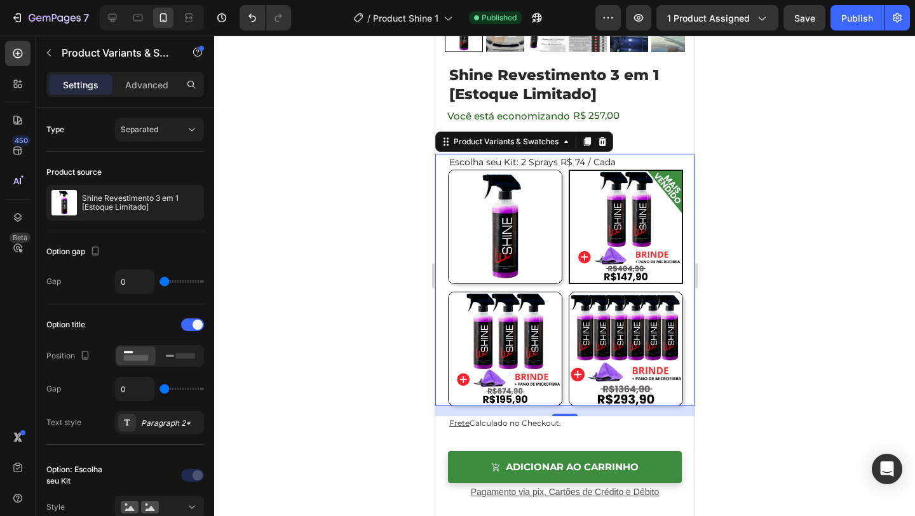
click at [555, 280] on img at bounding box center [504, 226] width 113 height 113
click at [447, 170] on input "1 Spray 1 Spray" at bounding box center [447, 169] width 1 height 1
radio input "false"
click at [578, 279] on img at bounding box center [625, 226] width 113 height 113
click at [568, 170] on input "2 Sprays R$ 74 / Cada 2 Sprays R$ 74 / Cada" at bounding box center [567, 169] width 1 height 1
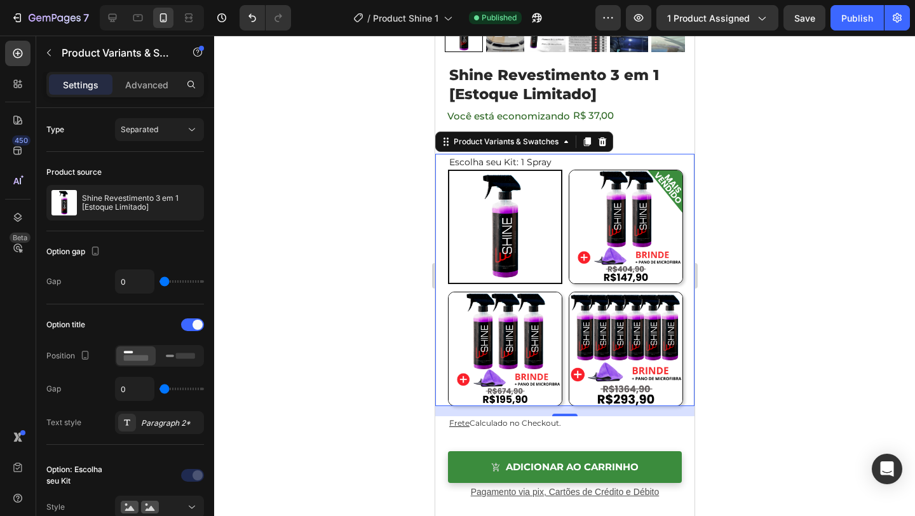
radio input "false"
click at [496, 272] on img at bounding box center [504, 226] width 113 height 113
click at [447, 170] on input "1 Spray 1 Spray" at bounding box center [447, 169] width 1 height 1
radio input "false"
click at [575, 264] on img at bounding box center [625, 226] width 113 height 113
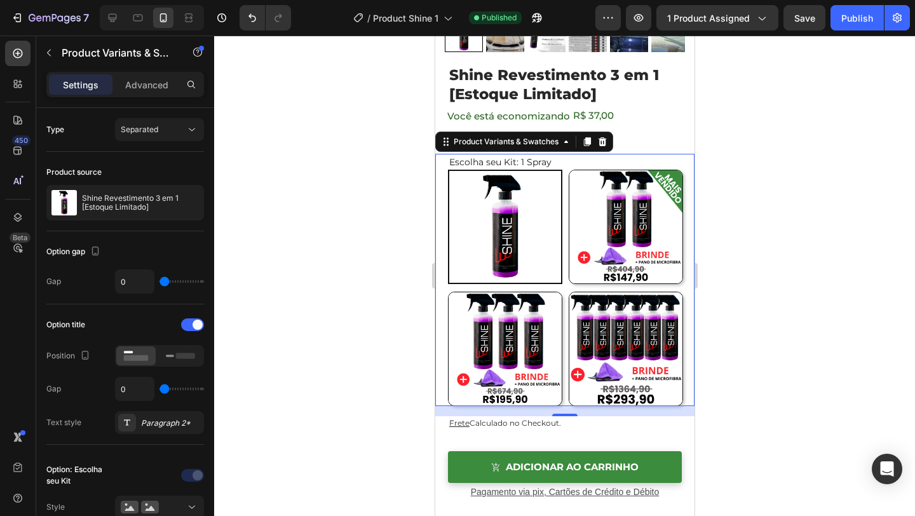
click at [568, 170] on input "2 Sprays R$ 74 / Cada 2 Sprays R$ 74 / Cada" at bounding box center [567, 169] width 1 height 1
radio input "false"
click at [522, 274] on img at bounding box center [504, 226] width 113 height 113
click at [447, 170] on input "1 Spray 1 Spray" at bounding box center [447, 169] width 1 height 1
radio input "false"
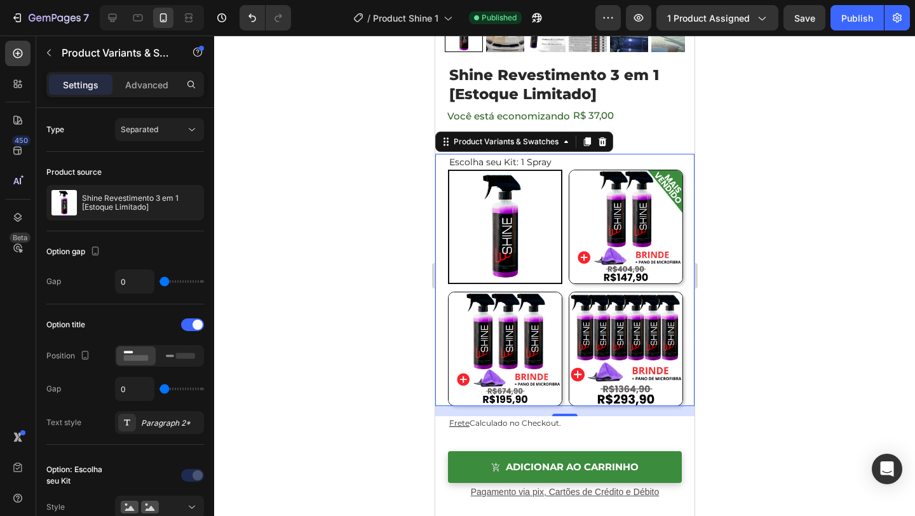
click at [518, 378] on img at bounding box center [504, 348] width 113 height 113
click at [447, 292] on input "3 Sprays R$ 65 / Cada 3 Sprays R$ 65 / Cada" at bounding box center [447, 291] width 1 height 1
radio input "false"
click at [598, 357] on img at bounding box center [625, 348] width 113 height 113
click at [568, 292] on input "6 Sprays R$49 / Cada 6 Sprays R$49 / Cada" at bounding box center [567, 291] width 1 height 1
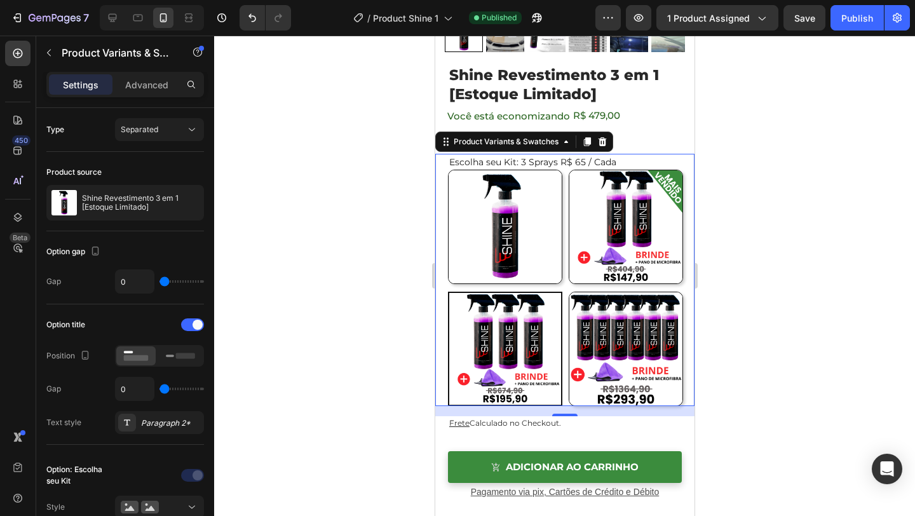
radio input "false"
click at [542, 357] on img at bounding box center [504, 348] width 113 height 113
click at [447, 292] on input "3 Sprays R$ 65 / Cada 3 Sprays R$ 65 / Cada" at bounding box center [447, 291] width 1 height 1
radio input "false"
click at [541, 257] on img at bounding box center [504, 226] width 113 height 113
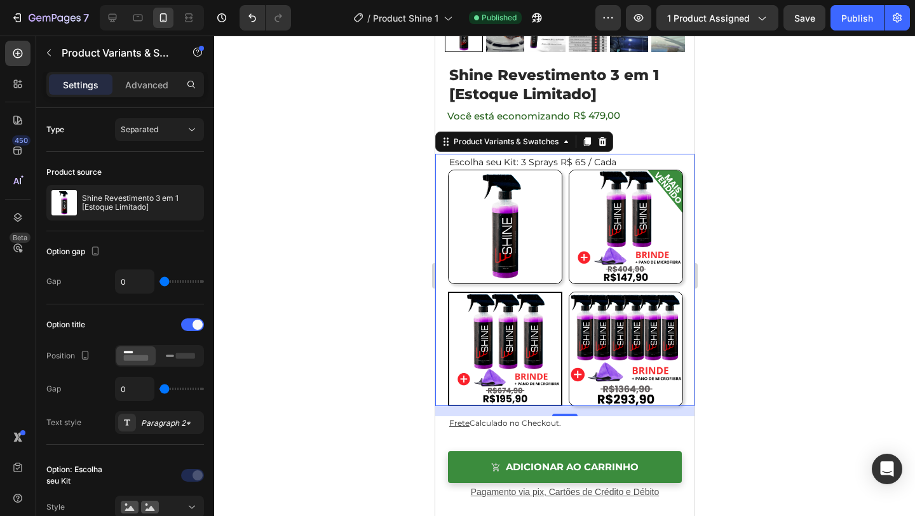
click at [447, 170] on input "1 Spray 1 Spray" at bounding box center [447, 169] width 1 height 1
radio input "false"
click at [616, 257] on img at bounding box center [625, 226] width 113 height 113
click at [568, 170] on input "2 Sprays R$ 74 / Cada 2 Sprays R$ 74 / Cada" at bounding box center [567, 169] width 1 height 1
radio input "false"
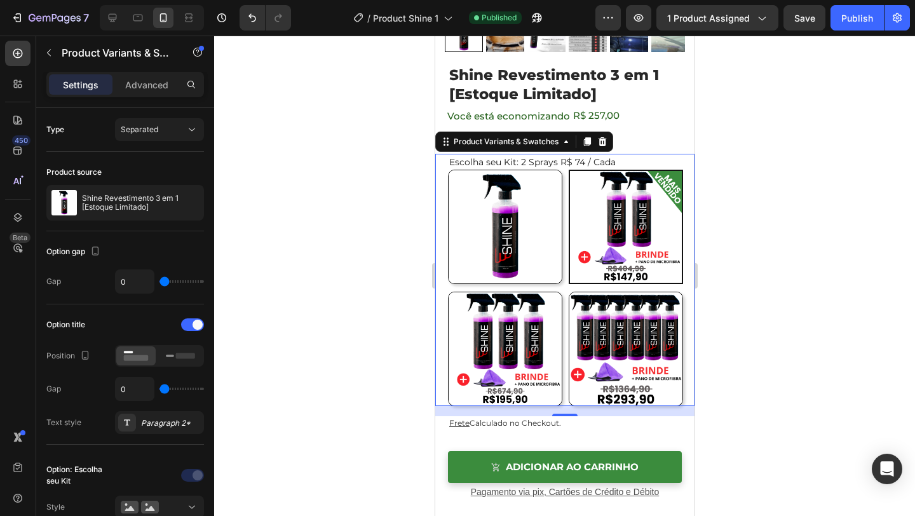
click at [545, 264] on img at bounding box center [504, 226] width 113 height 113
click at [447, 170] on input "1 Spray 1 Spray" at bounding box center [447, 169] width 1 height 1
click at [545, 265] on img at bounding box center [505, 227] width 112 height 112
click at [447, 170] on input "1 Spray 1 Spray" at bounding box center [447, 169] width 1 height 1
click at [545, 265] on img at bounding box center [505, 227] width 112 height 112
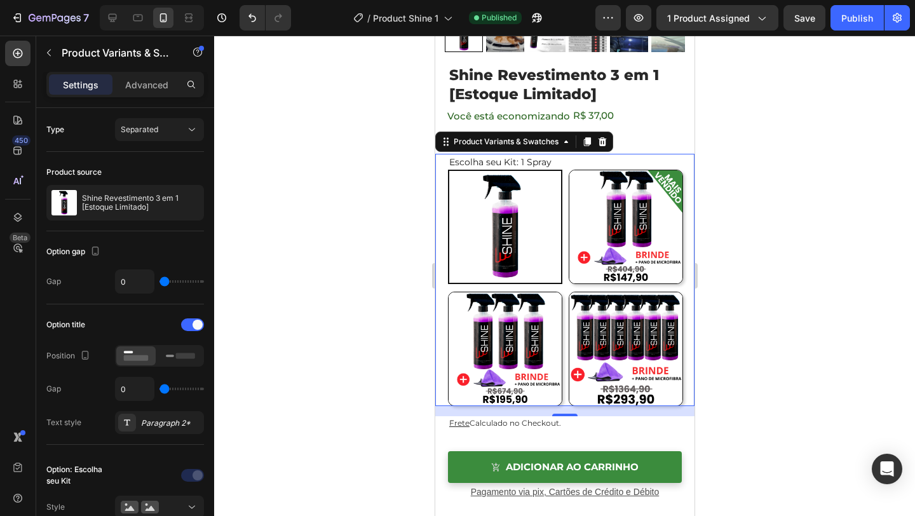
click at [447, 170] on input "1 Spray 1 Spray" at bounding box center [447, 169] width 1 height 1
click at [541, 325] on img at bounding box center [504, 348] width 113 height 113
click at [447, 292] on input "3 Sprays R$ 65 / Cada 3 Sprays R$ 65 / Cada" at bounding box center [447, 291] width 1 height 1
radio input "false"
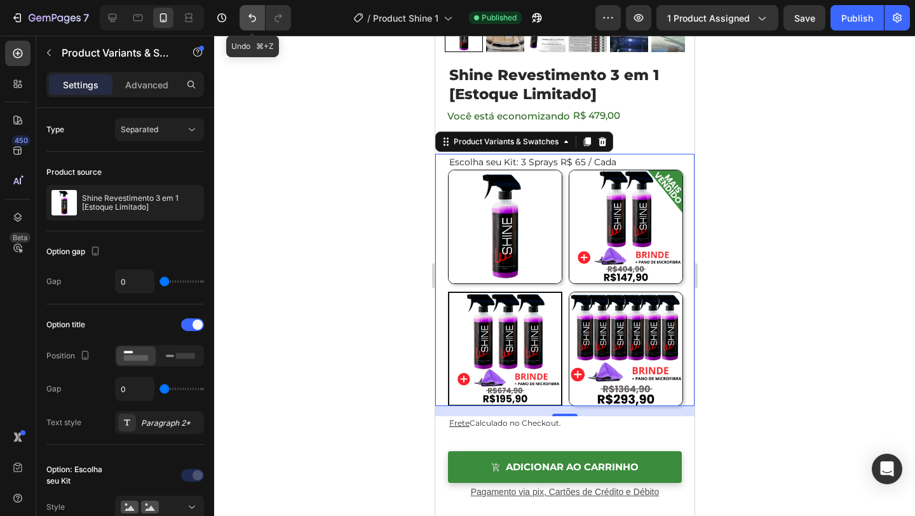
click at [259, 23] on icon "Undo/Redo" at bounding box center [252, 17] width 13 height 13
radio input "true"
click at [259, 23] on icon "Undo/Redo" at bounding box center [252, 17] width 13 height 13
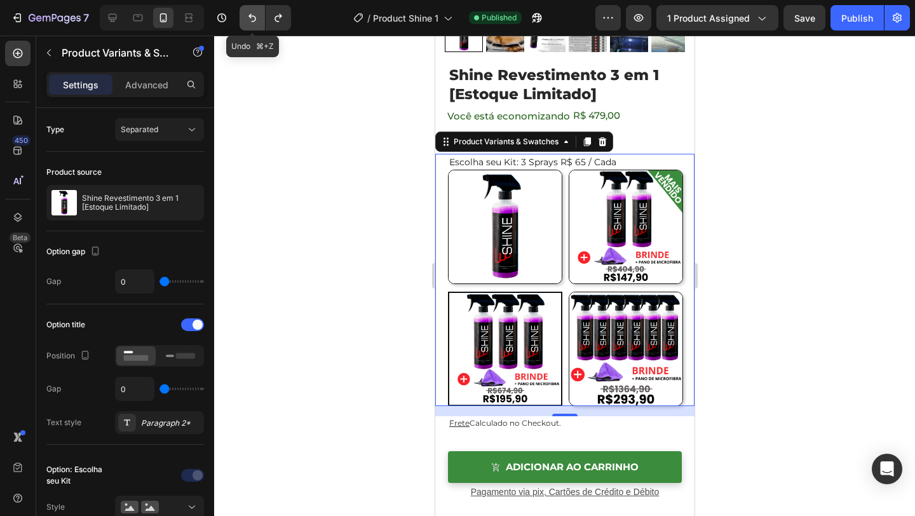
click at [259, 23] on icon "Undo/Redo" at bounding box center [252, 17] width 13 height 13
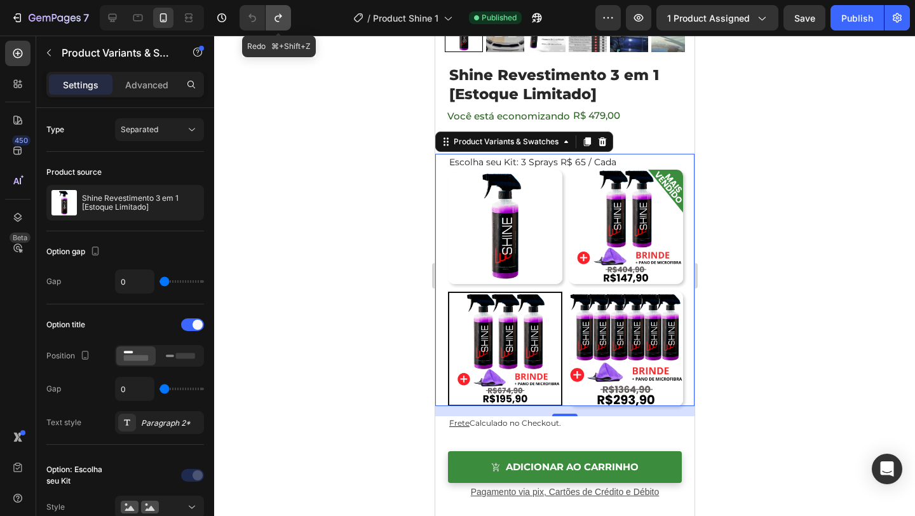
click at [288, 24] on button "Undo/Redo" at bounding box center [278, 17] width 25 height 25
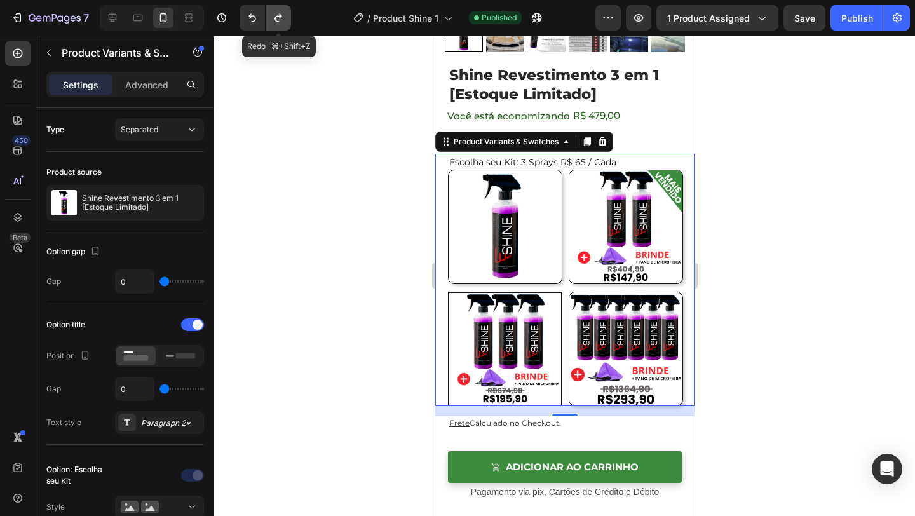
click at [288, 24] on button "Undo/Redo" at bounding box center [278, 17] width 25 height 25
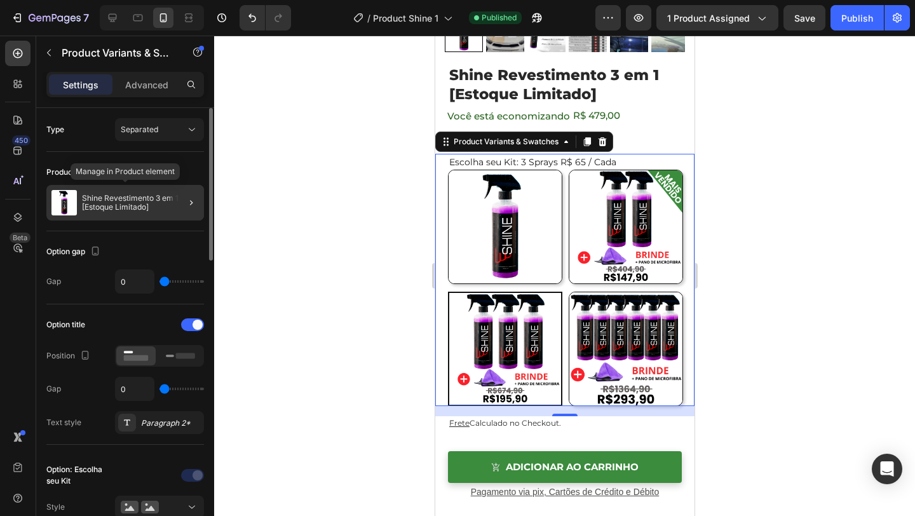
click at [167, 205] on p "Shine Revestimento 3 em 1 [Estoque Limitado]" at bounding box center [140, 203] width 117 height 18
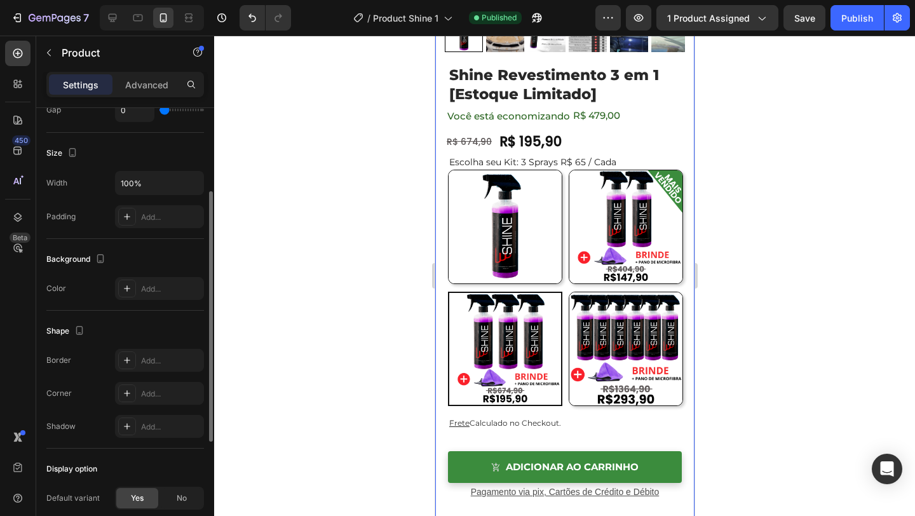
scroll to position [227, 0]
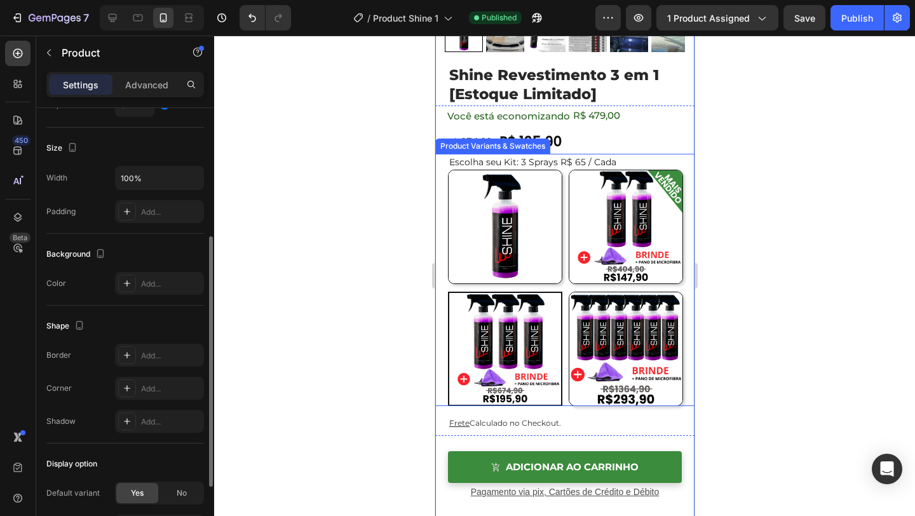
click at [440, 261] on div "Escolha seu Kit: 3 Sprays R$ 65 / Cada 1 Spray 1 Spray 2 Sprays R$ 74 / Cada 2 …" at bounding box center [564, 280] width 259 height 252
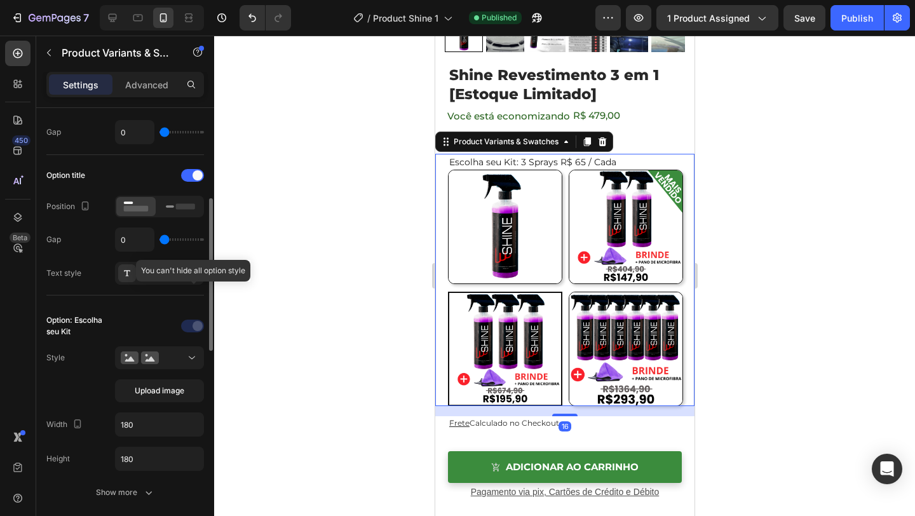
scroll to position [199, 0]
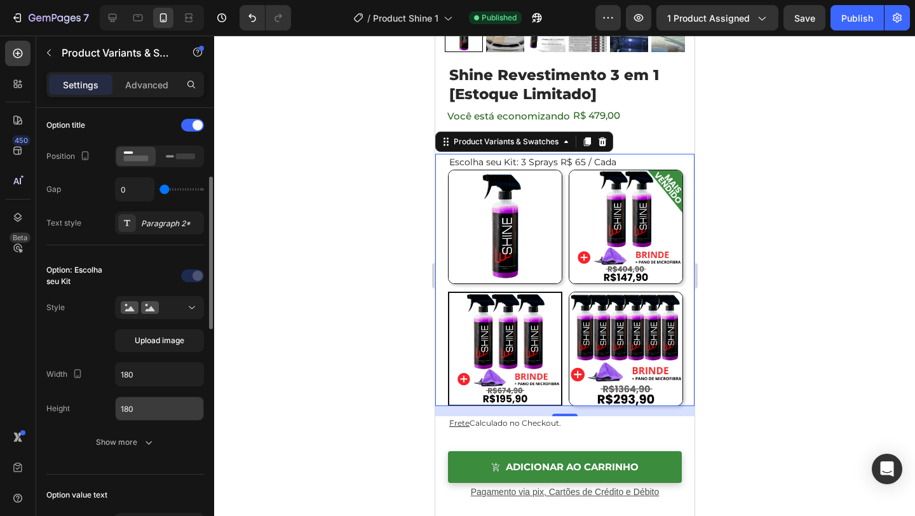
click at [148, 414] on input "180" at bounding box center [160, 408] width 88 height 23
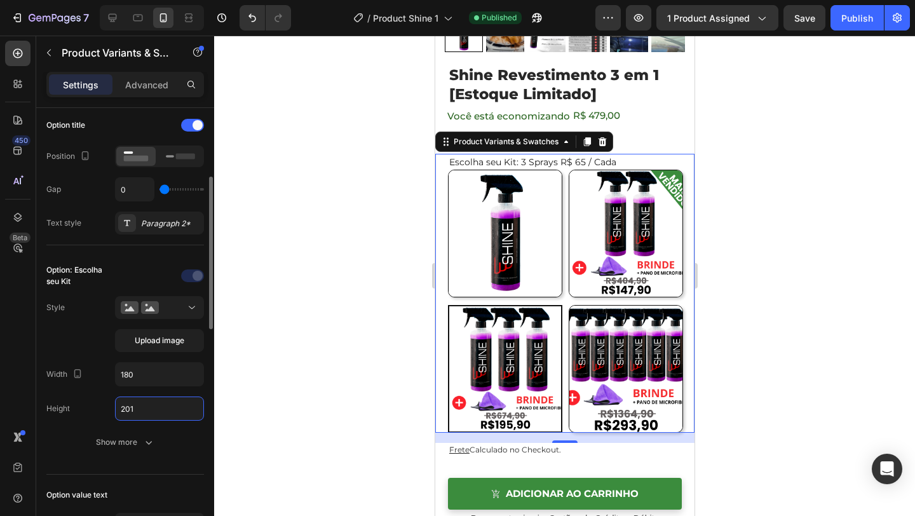
type input "200"
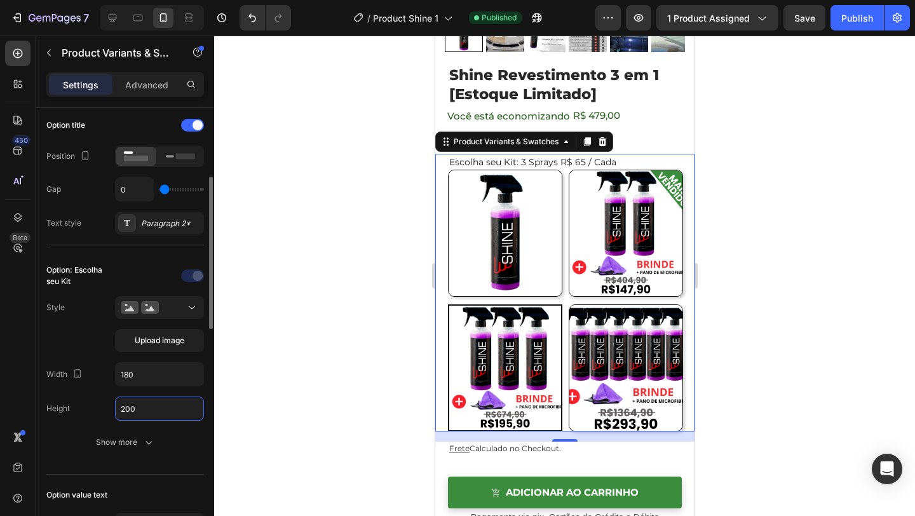
click at [60, 324] on div "Style Upload image" at bounding box center [125, 324] width 158 height 56
click at [154, 351] on button "Upload image" at bounding box center [159, 340] width 89 height 23
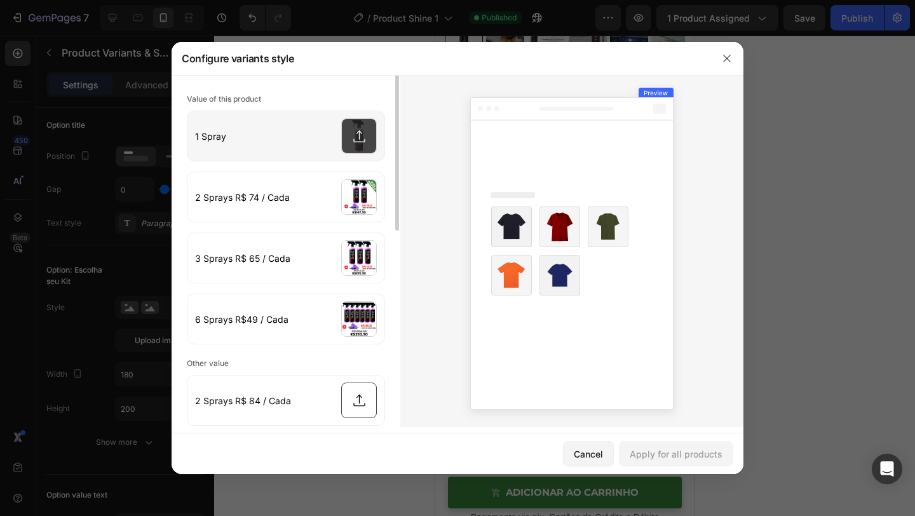
click at [355, 152] on input "file" at bounding box center [285, 136] width 197 height 50
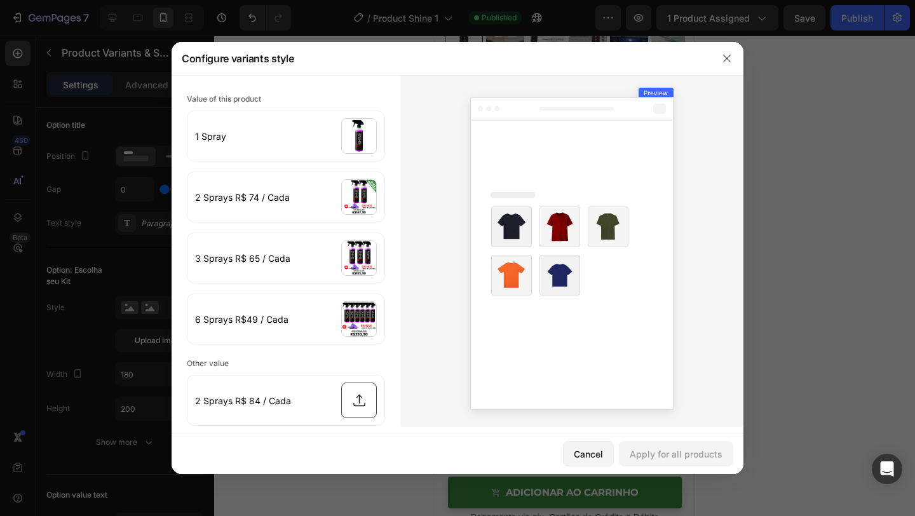
click at [851, 107] on div at bounding box center [457, 258] width 915 height 516
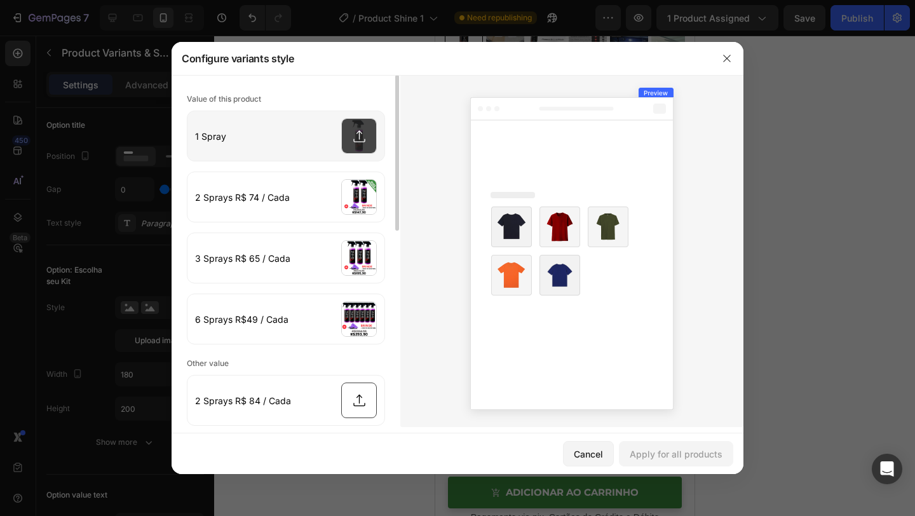
click at [353, 128] on input "file" at bounding box center [285, 136] width 197 height 50
type input "C:\fakepath\1.png"
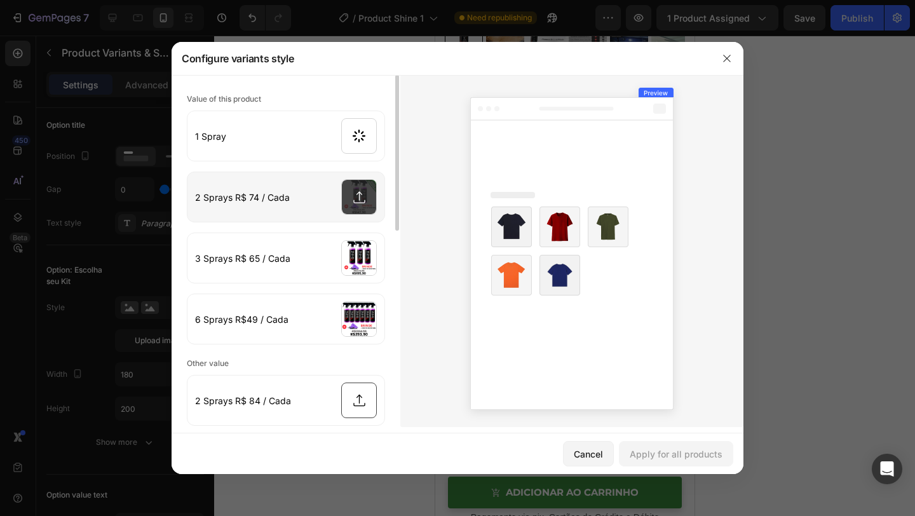
click at [360, 204] on input "file" at bounding box center [285, 197] width 197 height 50
type input "C:\fakepath\2.png"
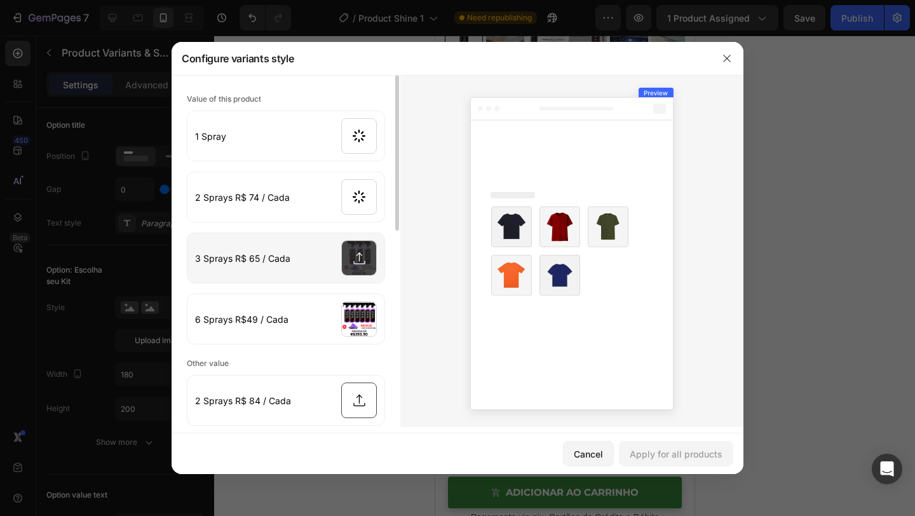
click at [374, 262] on input "file" at bounding box center [285, 258] width 197 height 50
type input "C:\fakepath\3.png"
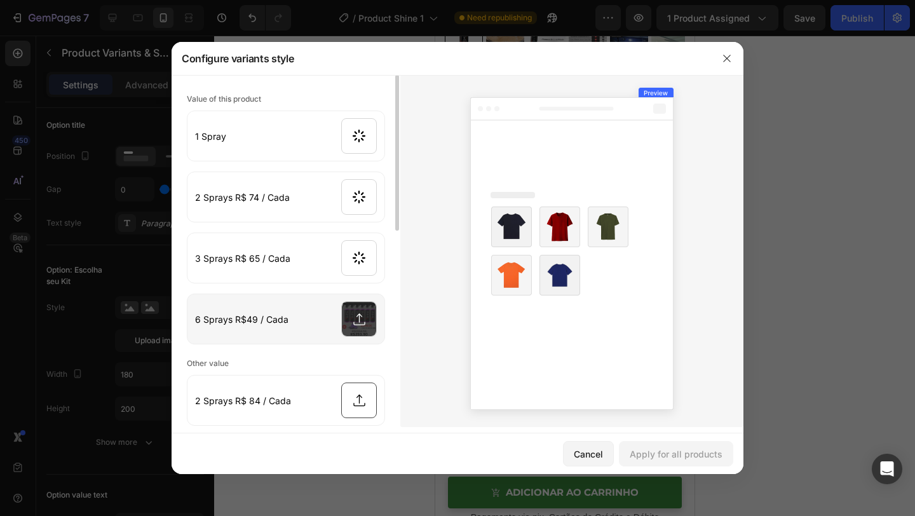
click at [360, 296] on input "file" at bounding box center [285, 319] width 197 height 50
type input "C:\fakepath\4.png"
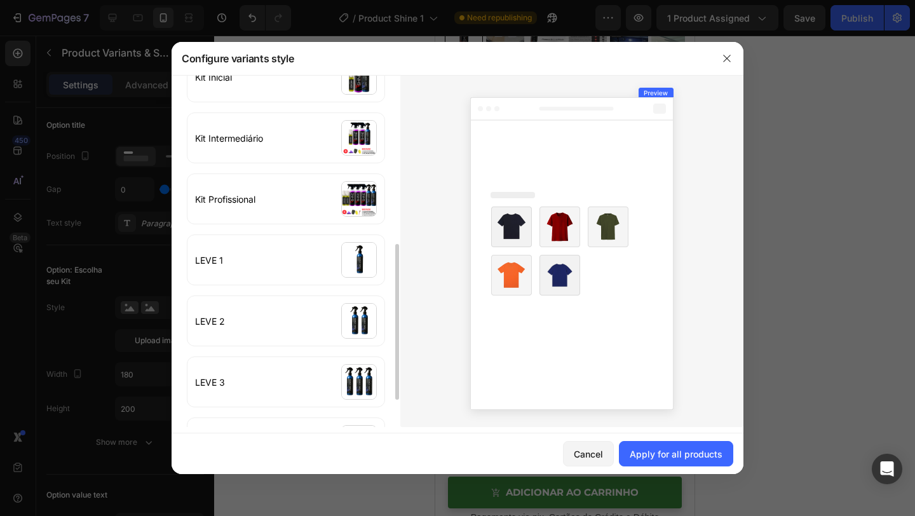
scroll to position [385, 0]
click at [643, 448] on div "Apply for all products" at bounding box center [676, 453] width 93 height 13
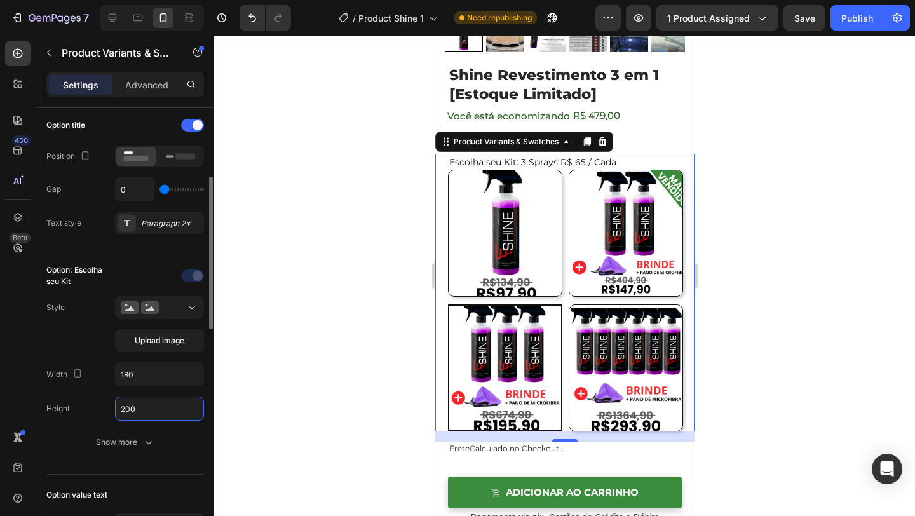
click at [170, 407] on input "200" at bounding box center [160, 408] width 88 height 23
type input "201"
radio input "true"
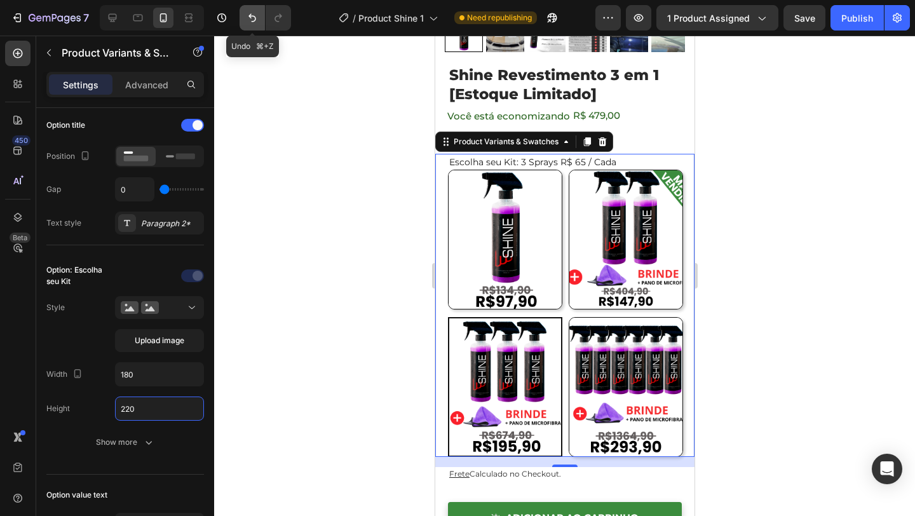
click at [257, 6] on button "Undo/Redo" at bounding box center [252, 17] width 25 height 25
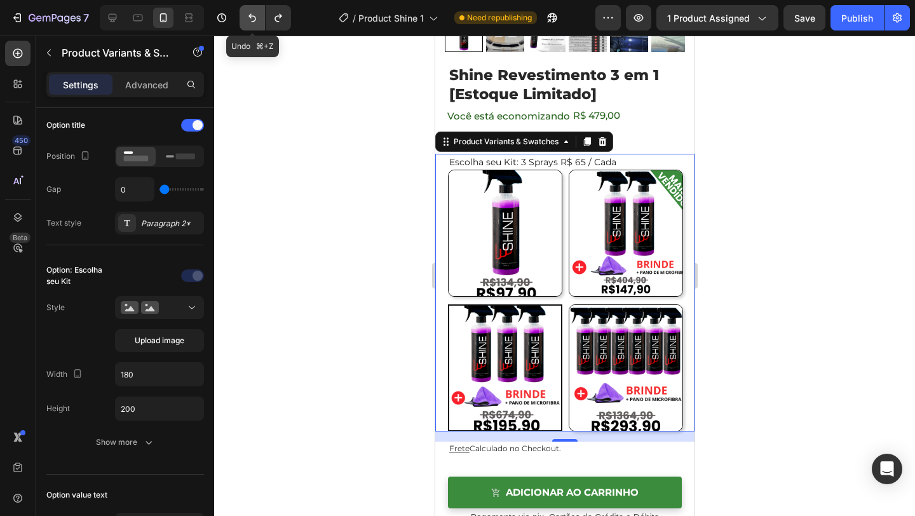
click at [257, 6] on button "Undo/Redo" at bounding box center [252, 17] width 25 height 25
type input "180"
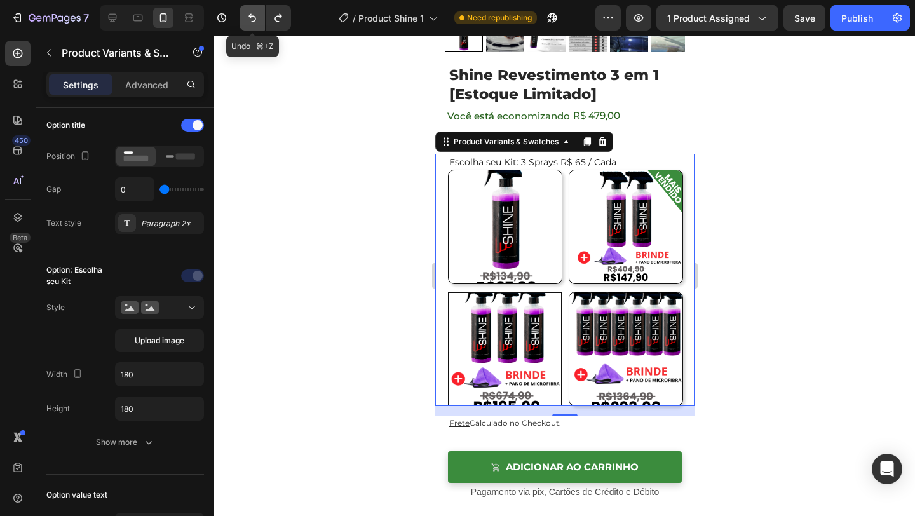
click at [257, 6] on button "Undo/Redo" at bounding box center [252, 17] width 25 height 25
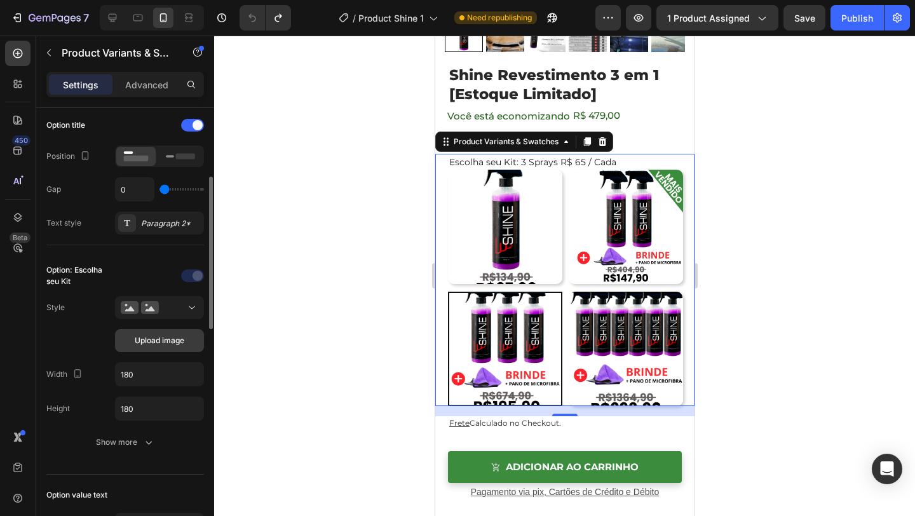
click at [125, 339] on button "Upload image" at bounding box center [159, 340] width 89 height 23
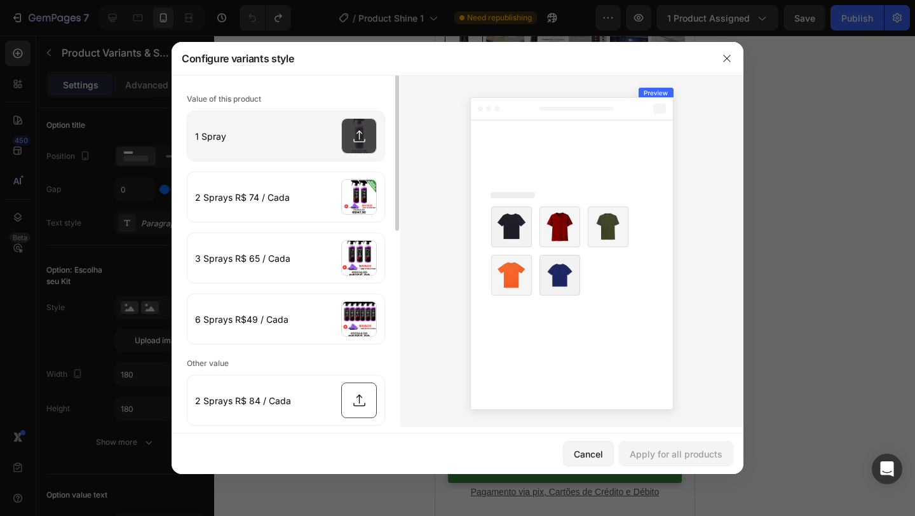
click at [351, 128] on input "file" at bounding box center [285, 136] width 197 height 50
click at [374, 133] on input "file" at bounding box center [285, 136] width 197 height 50
click at [354, 120] on input "file" at bounding box center [285, 136] width 197 height 50
type input "C:\fakepath\7.png"
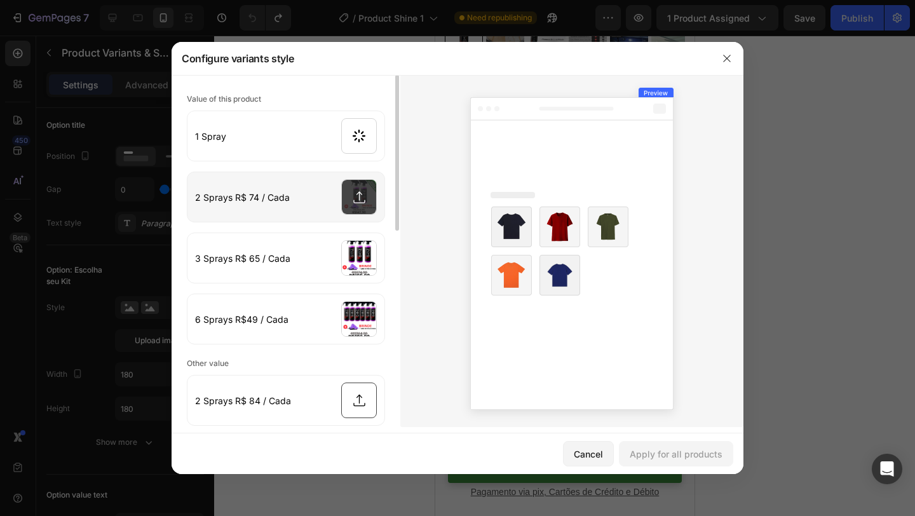
click at [355, 203] on input "file" at bounding box center [285, 197] width 197 height 50
type input "C:\fakepath\8.png"
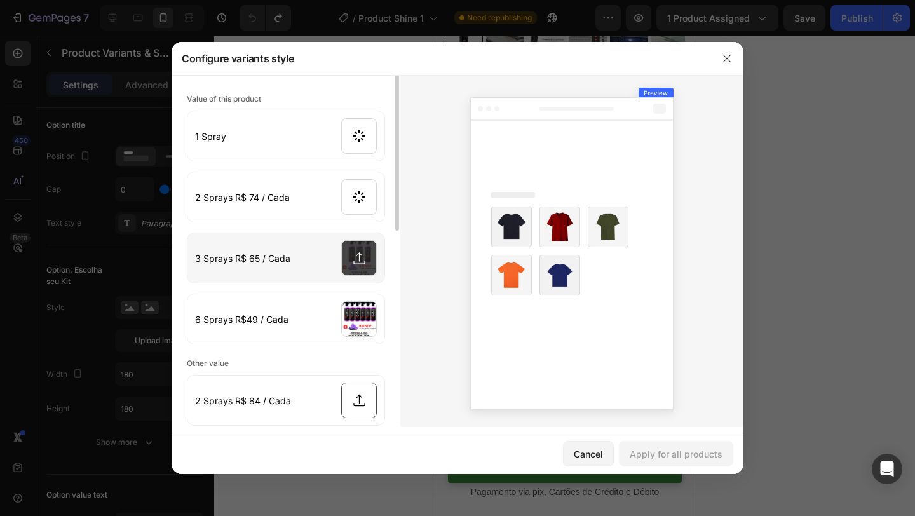
click at [363, 264] on input "file" at bounding box center [285, 258] width 197 height 50
type input "C:\fakepath\9.png"
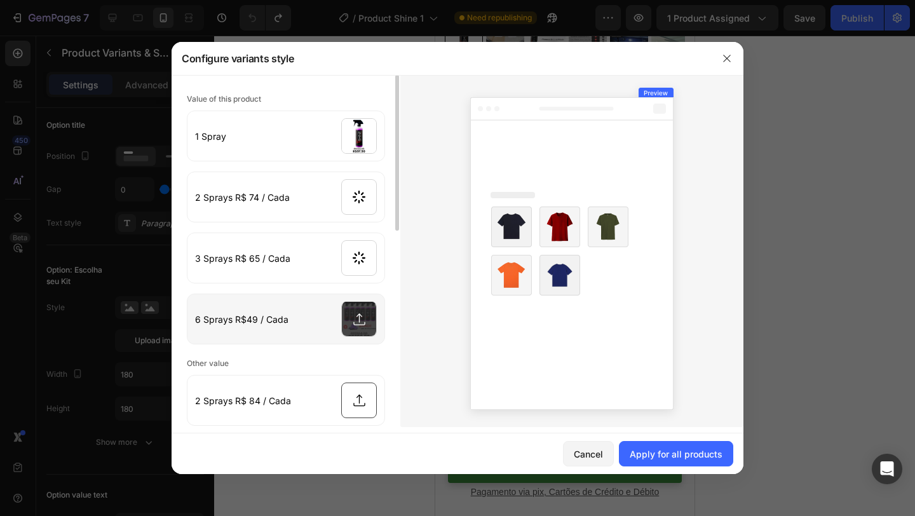
click at [346, 316] on input "file" at bounding box center [285, 319] width 197 height 50
type input "C:\fakepath\10.png"
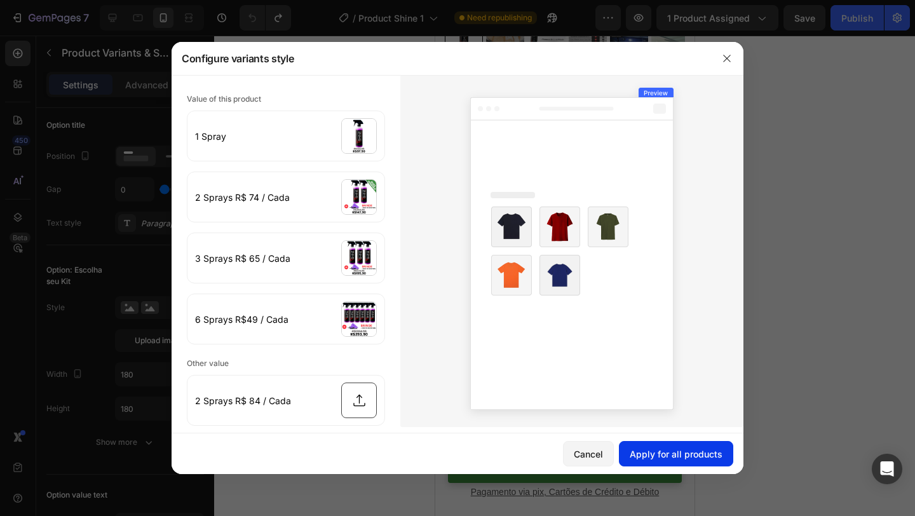
click at [677, 454] on div "Apply for all products" at bounding box center [676, 453] width 93 height 13
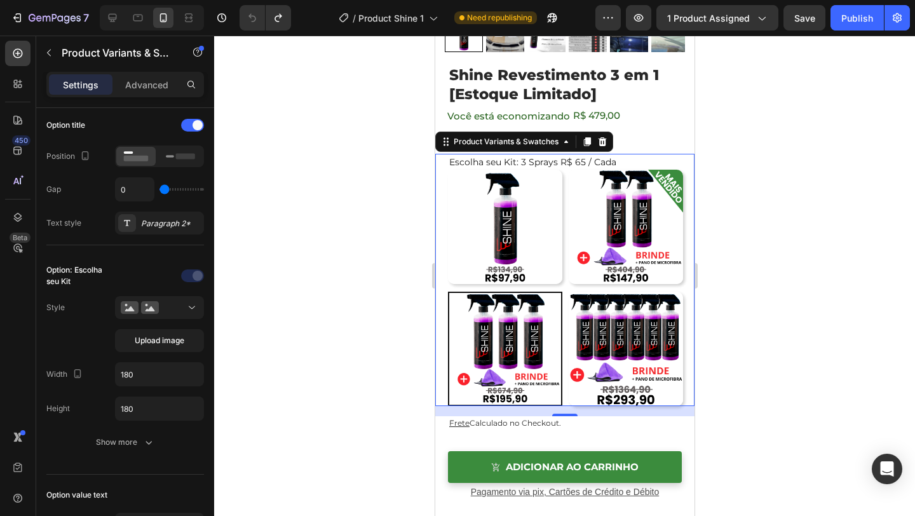
click at [663, 345] on img at bounding box center [625, 349] width 114 height 114
click at [568, 292] on input "6 Sprays R$49 / Cada 6 Sprays R$49 / Cada" at bounding box center [567, 291] width 1 height 1
radio input "false"
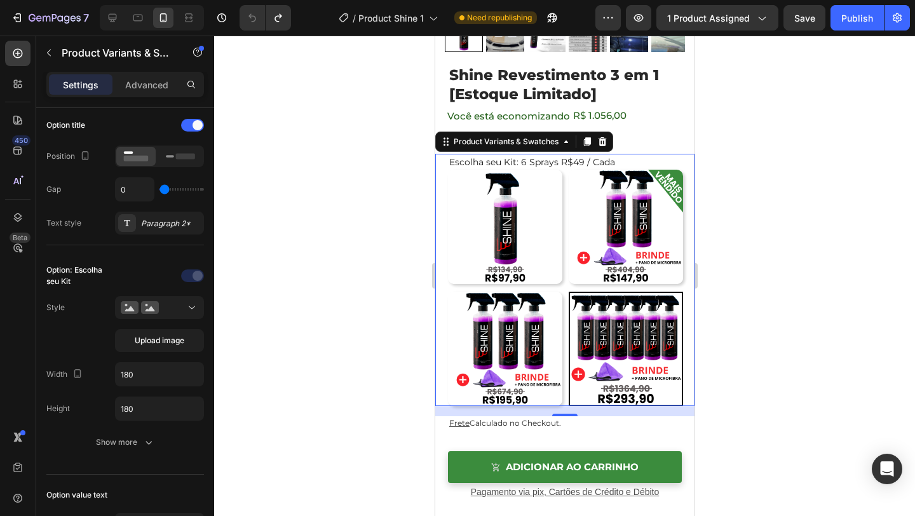
click at [521, 335] on img at bounding box center [504, 349] width 114 height 114
click at [447, 292] on input "3 Sprays R$ 65 / Cada 3 Sprays R$ 65 / Cada" at bounding box center [447, 291] width 1 height 1
radio input "false"
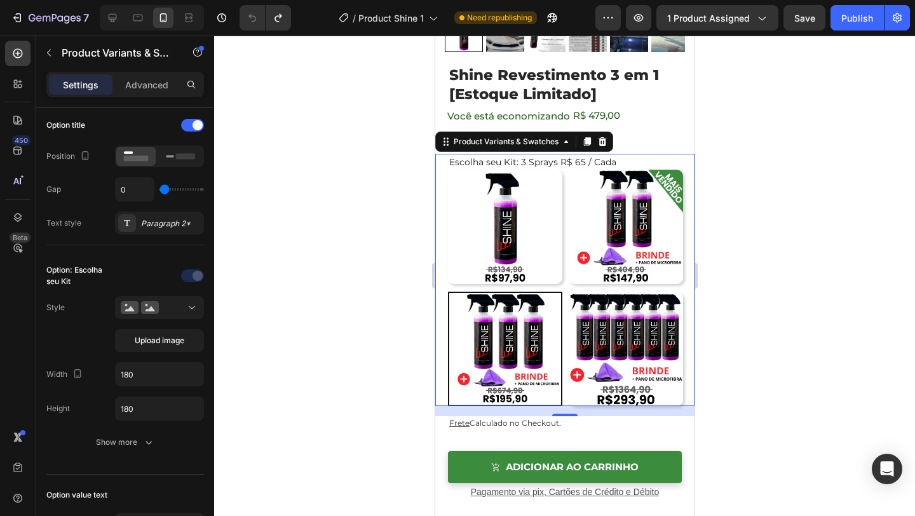
click at [534, 261] on img at bounding box center [504, 227] width 114 height 114
click at [447, 170] on input "1 Spray 1 Spray" at bounding box center [447, 169] width 1 height 1
radio input "false"
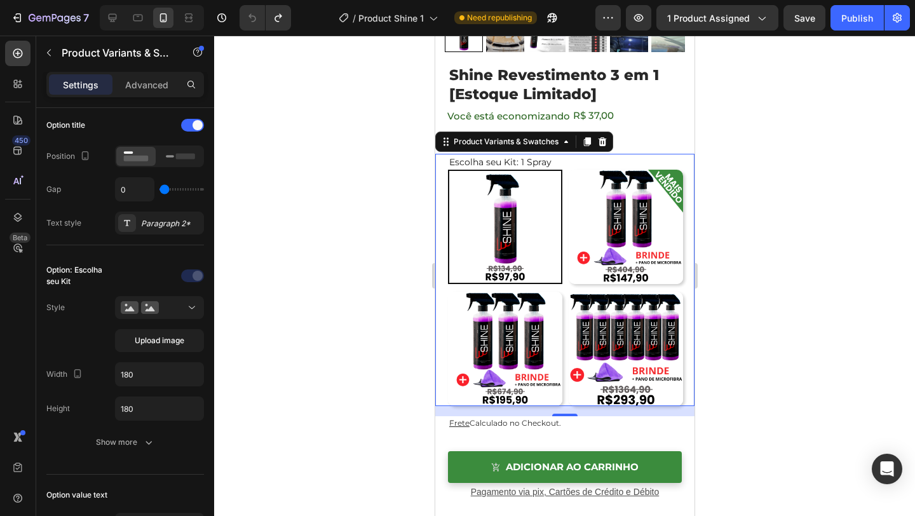
click at [626, 248] on img at bounding box center [625, 227] width 114 height 114
click at [568, 170] on input "2 Sprays R$ 74 / Cada 2 Sprays R$ 74 / Cada" at bounding box center [567, 169] width 1 height 1
radio input "false"
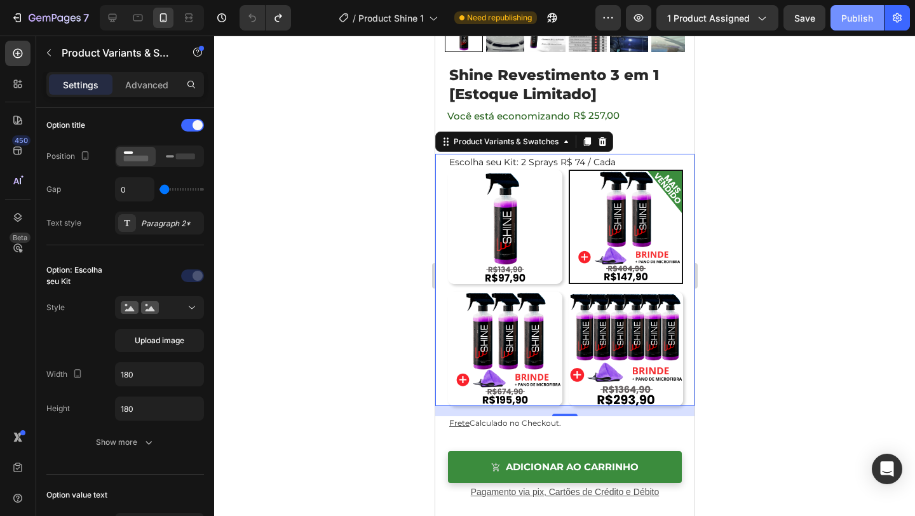
click at [846, 20] on div "Publish" at bounding box center [857, 17] width 32 height 13
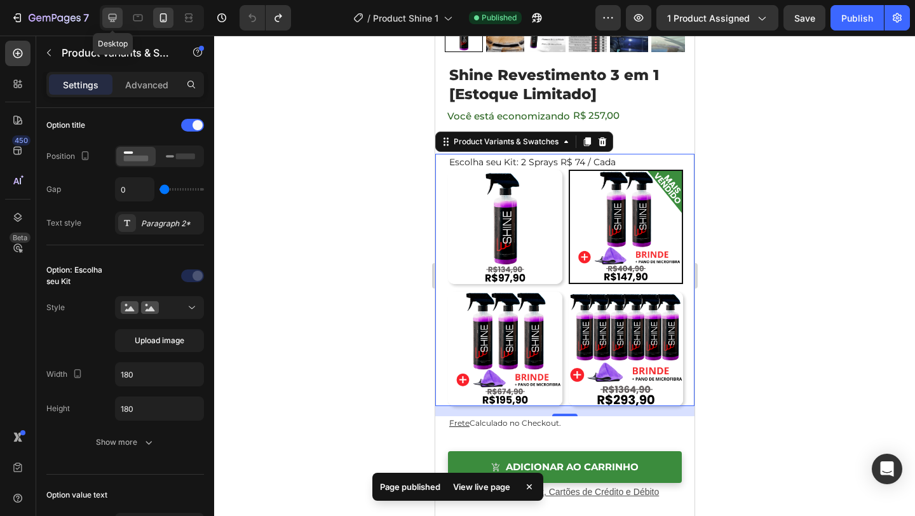
click at [110, 16] on icon at bounding box center [112, 17] width 13 height 13
type input "Auto"
type input "16"
type input "64"
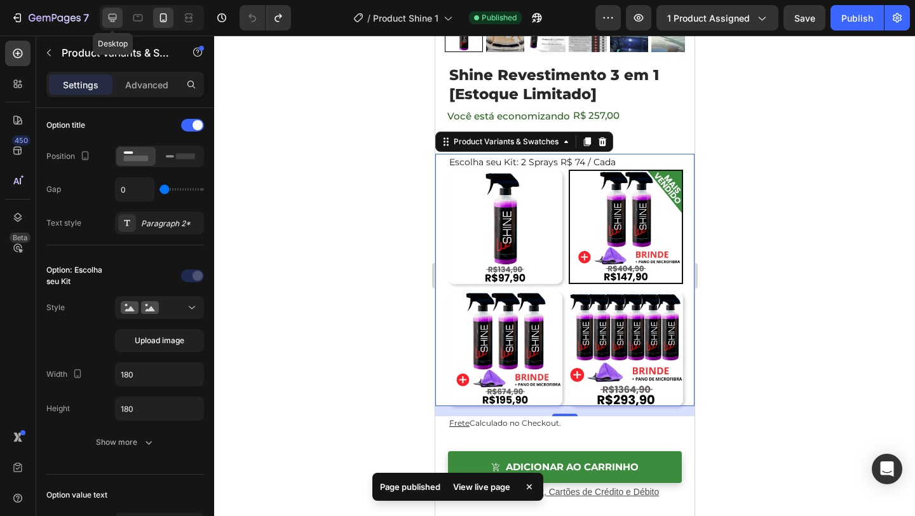
type input "16"
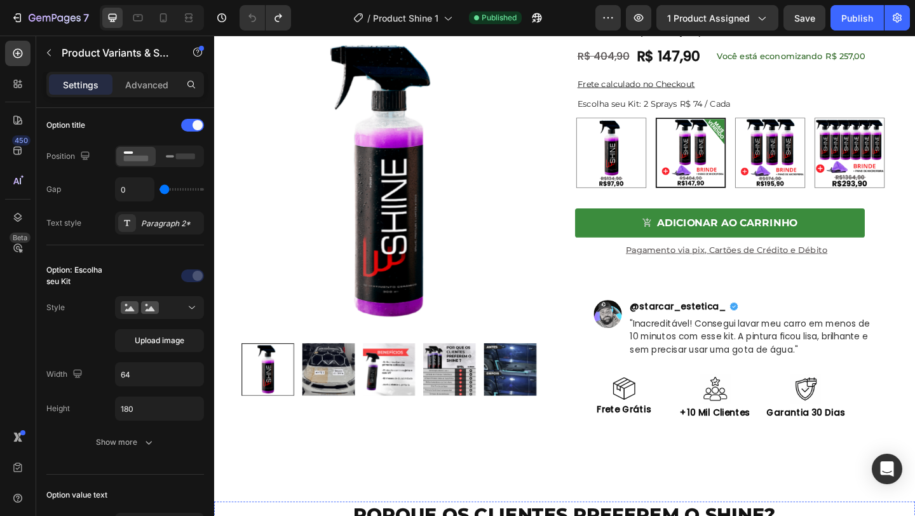
scroll to position [117, 0]
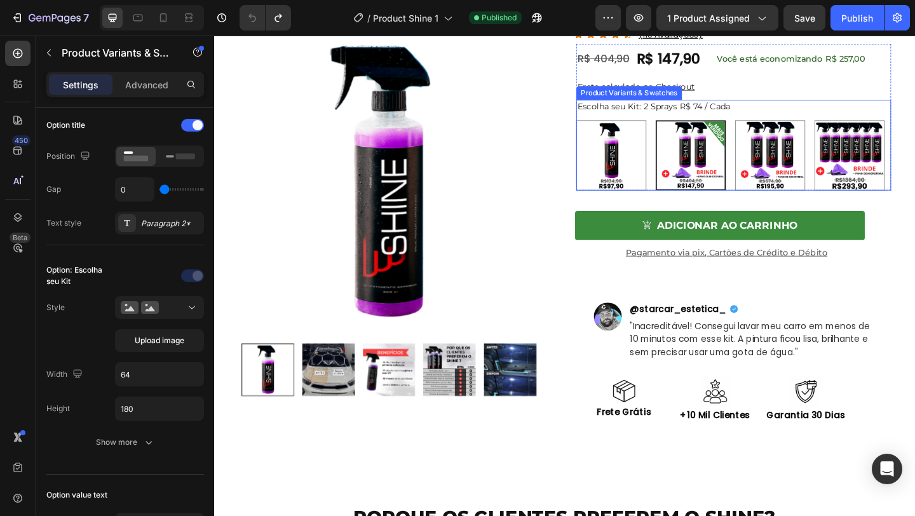
click at [689, 119] on legend "Escolha seu Kit: 2 Sprays R$ 74 / Cada" at bounding box center [692, 112] width 169 height 14
radio input "true"
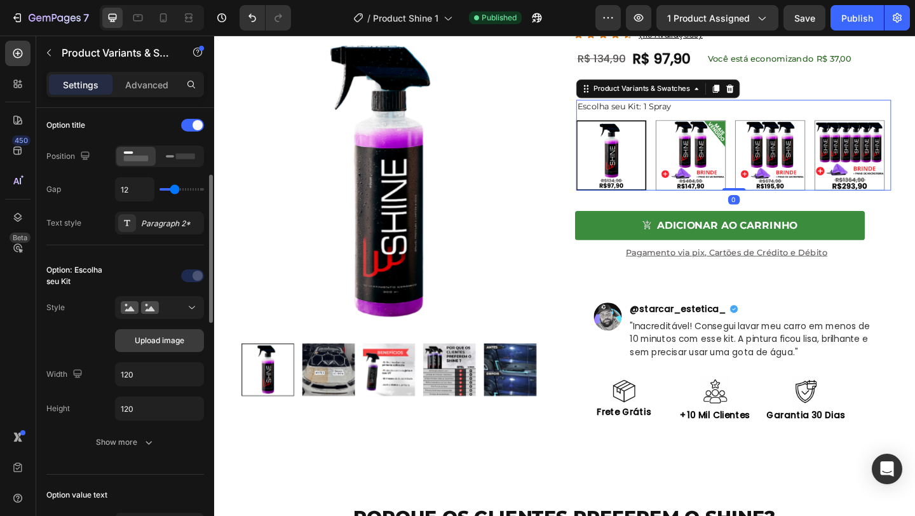
click at [148, 342] on span "Upload image" at bounding box center [160, 340] width 50 height 11
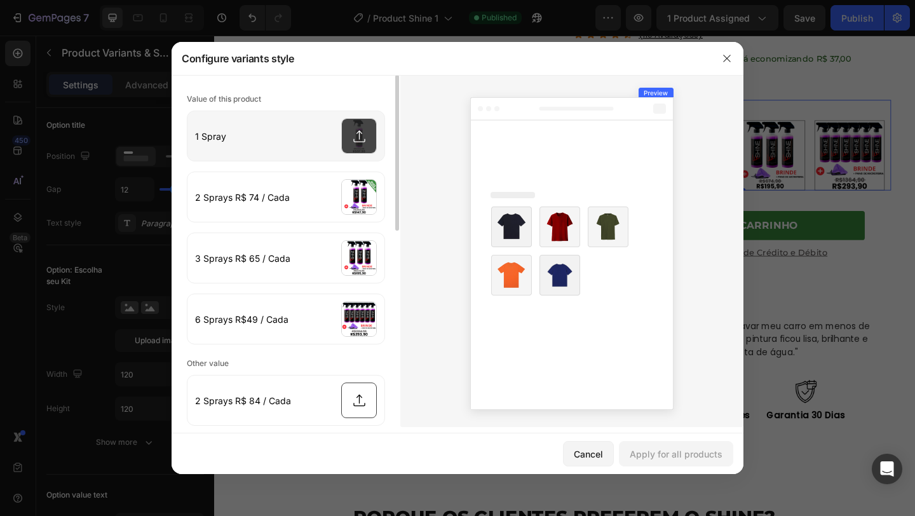
click at [368, 144] on input "file" at bounding box center [285, 136] width 197 height 50
type input "C:\fakepath\7.png"
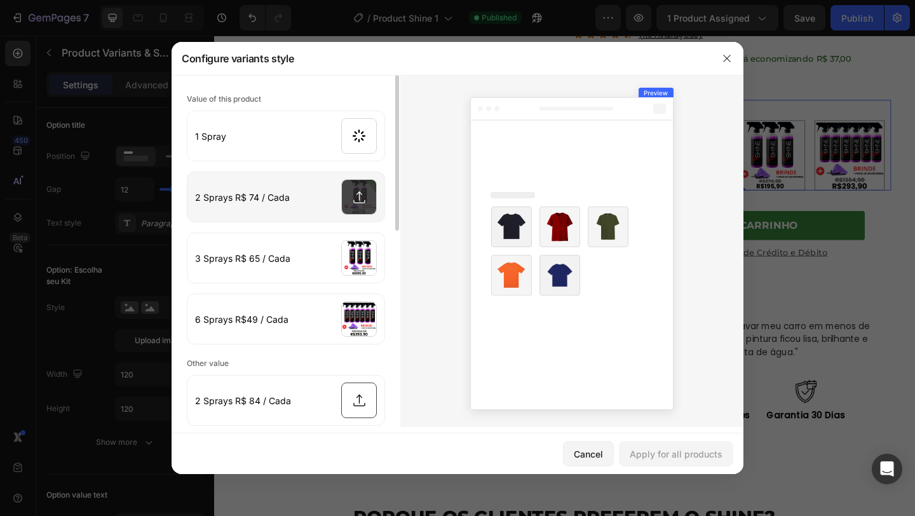
click at [354, 192] on input "file" at bounding box center [285, 197] width 197 height 50
type input "C:\fakepath\8.png"
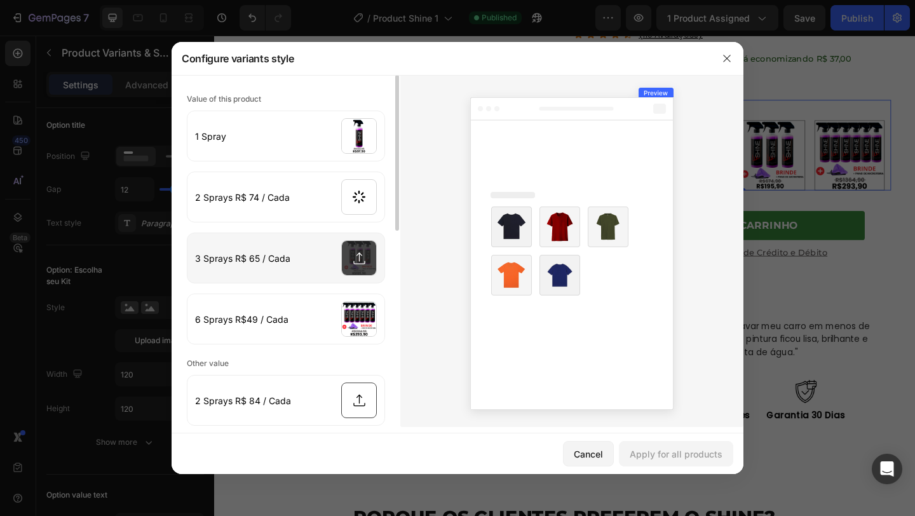
click at [355, 251] on input "file" at bounding box center [285, 258] width 197 height 50
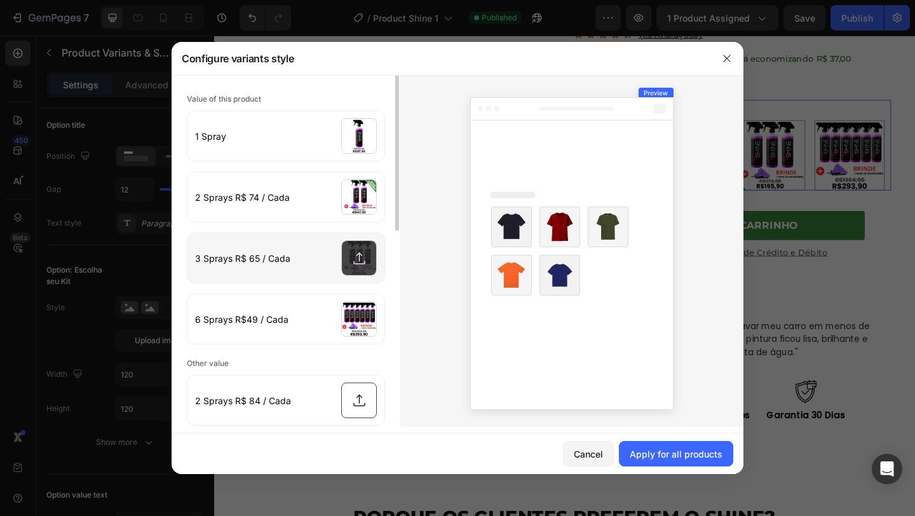
type input "C:\fakepath\9.png"
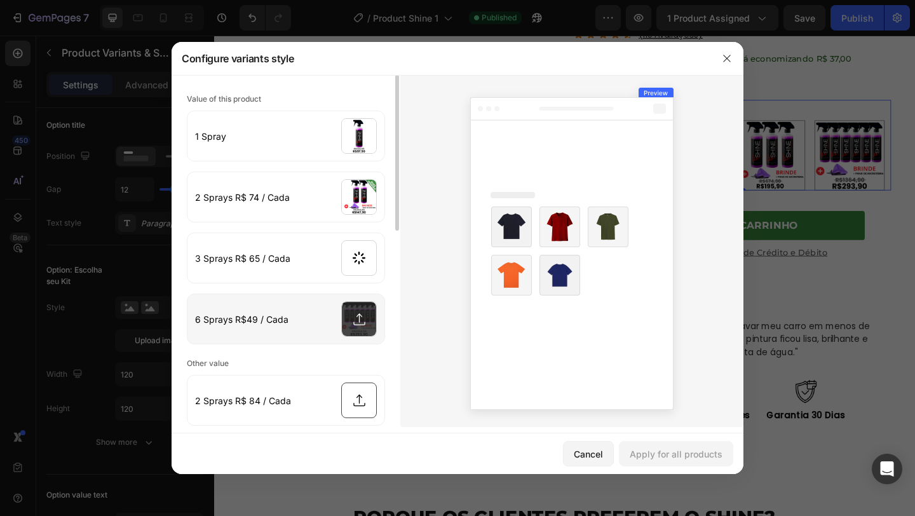
click at [353, 300] on input "file" at bounding box center [285, 319] width 197 height 50
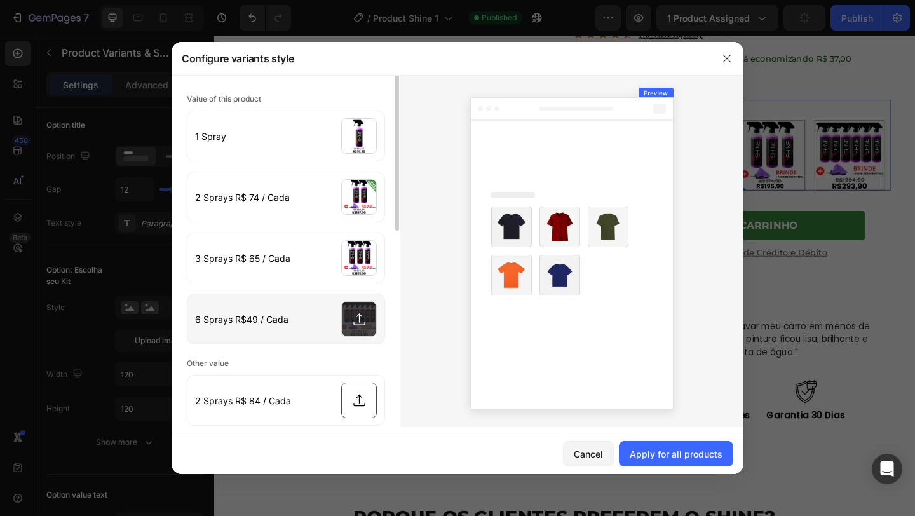
type input "C:\fakepath\10.png"
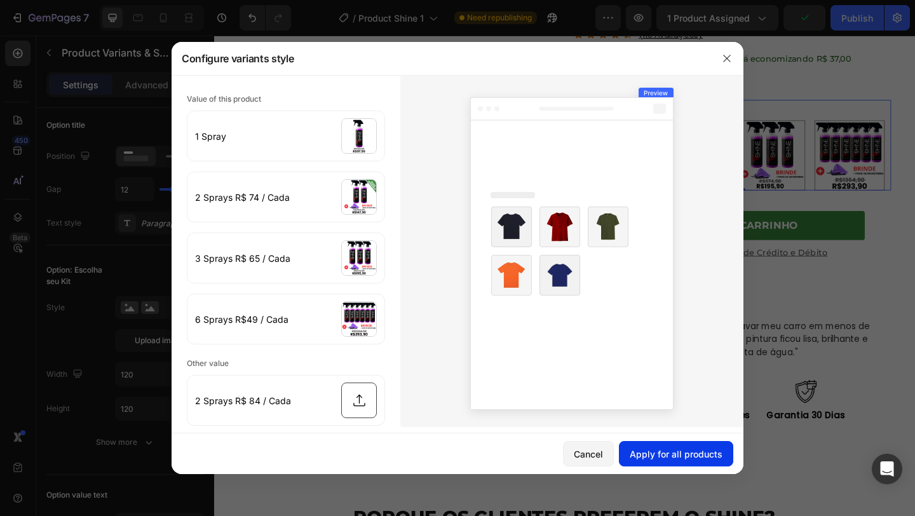
click at [711, 455] on div "Apply for all products" at bounding box center [676, 453] width 93 height 13
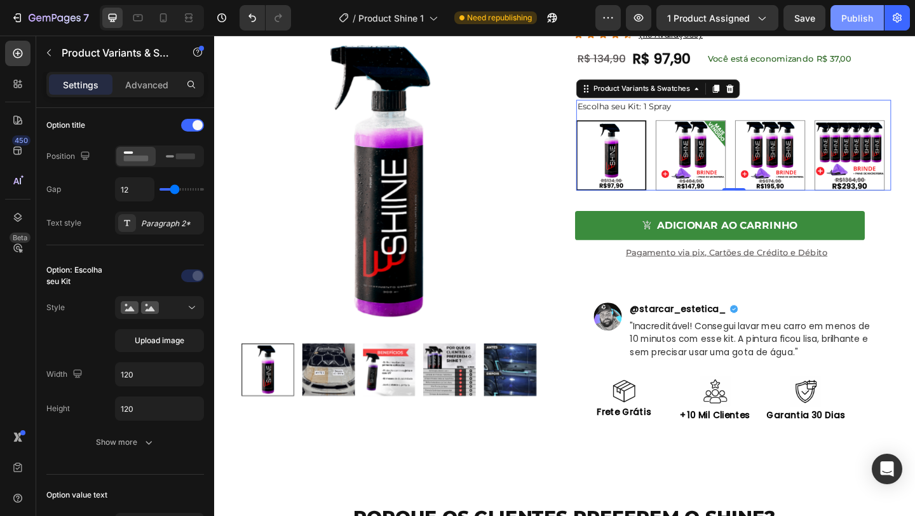
click at [870, 23] on div "Publish" at bounding box center [857, 17] width 32 height 13
click at [166, 23] on icon at bounding box center [163, 17] width 13 height 13
type input "10"
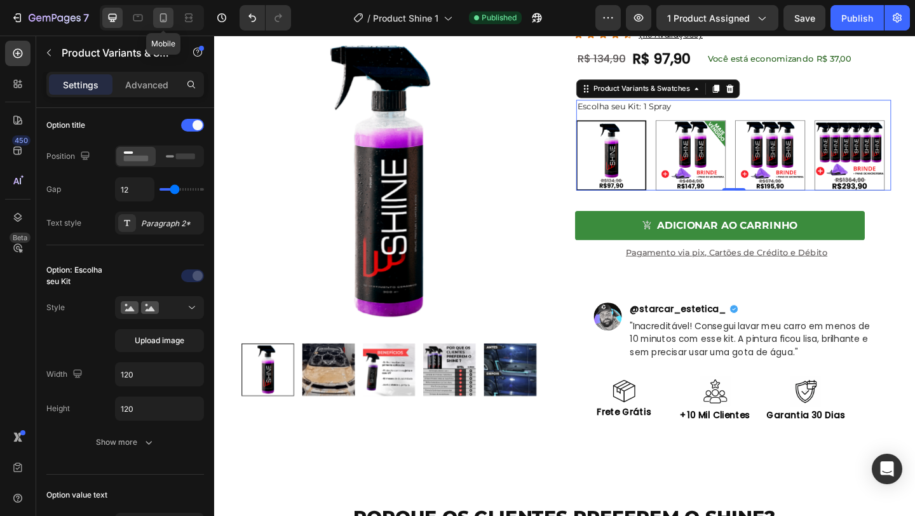
type input "64"
type input "12"
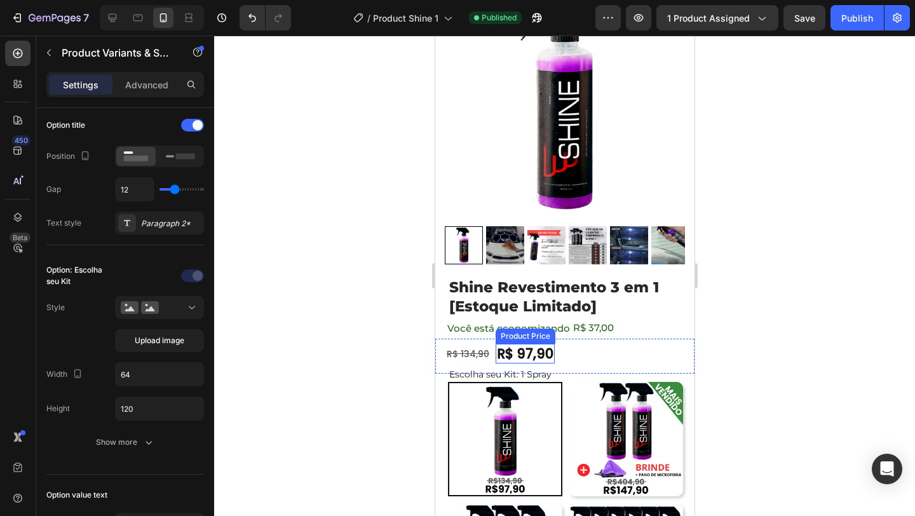
scroll to position [250, 0]
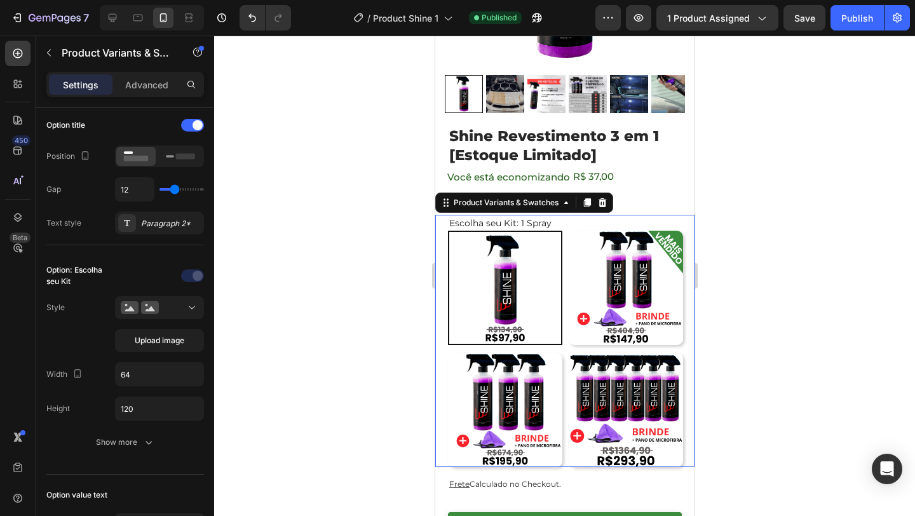
click at [641, 294] on img at bounding box center [625, 288] width 114 height 114
click at [568, 231] on input "2 Sprays R$ 74 / Cada 2 Sprays R$ 74 / Cada" at bounding box center [567, 230] width 1 height 1
radio input "false"
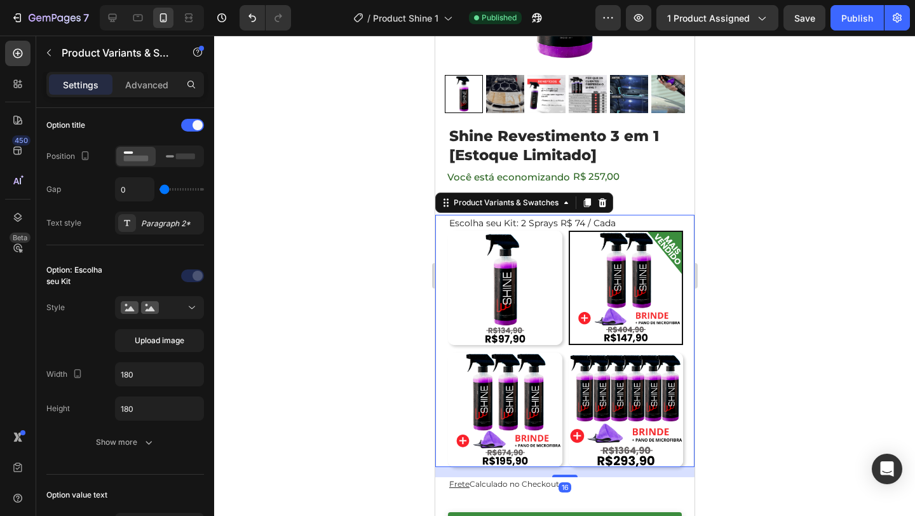
click at [532, 397] on img at bounding box center [504, 410] width 114 height 114
click at [447, 353] on input "3 Sprays R$ 65 / Cada 3 Sprays R$ 65 / Cada" at bounding box center [447, 352] width 1 height 1
radio input "false"
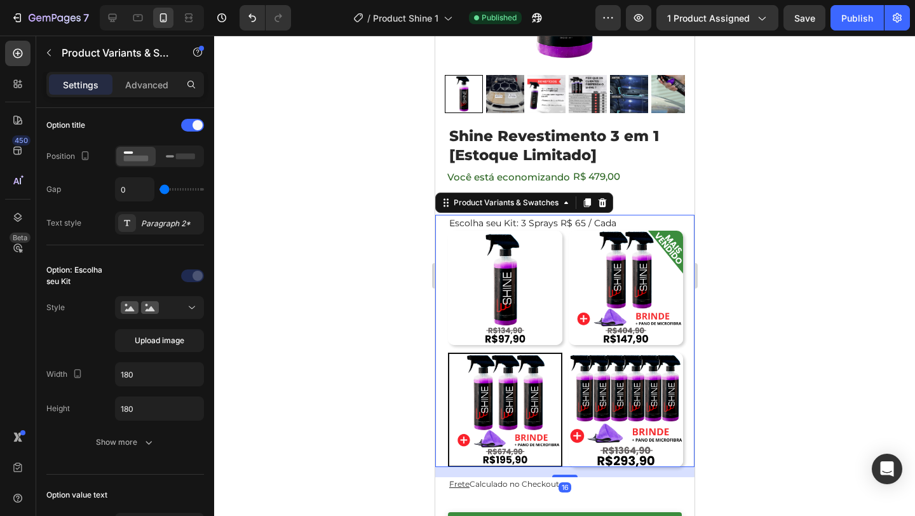
click at [642, 400] on img at bounding box center [625, 410] width 114 height 114
click at [568, 353] on input "6 Sprays R$49 / Cada 6 Sprays R$49 / Cada" at bounding box center [567, 352] width 1 height 1
radio input "false"
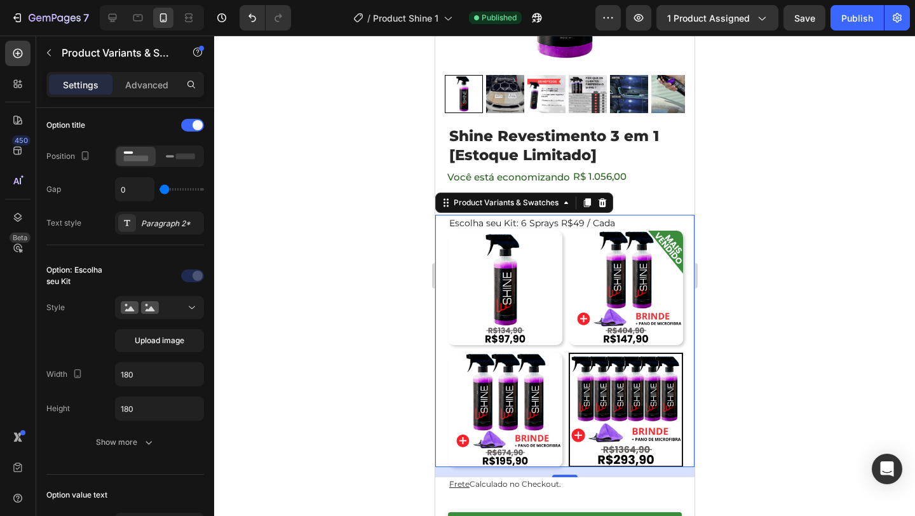
click at [533, 409] on img at bounding box center [504, 410] width 114 height 114
click at [447, 353] on input "3 Sprays R$ 65 / Cada 3 Sprays R$ 65 / Cada" at bounding box center [447, 352] width 1 height 1
radio input "false"
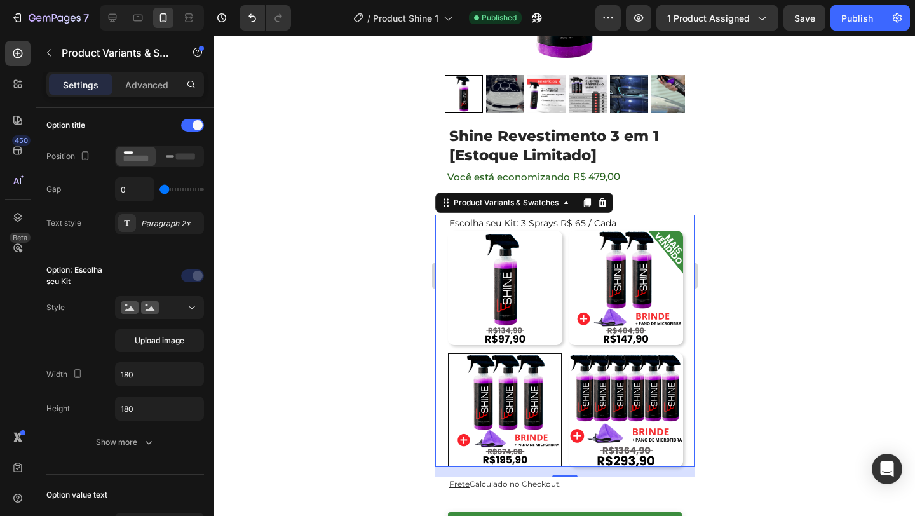
click at [657, 286] on img at bounding box center [625, 288] width 114 height 114
click at [568, 231] on input "2 Sprays R$ 74 / Cada 2 Sprays R$ 74 / Cada" at bounding box center [567, 230] width 1 height 1
radio input "false"
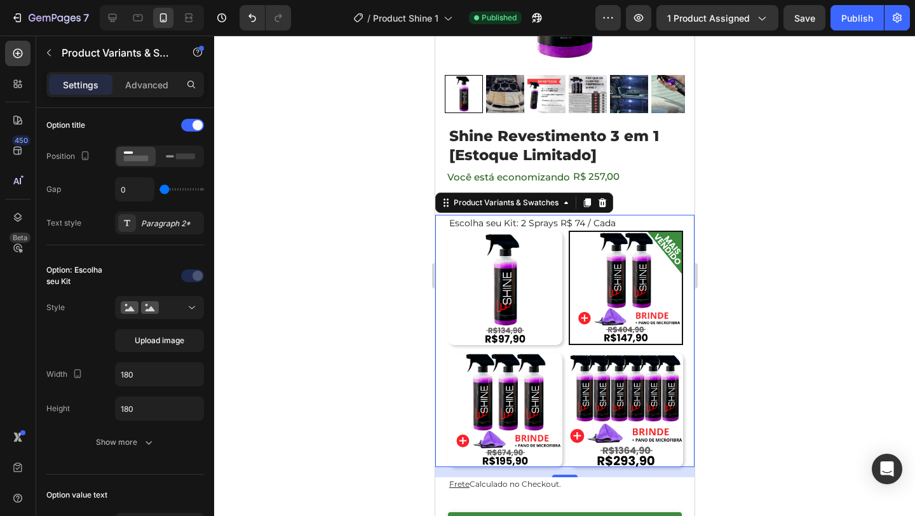
click at [622, 436] on img at bounding box center [625, 410] width 114 height 114
click at [568, 353] on input "6 Sprays R$49 / Cada 6 Sprays R$49 / Cada" at bounding box center [567, 352] width 1 height 1
radio input "false"
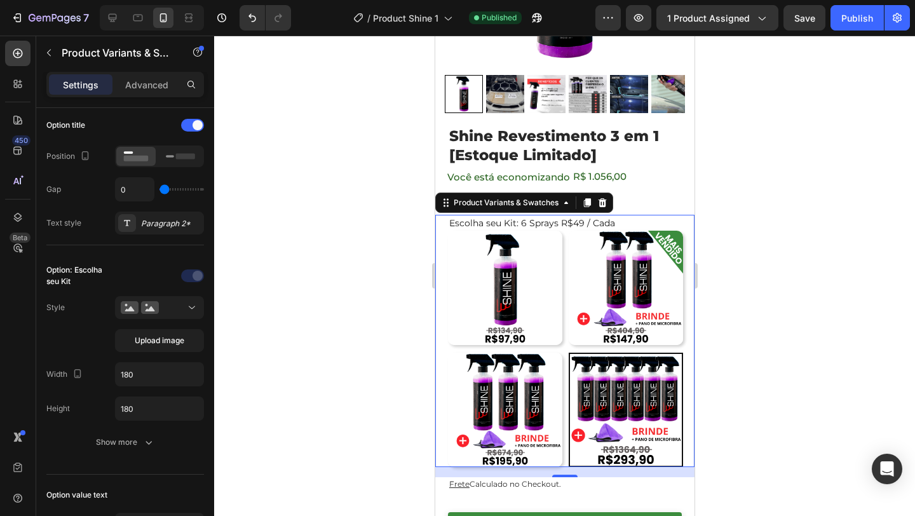
click at [495, 383] on img at bounding box center [504, 410] width 114 height 114
click at [447, 353] on input "3 Sprays R$ 65 / Cada 3 Sprays R$ 65 / Cada" at bounding box center [447, 352] width 1 height 1
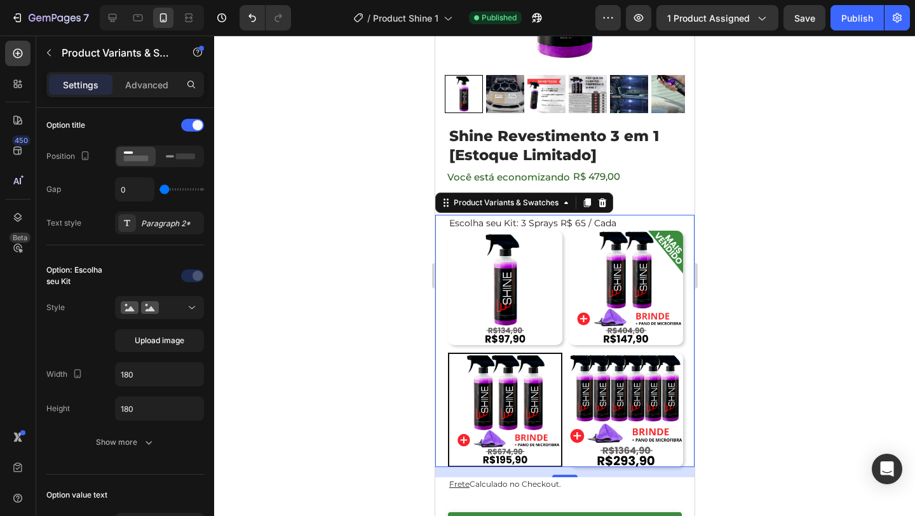
click at [497, 353] on Cada at bounding box center [504, 410] width 114 height 114
click at [447, 353] on input "3 Sprays R$ 65 / Cada 3 Sprays R$ 65 / Cada" at bounding box center [447, 352] width 1 height 1
radio input "true"
click at [506, 311] on img at bounding box center [504, 288] width 114 height 114
click at [447, 231] on input "1 Spray 1 Spray" at bounding box center [447, 230] width 1 height 1
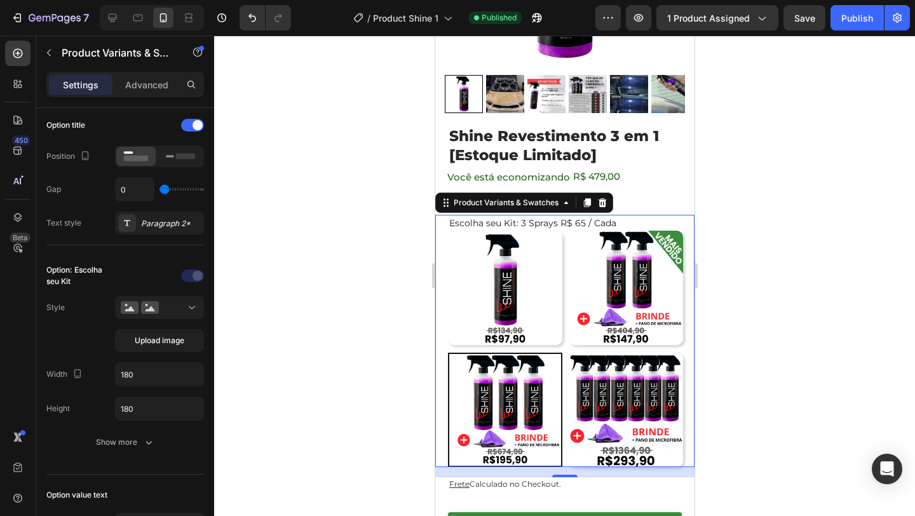
radio input "false"
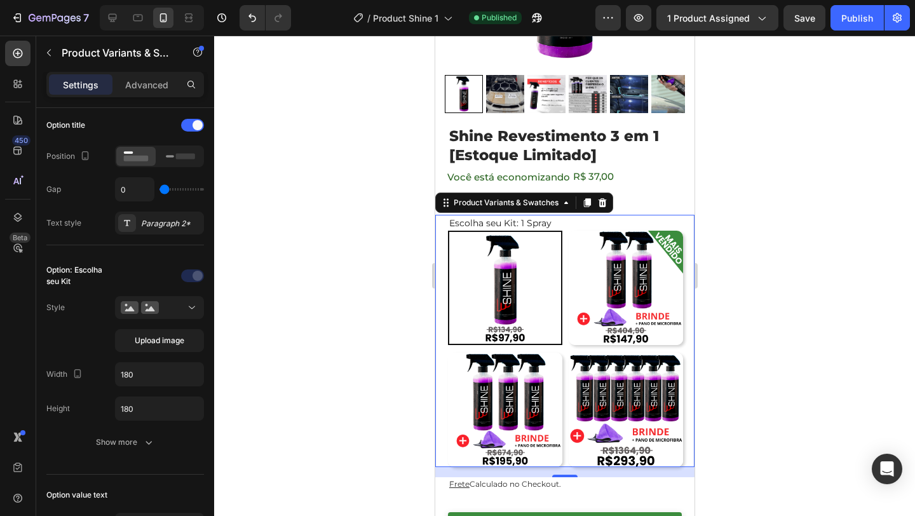
click at [587, 300] on img at bounding box center [625, 288] width 114 height 114
click at [568, 231] on input "2 Sprays R$ 74 / Cada 2 Sprays R$ 74 / Cada" at bounding box center [567, 230] width 1 height 1
radio input "false"
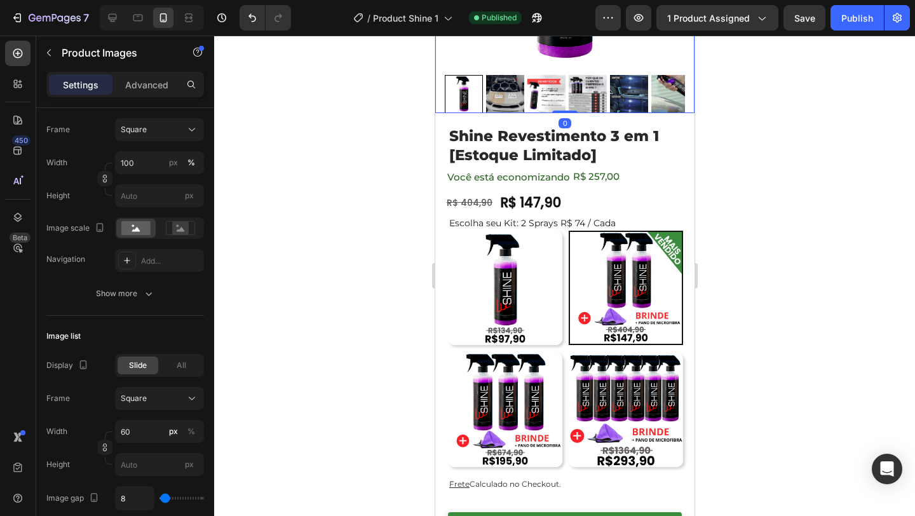
click at [496, 96] on img at bounding box center [504, 94] width 38 height 38
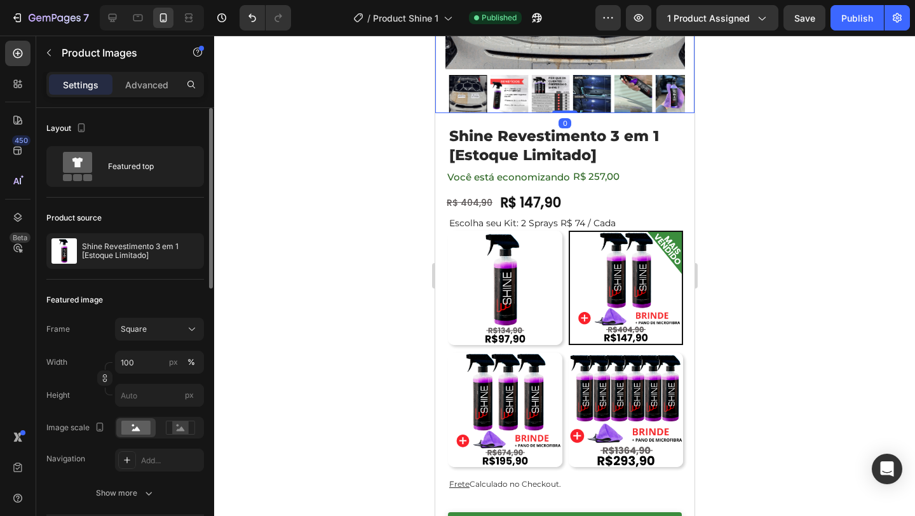
click at [517, 93] on div at bounding box center [564, 94] width 240 height 38
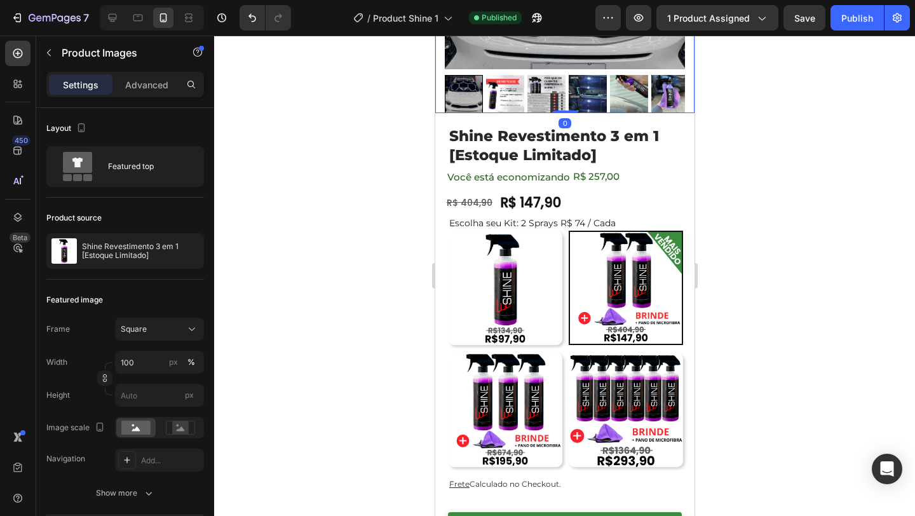
click at [518, 92] on img at bounding box center [504, 94] width 38 height 38
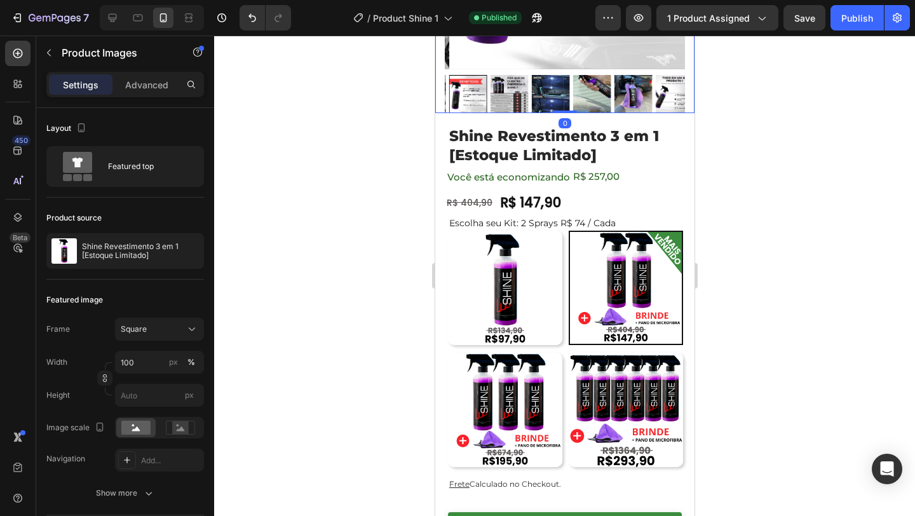
click at [527, 92] on div at bounding box center [564, 94] width 240 height 38
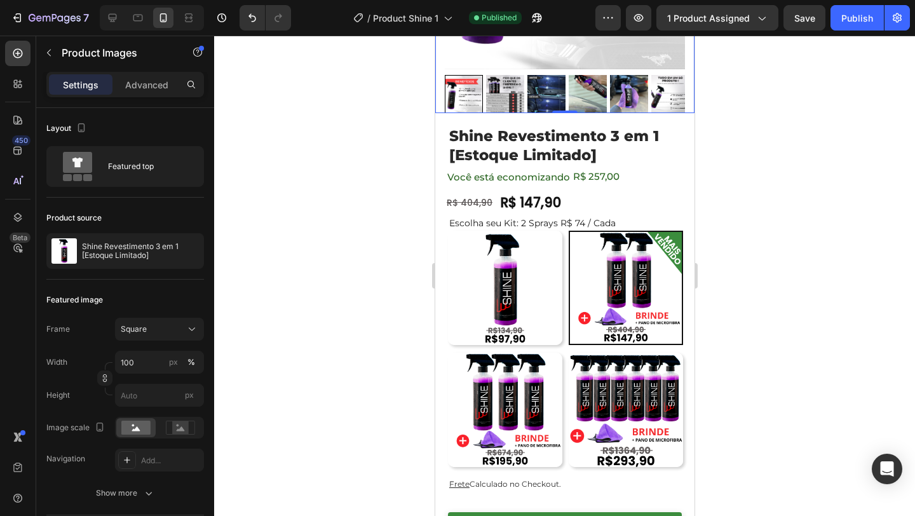
click at [539, 91] on img at bounding box center [546, 94] width 38 height 38
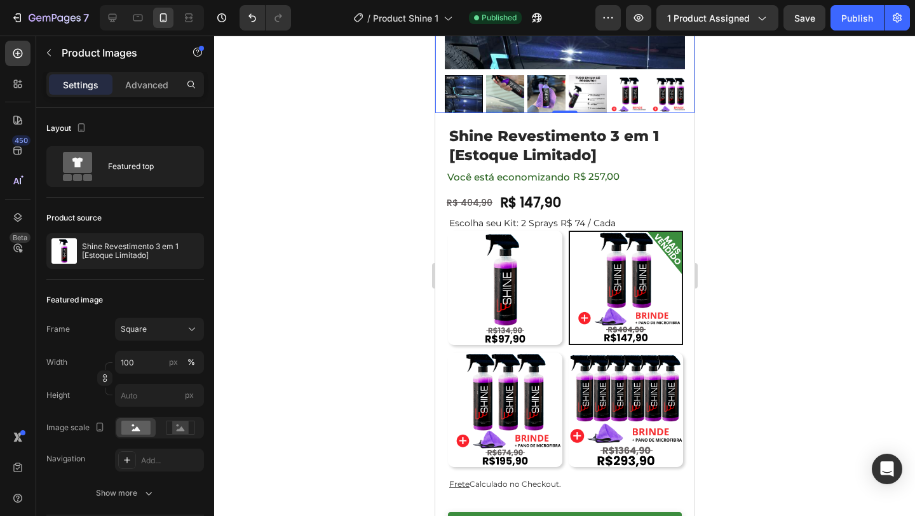
click at [625, 86] on img at bounding box center [628, 94] width 38 height 38
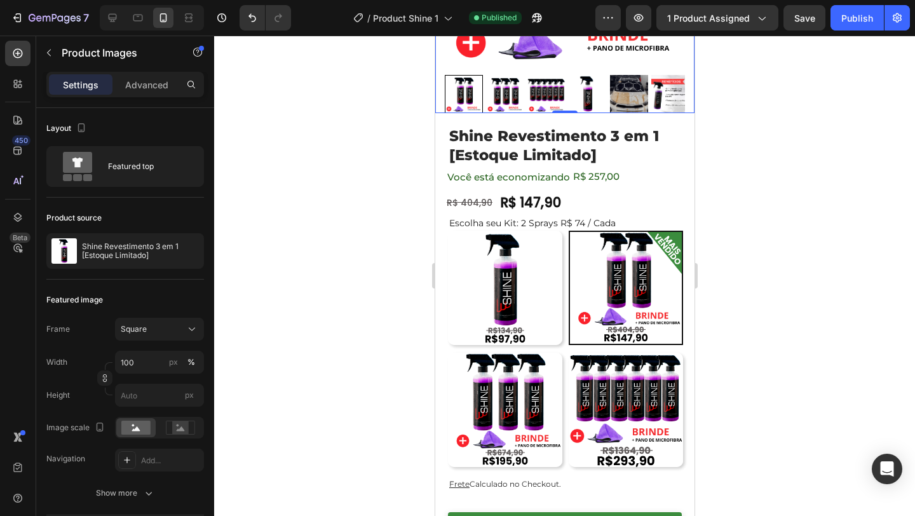
click at [545, 87] on img at bounding box center [546, 94] width 38 height 38
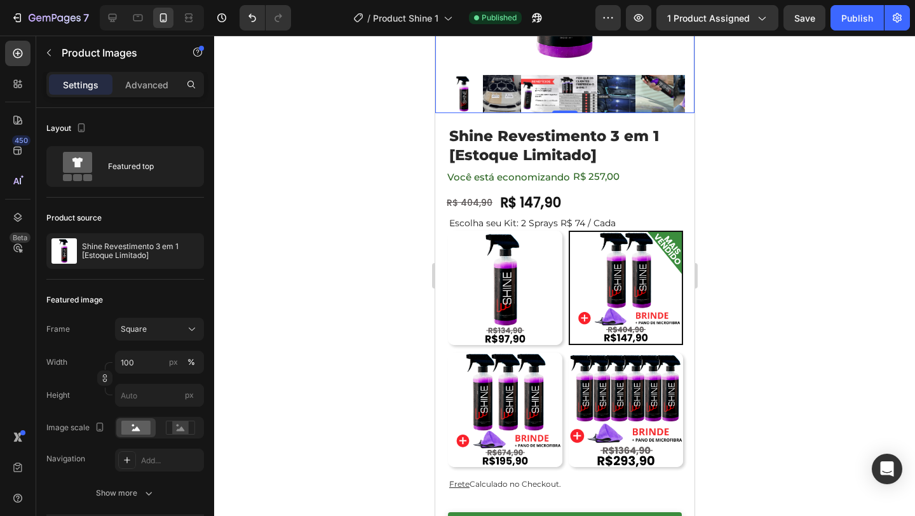
click at [482, 97] on img at bounding box center [463, 94] width 38 height 38
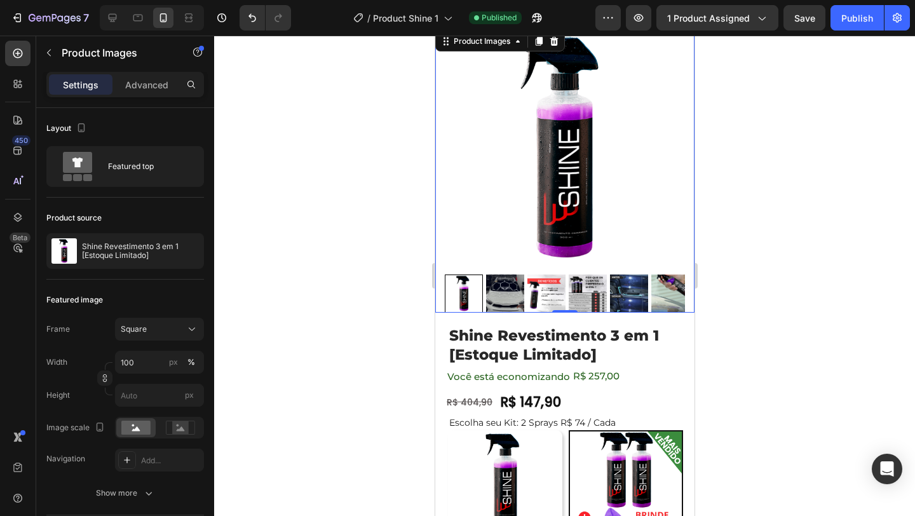
scroll to position [64, 0]
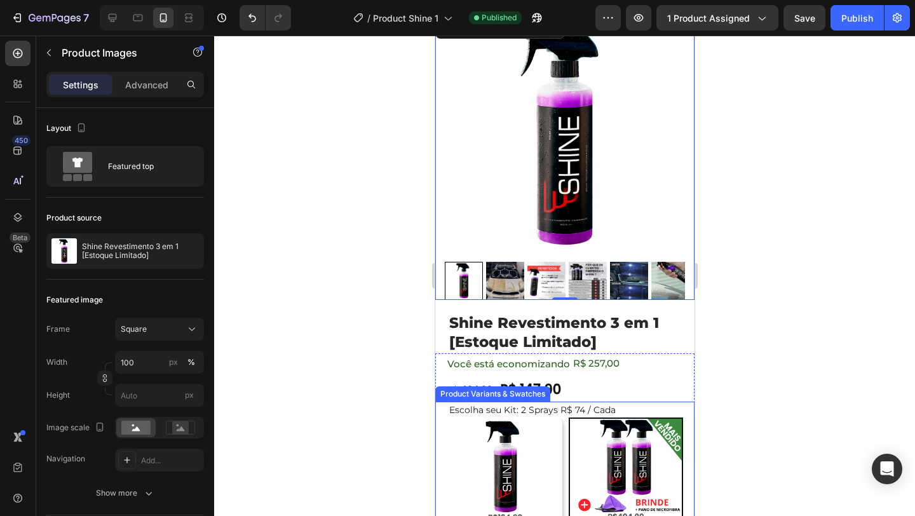
click at [499, 448] on img at bounding box center [504, 474] width 114 height 114
click at [447, 417] on input "1 Spray 1 Spray" at bounding box center [447, 417] width 1 height 1
radio input "false"
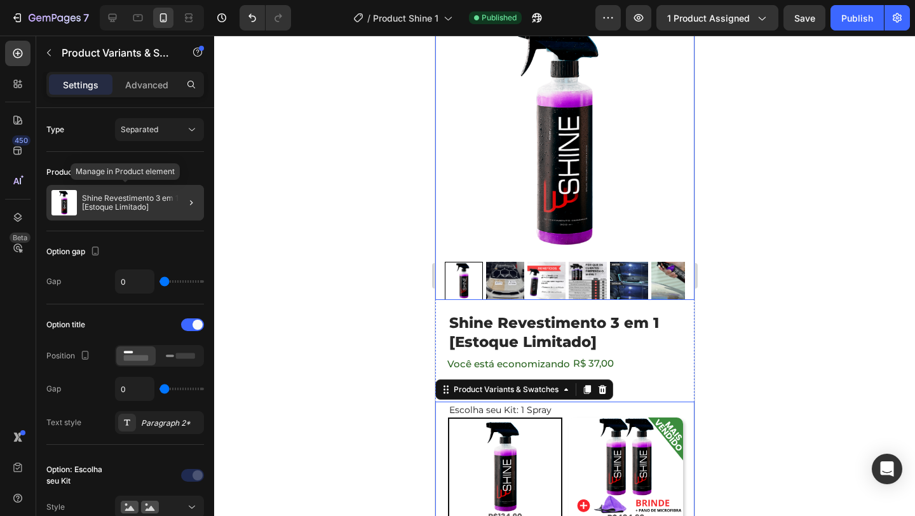
click at [152, 203] on p "Shine Revestimento 3 em 1 [Estoque Limitado]" at bounding box center [140, 203] width 117 height 18
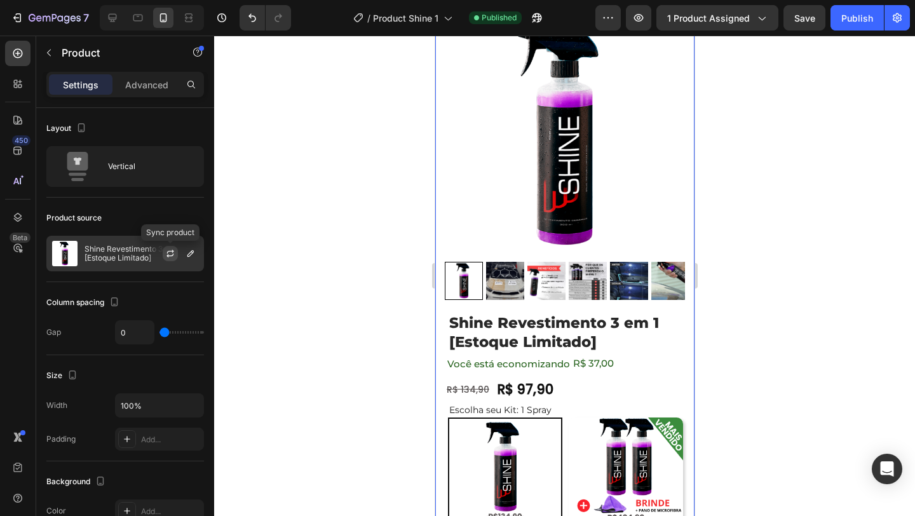
click at [170, 250] on icon "button" at bounding box center [170, 253] width 10 height 10
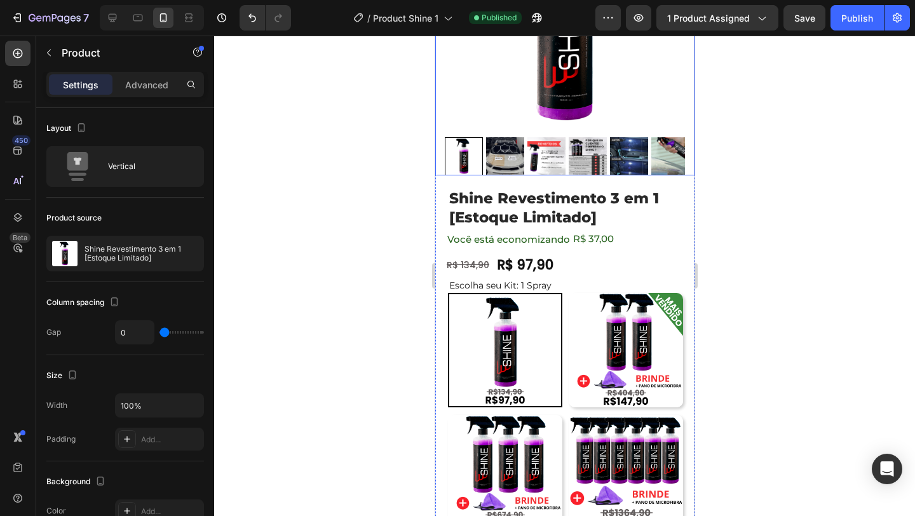
scroll to position [191, 0]
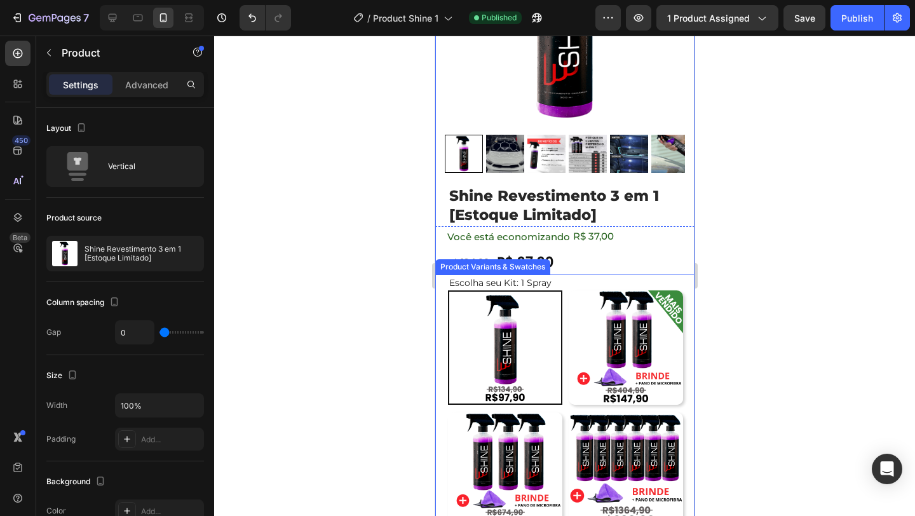
click at [603, 321] on img at bounding box center [625, 347] width 114 height 114
click at [568, 290] on input "2 Sprays R$ 74 / Cada 2 Sprays R$ 74 / Cada" at bounding box center [567, 290] width 1 height 1
radio input "false"
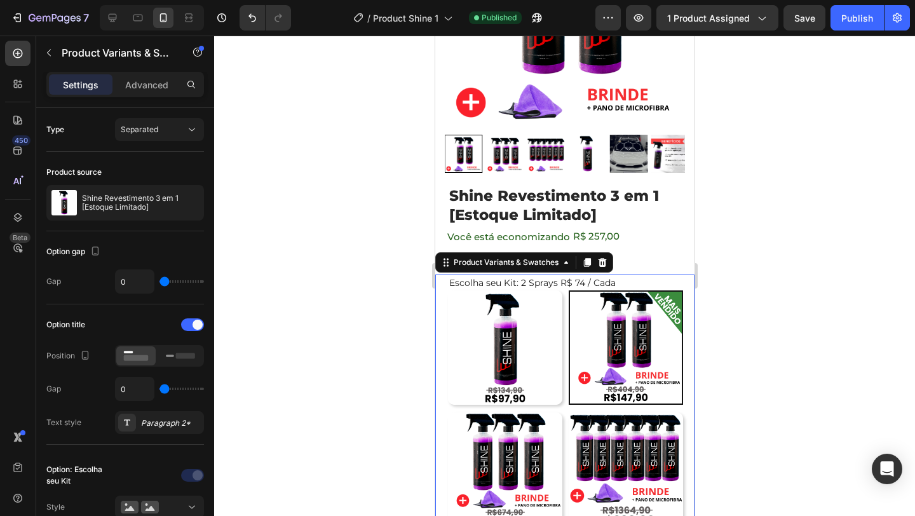
click at [548, 322] on img at bounding box center [504, 347] width 114 height 114
click at [447, 290] on input "1 Spray 1 Spray" at bounding box center [447, 290] width 1 height 1
radio input "false"
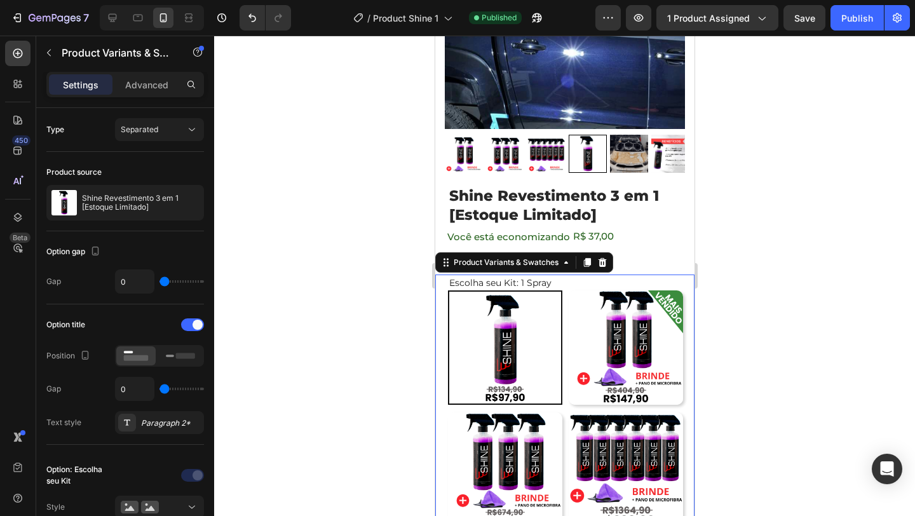
click at [616, 309] on img at bounding box center [625, 347] width 114 height 114
click at [568, 290] on input "2 Sprays R$ 74 / Cada 2 Sprays R$ 74 / Cada" at bounding box center [567, 290] width 1 height 1
radio input "false"
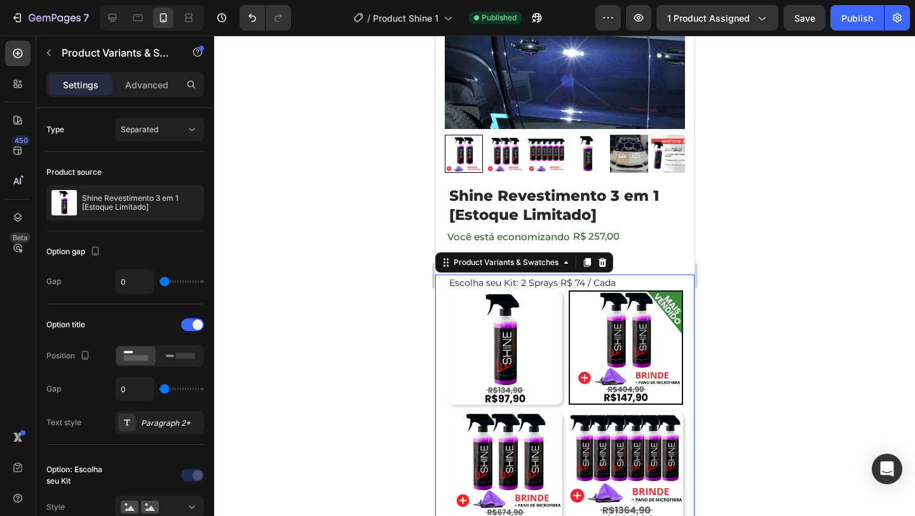
click at [527, 321] on img at bounding box center [504, 347] width 114 height 114
click at [447, 290] on input "1 Spray 1 Spray" at bounding box center [447, 290] width 1 height 1
radio input "false"
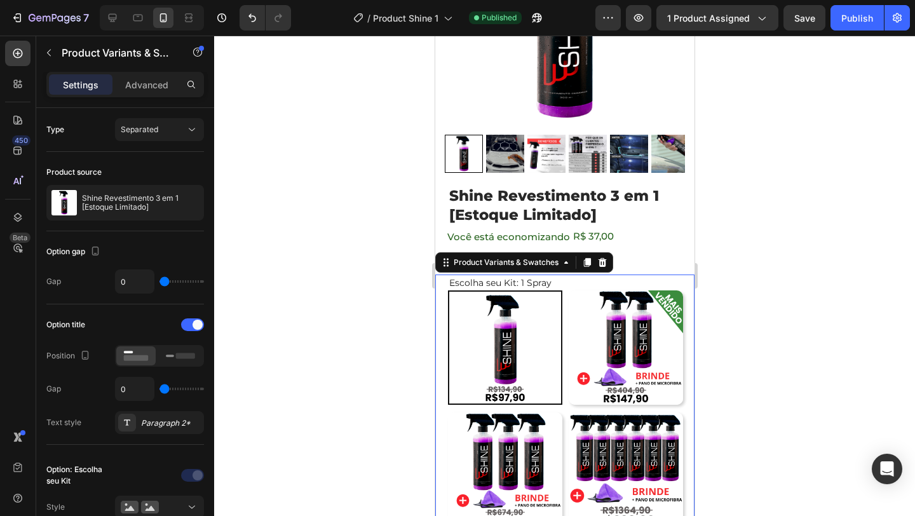
scroll to position [181, 0]
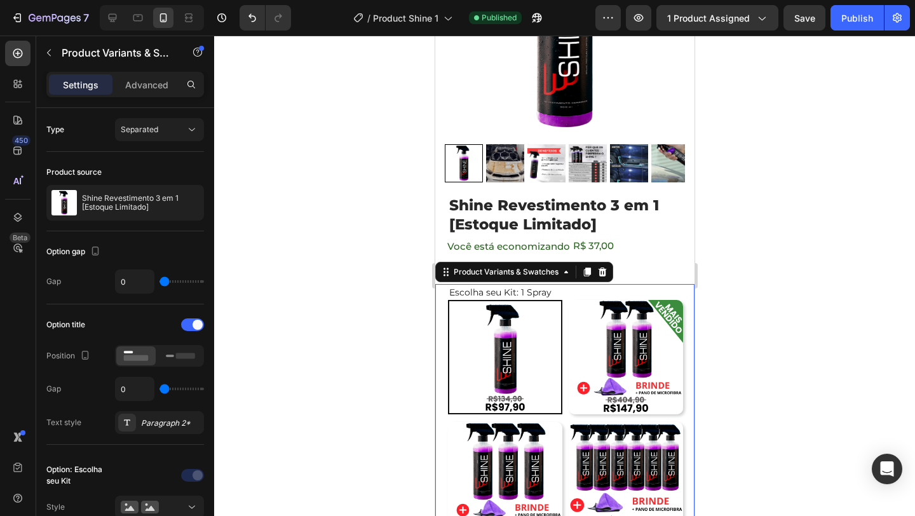
click at [717, 213] on div at bounding box center [564, 276] width 701 height 480
click at [652, 315] on img at bounding box center [625, 357] width 114 height 114
click at [568, 300] on input "2 Sprays R$ 74 / Cada 2 Sprays R$ 74 / Cada" at bounding box center [567, 299] width 1 height 1
radio input "false"
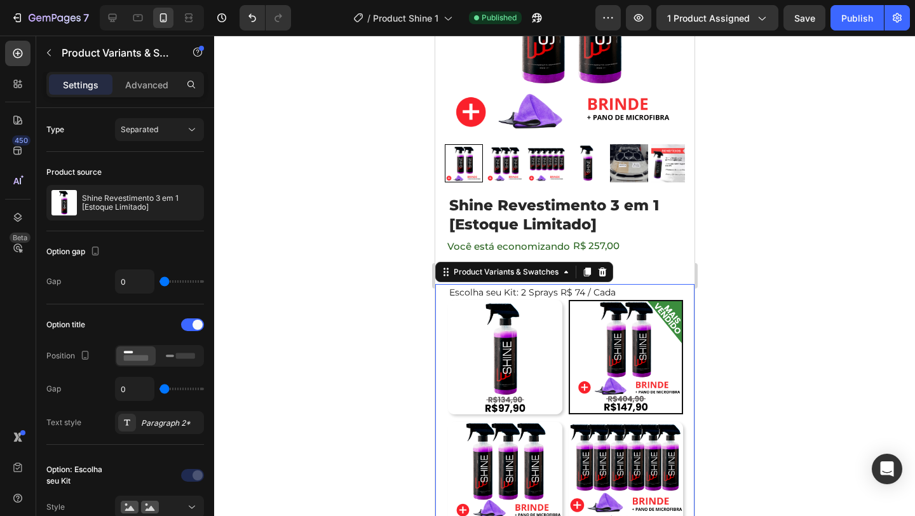
click at [491, 344] on img at bounding box center [504, 357] width 114 height 114
click at [447, 300] on input "1 Spray 1 Spray" at bounding box center [447, 299] width 1 height 1
radio input "false"
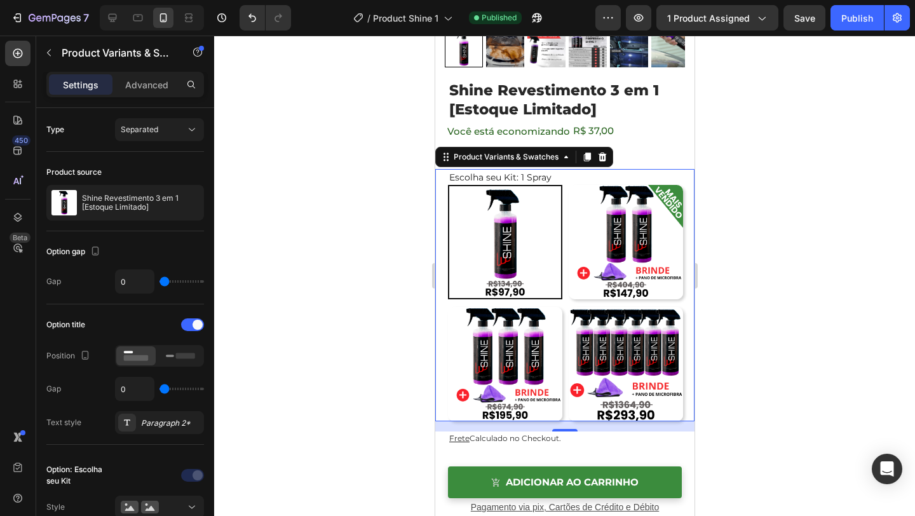
scroll to position [302, 0]
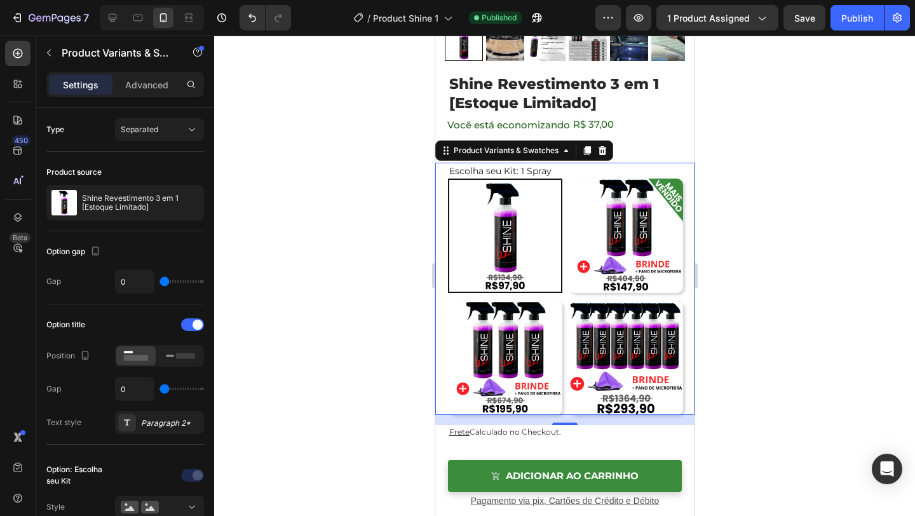
click at [494, 356] on img at bounding box center [504, 358] width 114 height 114
click at [447, 301] on input "3 Sprays R$ 65 / Cada 3 Sprays R$ 65 / Cada" at bounding box center [447, 300] width 1 height 1
radio input "false"
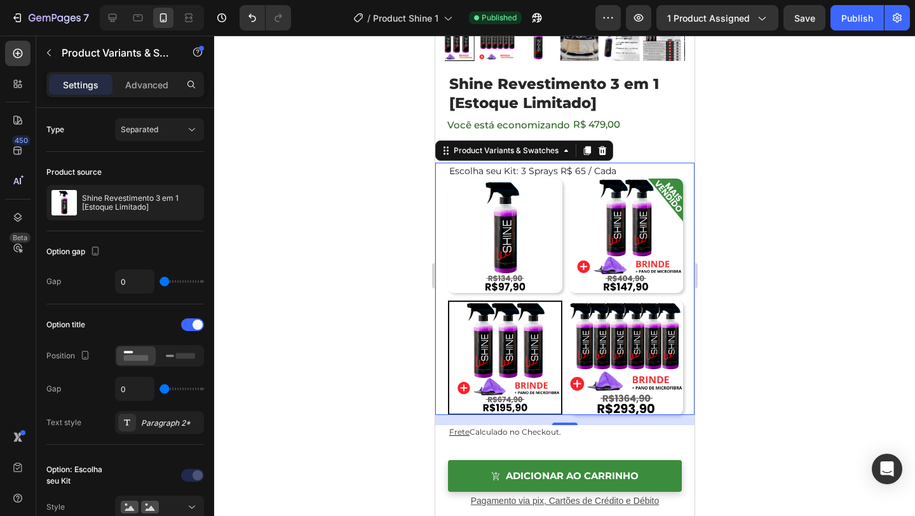
click at [597, 368] on img at bounding box center [625, 358] width 114 height 114
click at [568, 301] on input "6 Sprays R$49 / Cada 6 Sprays R$49 / Cada" at bounding box center [567, 300] width 1 height 1
radio input "false"
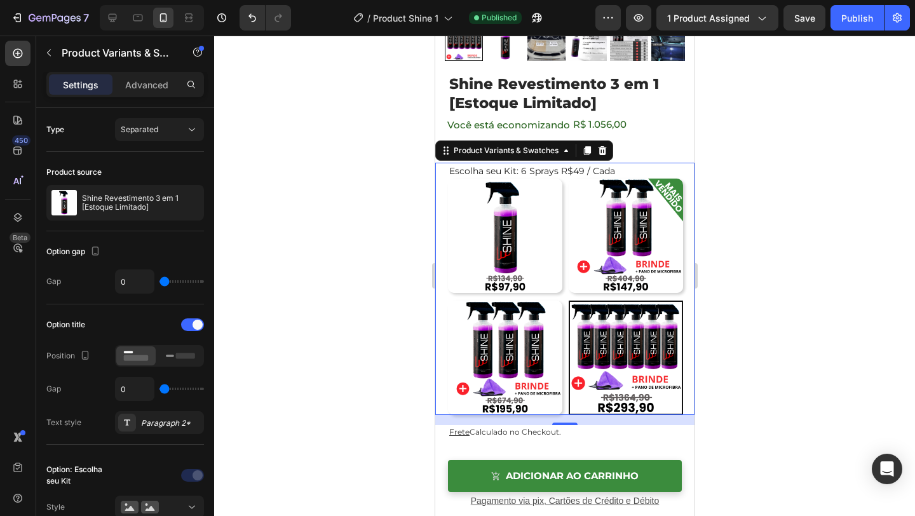
click at [529, 365] on img at bounding box center [504, 358] width 114 height 114
click at [447, 301] on input "3 Sprays R$ 65 / Cada 3 Sprays R$ 65 / Cada" at bounding box center [447, 300] width 1 height 1
radio input "false"
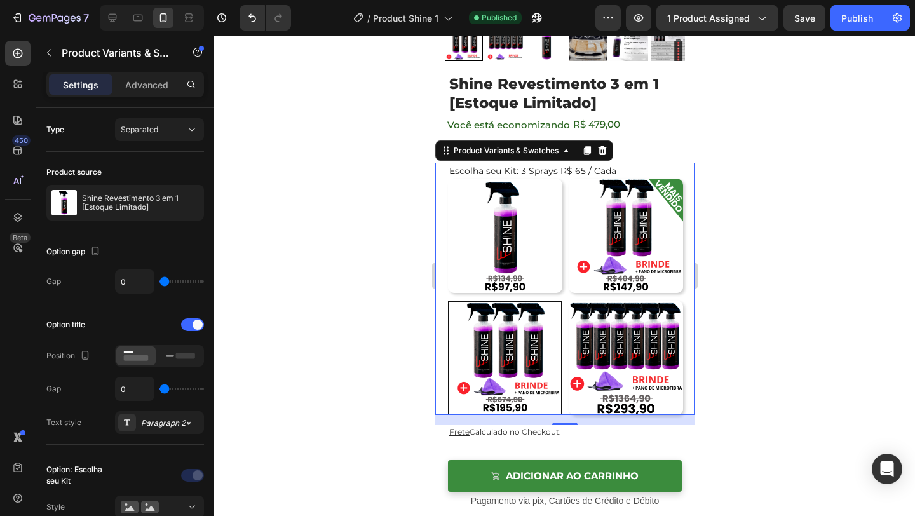
click at [525, 264] on img at bounding box center [504, 236] width 114 height 114
click at [447, 179] on input "1 Spray 1 Spray" at bounding box center [447, 178] width 1 height 1
radio input "false"
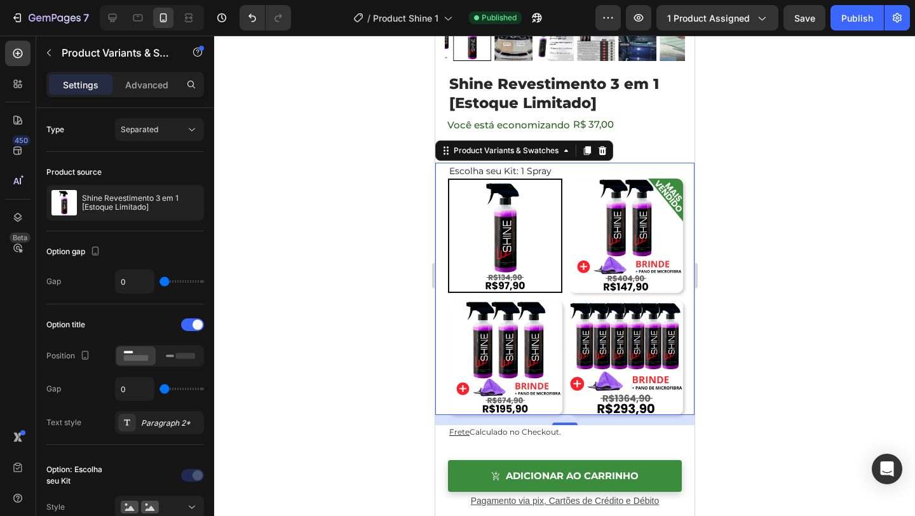
click at [659, 259] on img at bounding box center [625, 236] width 114 height 114
click at [568, 179] on input "2 Sprays R$ 74 / Cada 2 Sprays R$ 74 / Cada" at bounding box center [567, 178] width 1 height 1
radio input "false"
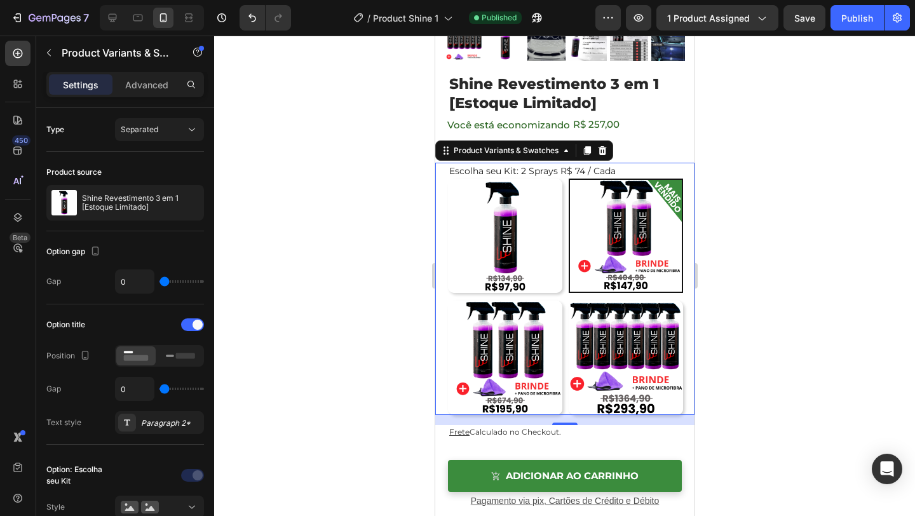
click at [637, 337] on img at bounding box center [625, 358] width 114 height 114
click at [568, 301] on input "6 Sprays R$49 / Cada 6 Sprays R$49 / Cada" at bounding box center [567, 300] width 1 height 1
radio input "false"
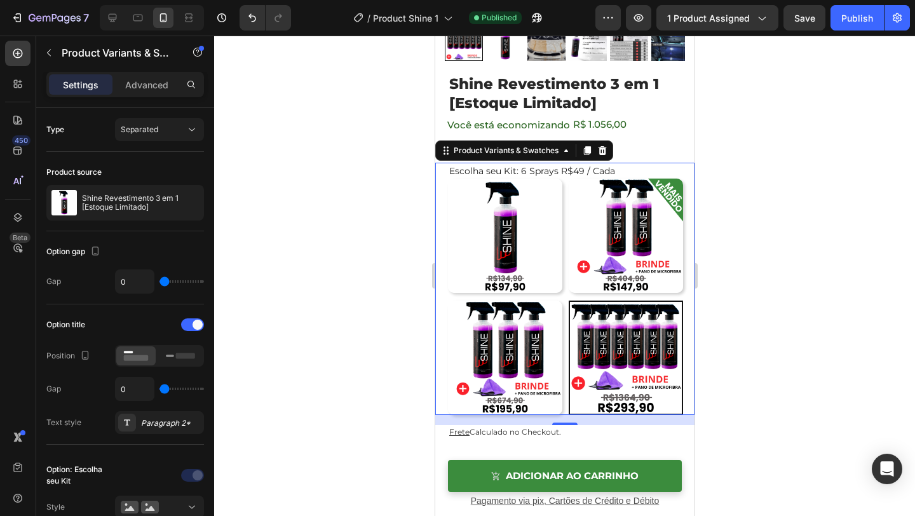
click at [454, 334] on img at bounding box center [504, 358] width 114 height 114
click at [447, 301] on input "3 Sprays R$ 65 / Cada 3 Sprays R$ 65 / Cada" at bounding box center [447, 300] width 1 height 1
radio input "false"
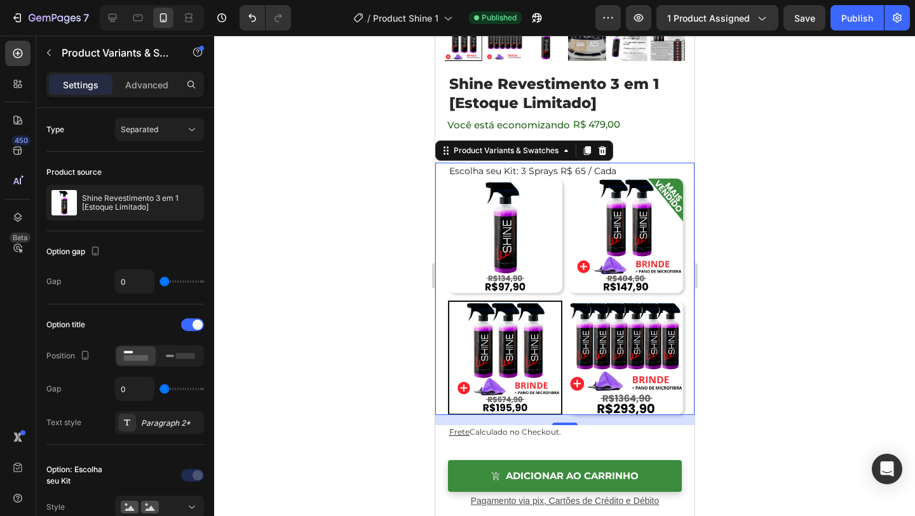
click at [489, 267] on img at bounding box center [504, 236] width 114 height 114
click at [447, 179] on input "1 Spray 1 Spray" at bounding box center [447, 178] width 1 height 1
radio input "false"
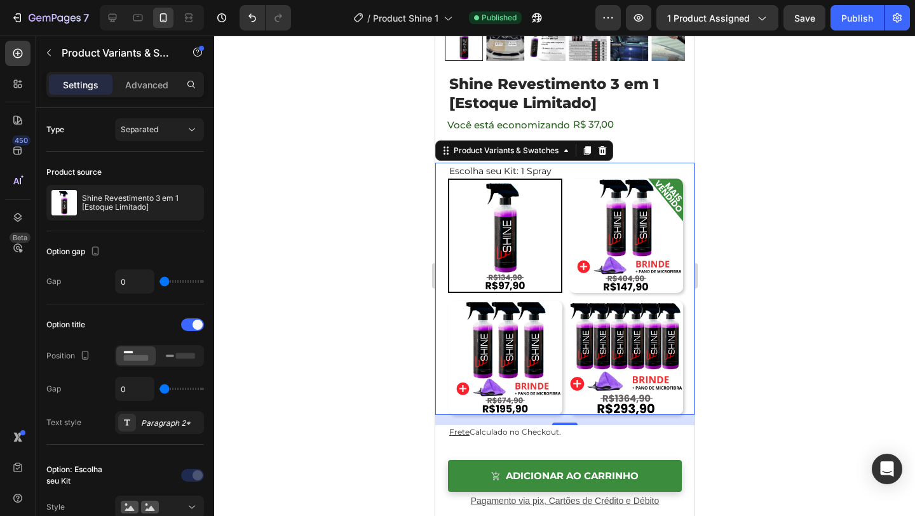
click at [647, 247] on img at bounding box center [625, 236] width 114 height 114
click at [568, 179] on input "2 Sprays R$ 74 / Cada 2 Sprays R$ 74 / Cada" at bounding box center [567, 178] width 1 height 1
radio input "false"
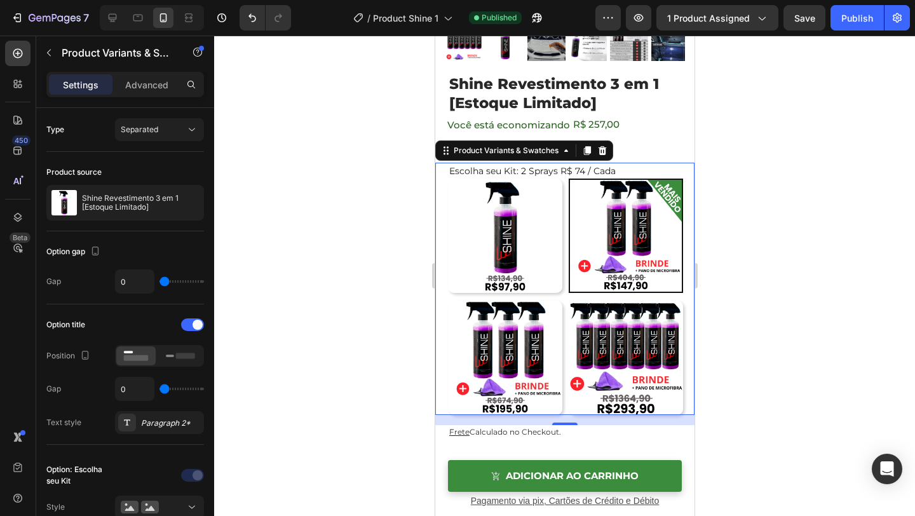
click at [635, 312] on img at bounding box center [625, 358] width 114 height 114
click at [568, 301] on input "6 Sprays R$49 / Cada 6 Sprays R$49 / Cada" at bounding box center [567, 300] width 1 height 1
radio input "false"
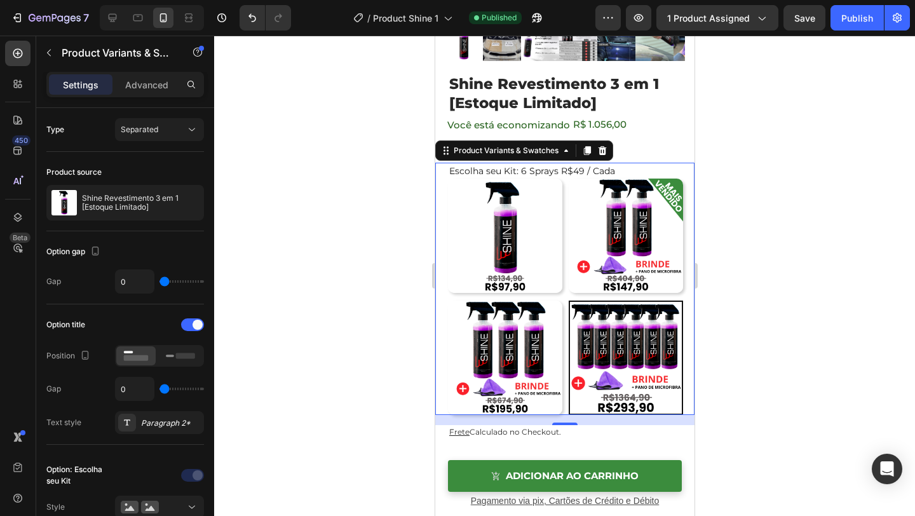
click at [529, 350] on img at bounding box center [504, 358] width 114 height 114
click at [447, 301] on input "3 Sprays R$ 65 / Cada 3 Sprays R$ 65 / Cada" at bounding box center [447, 300] width 1 height 1
radio input "false"
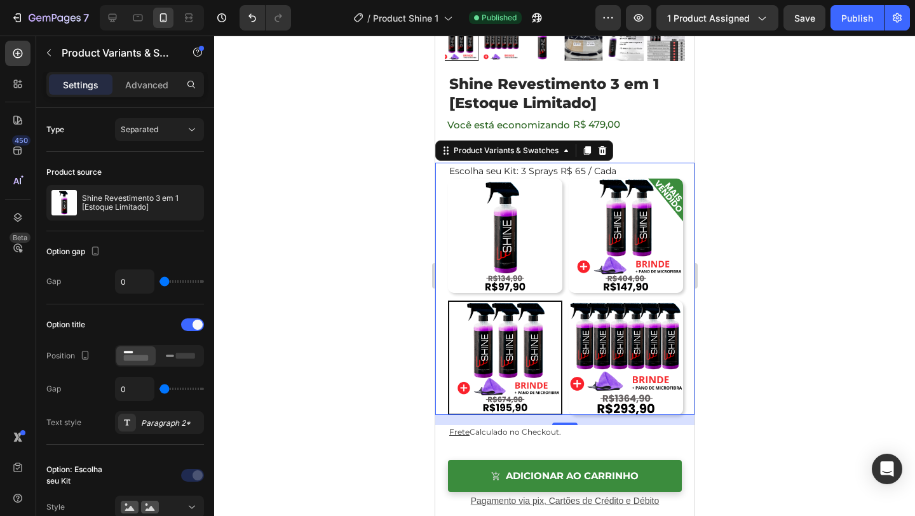
click at [551, 274] on img at bounding box center [504, 236] width 114 height 114
click at [447, 179] on input "1 Spray 1 Spray" at bounding box center [447, 178] width 1 height 1
radio input "false"
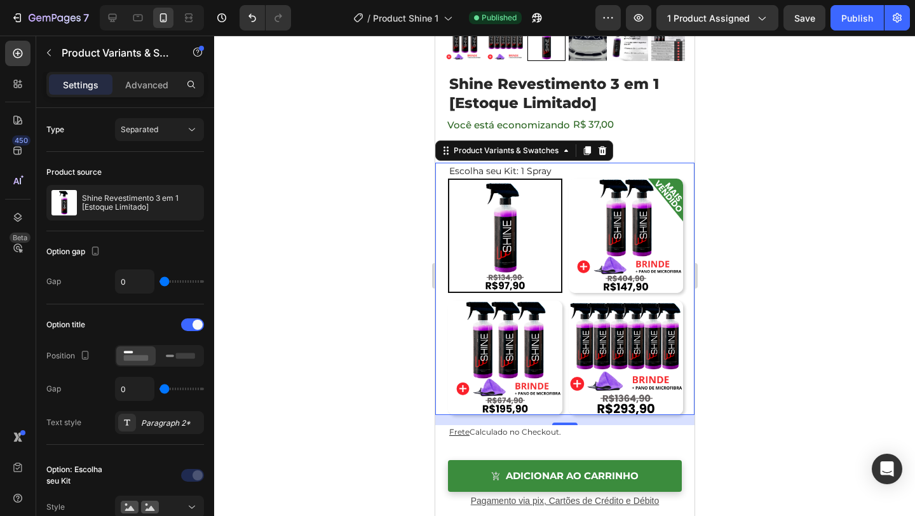
click at [622, 260] on img at bounding box center [625, 236] width 114 height 114
click at [568, 179] on input "2 Sprays R$ 74 / Cada 2 Sprays R$ 74 / Cada" at bounding box center [567, 178] width 1 height 1
radio input "false"
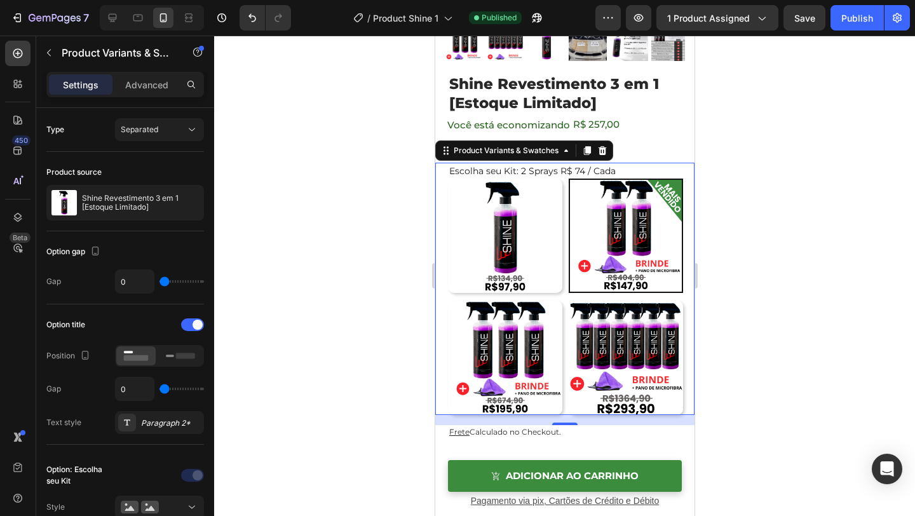
click at [619, 332] on img at bounding box center [625, 358] width 114 height 114
click at [568, 301] on input "6 Sprays R$49 / Cada 6 Sprays R$49 / Cada" at bounding box center [567, 300] width 1 height 1
radio input "false"
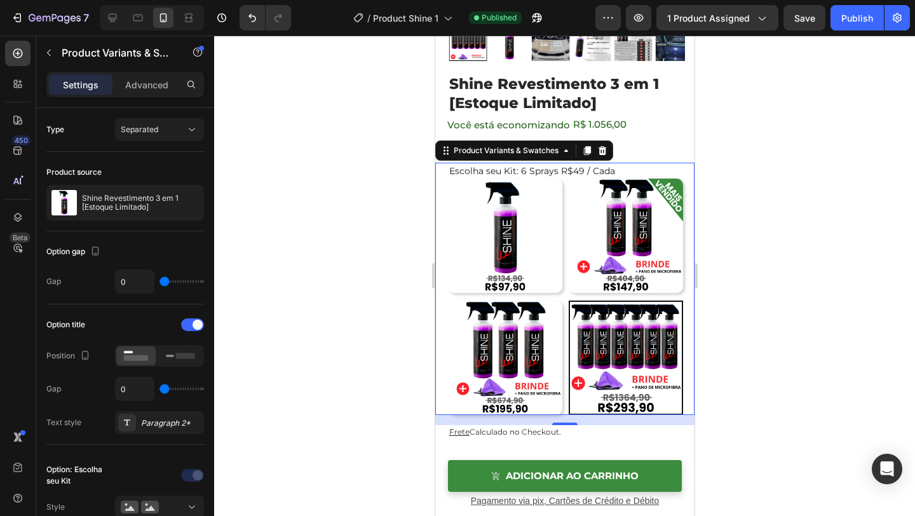
click at [527, 335] on img at bounding box center [504, 358] width 114 height 114
click at [447, 301] on input "3 Sprays R$ 65 / Cada 3 Sprays R$ 65 / Cada" at bounding box center [447, 300] width 1 height 1
radio input "false"
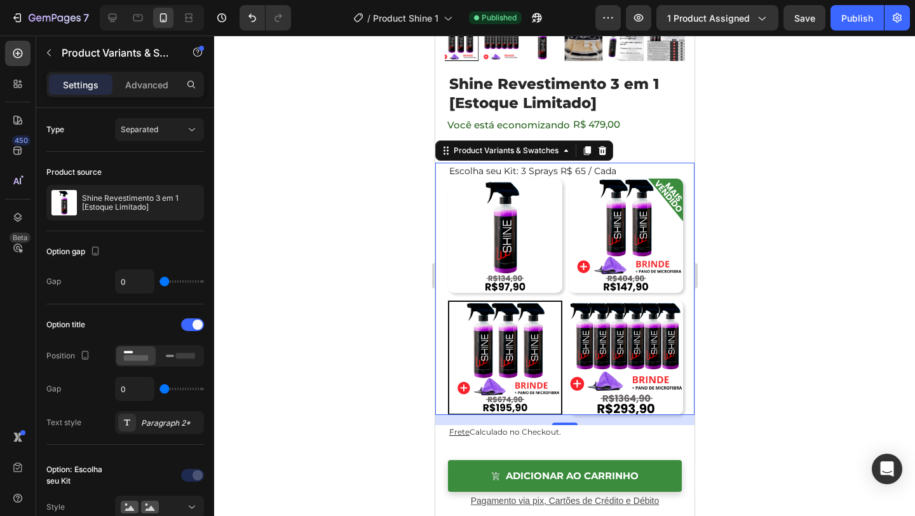
click at [531, 247] on img at bounding box center [504, 236] width 114 height 114
click at [447, 179] on input "1 Spray 1 Spray" at bounding box center [447, 178] width 1 height 1
radio input "false"
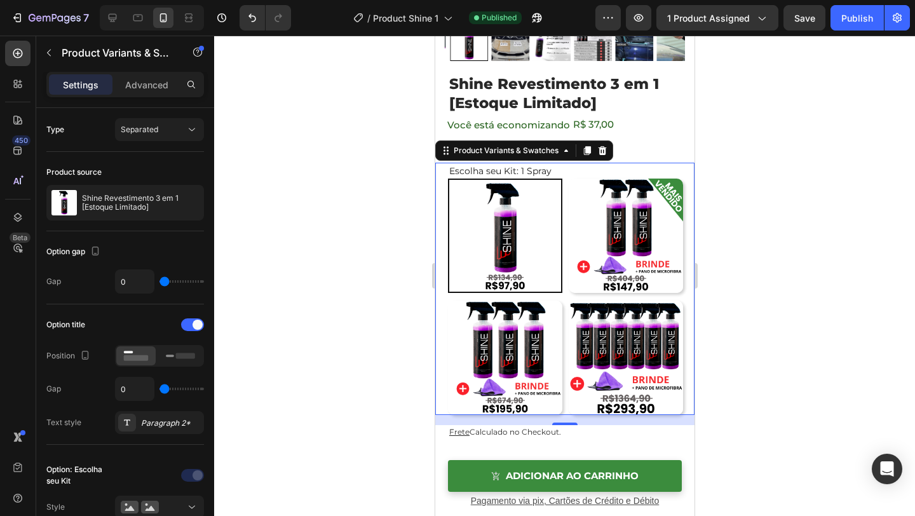
click at [642, 238] on img at bounding box center [625, 236] width 114 height 114
click at [568, 179] on input "2 Sprays R$ 74 / Cada 2 Sprays R$ 74 / Cada" at bounding box center [567, 178] width 1 height 1
radio input "false"
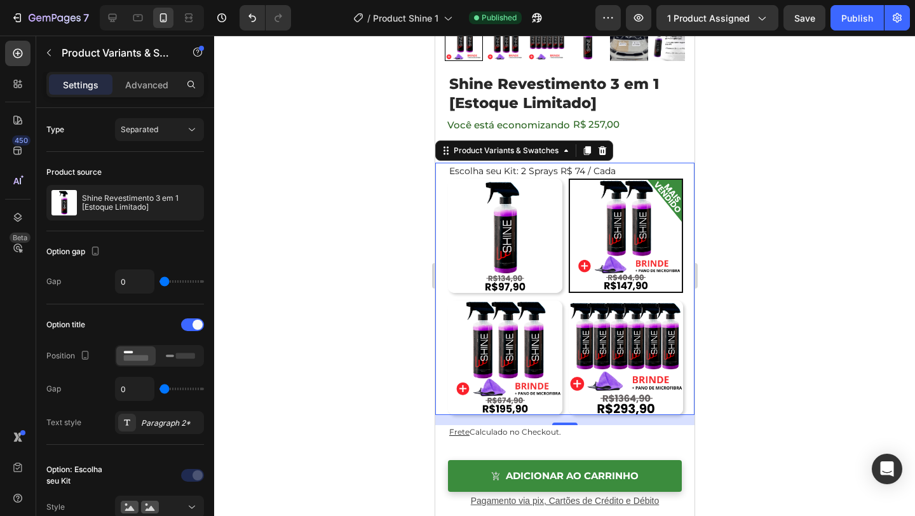
click at [645, 305] on img at bounding box center [625, 358] width 114 height 114
click at [568, 301] on input "6 Sprays R$49 / Cada 6 Sprays R$49 / Cada" at bounding box center [567, 300] width 1 height 1
radio input "false"
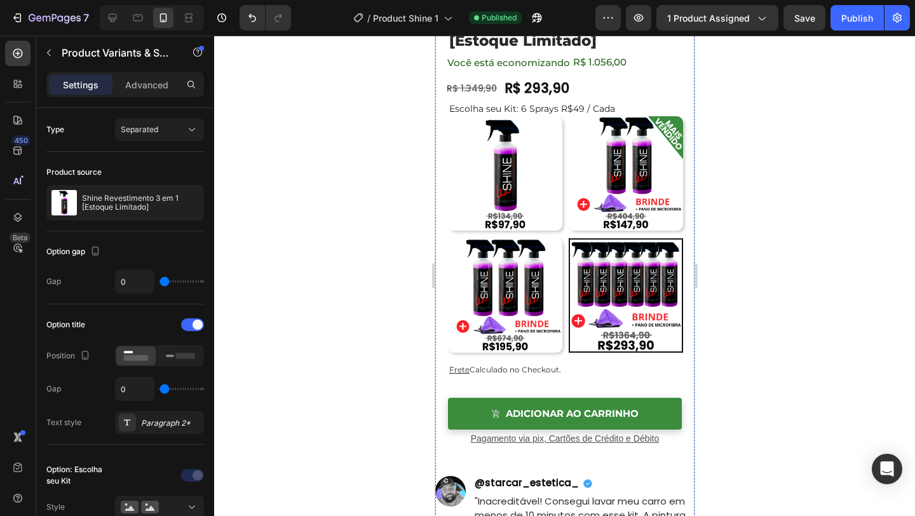
scroll to position [367, 0]
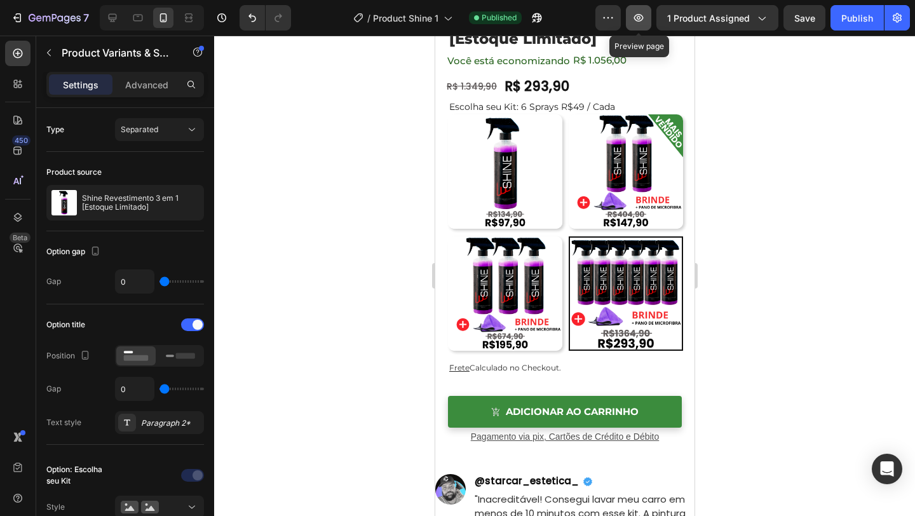
click at [638, 26] on button "button" at bounding box center [638, 17] width 25 height 25
